Goal: Task Accomplishment & Management: Manage account settings

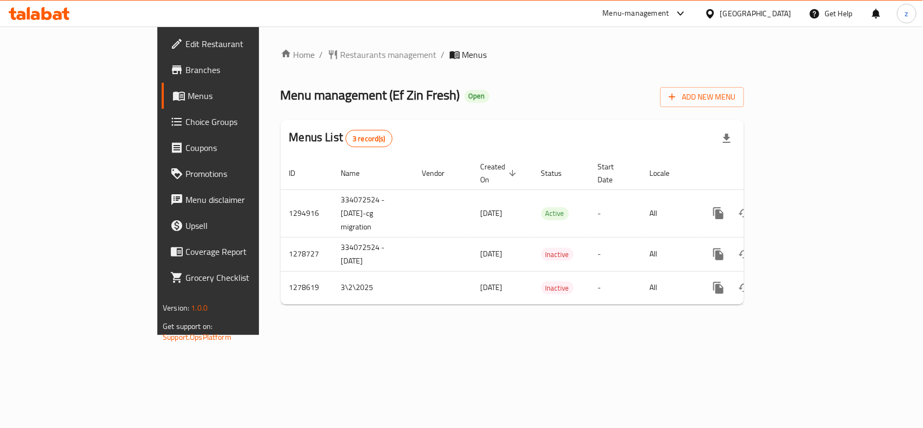
click at [340, 54] on span "Restaurants management" at bounding box center [388, 54] width 96 height 13
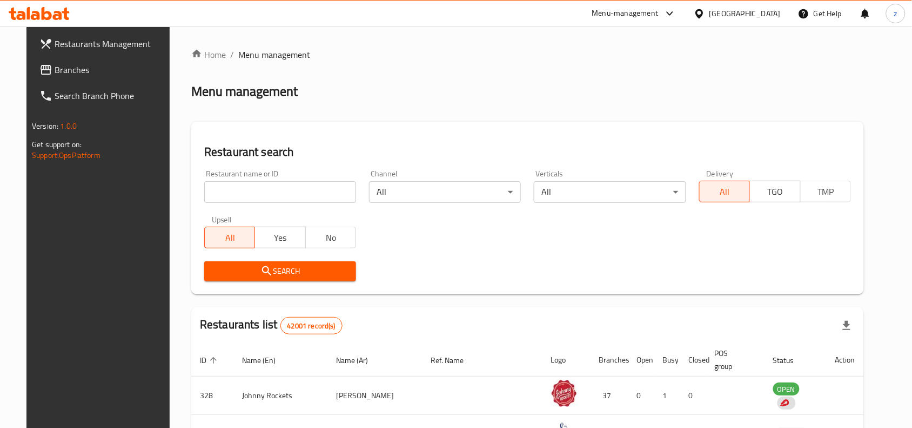
click at [265, 195] on input "search" at bounding box center [280, 192] width 152 height 22
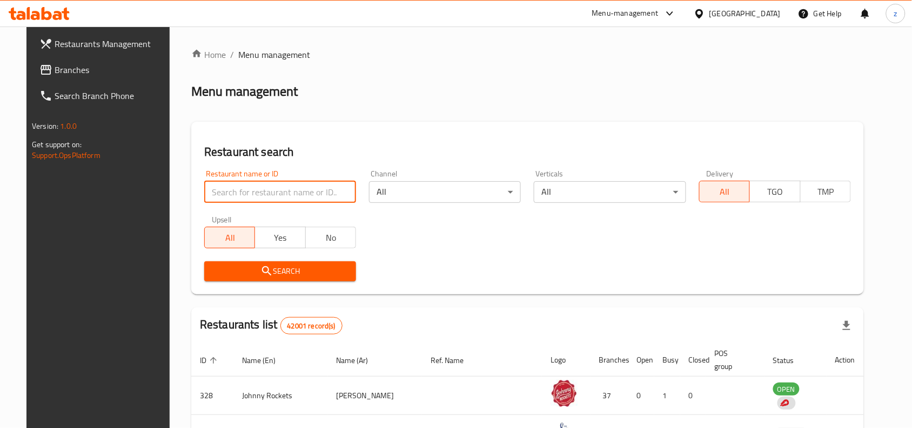
paste input "630711"
type input "630711"
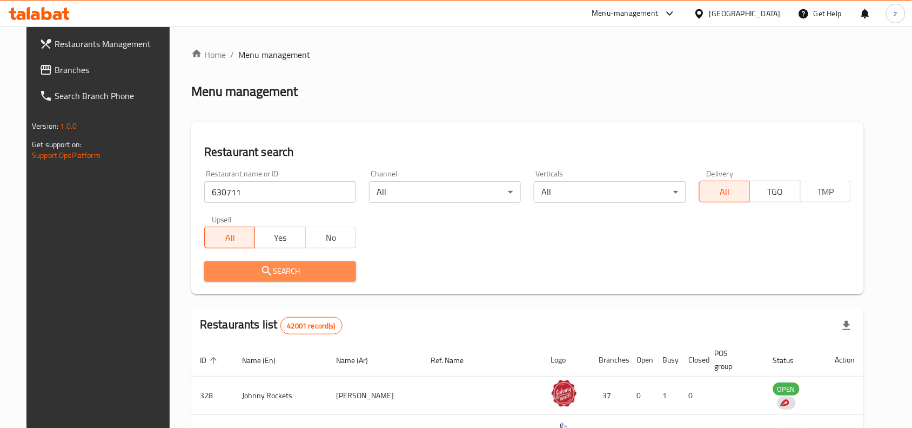
click at [266, 278] on button "Search" at bounding box center [280, 271] width 152 height 20
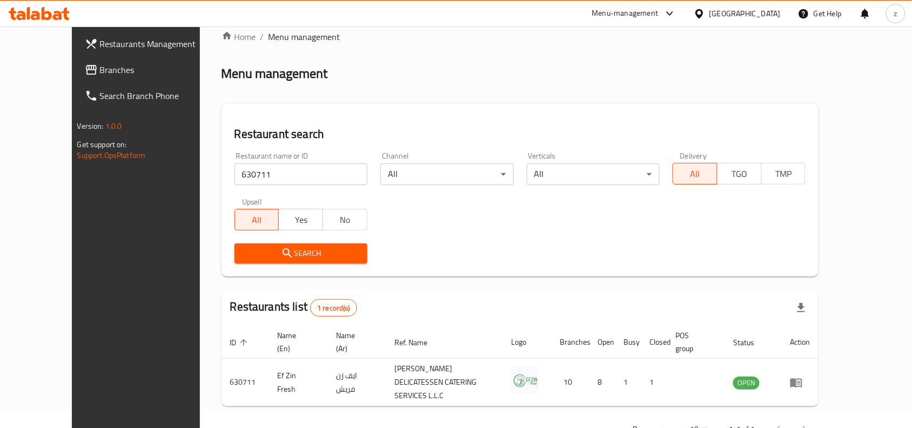
scroll to position [34, 0]
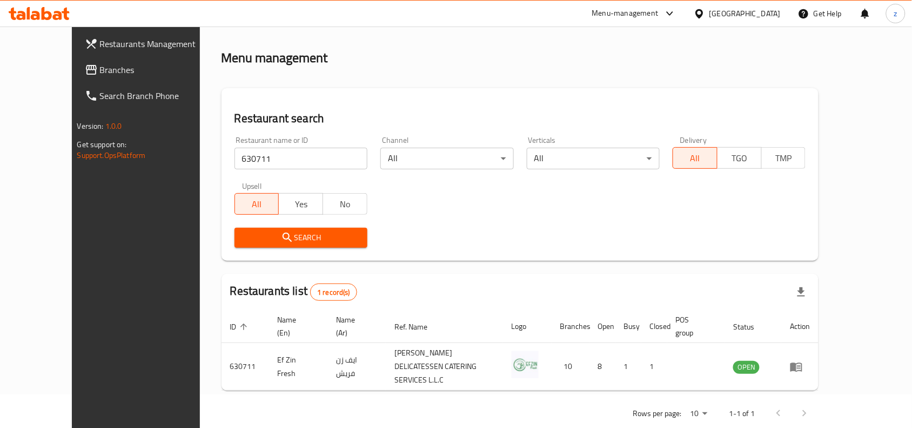
click at [411, 412] on div "Home / Menu management Menu management Restaurant search Restaurant name or ID …" at bounding box center [520, 221] width 641 height 456
click at [409, 409] on div "Home / Menu management Menu management Restaurant search Restaurant name or ID …" at bounding box center [520, 221] width 641 height 456
click at [734, 14] on div "[GEOGRAPHIC_DATA]" at bounding box center [745, 14] width 71 height 12
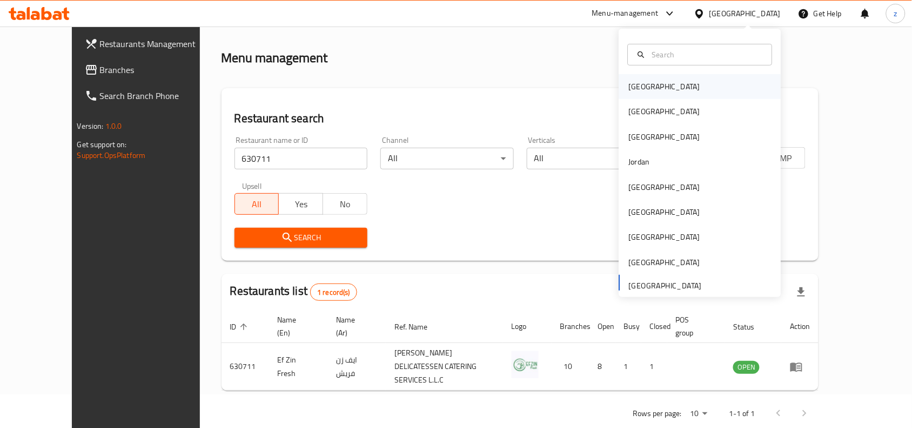
click at [676, 82] on div "[GEOGRAPHIC_DATA]" at bounding box center [700, 86] width 162 height 25
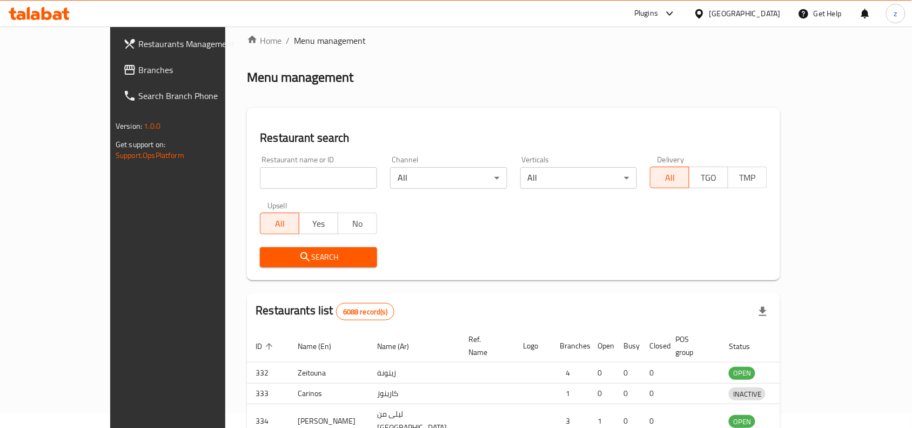
scroll to position [34, 0]
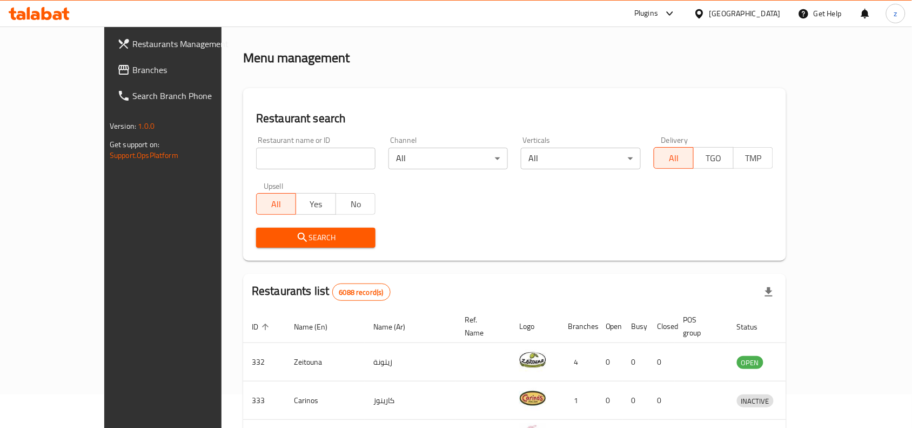
click at [117, 71] on icon at bounding box center [123, 69] width 13 height 13
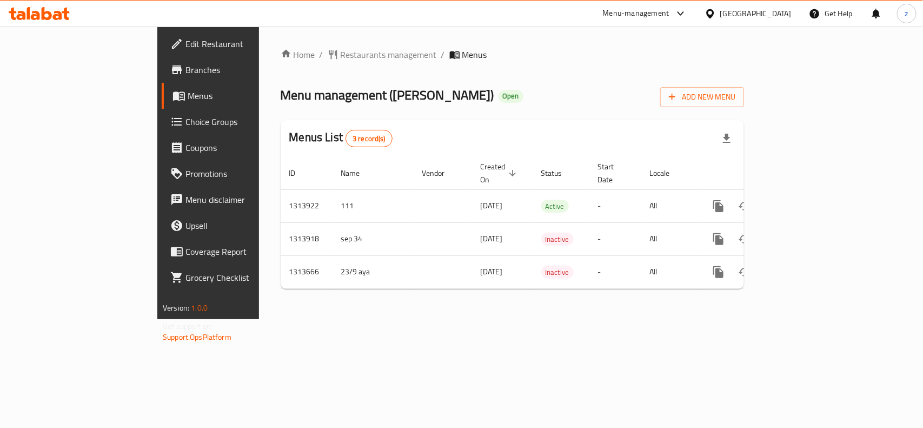
click at [340, 53] on span "Restaurants management" at bounding box center [388, 54] width 96 height 13
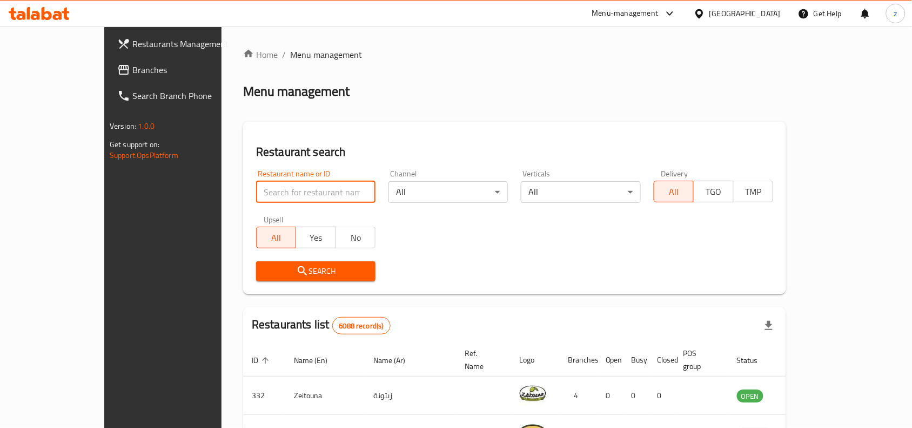
click at [256, 184] on input "search" at bounding box center [315, 192] width 119 height 22
paste input "706600"
type input "706600"
click at [305, 288] on div "Restaurant search Restaurant name or ID 706600 Restaurant name or ID Channel Al…" at bounding box center [514, 208] width 543 height 172
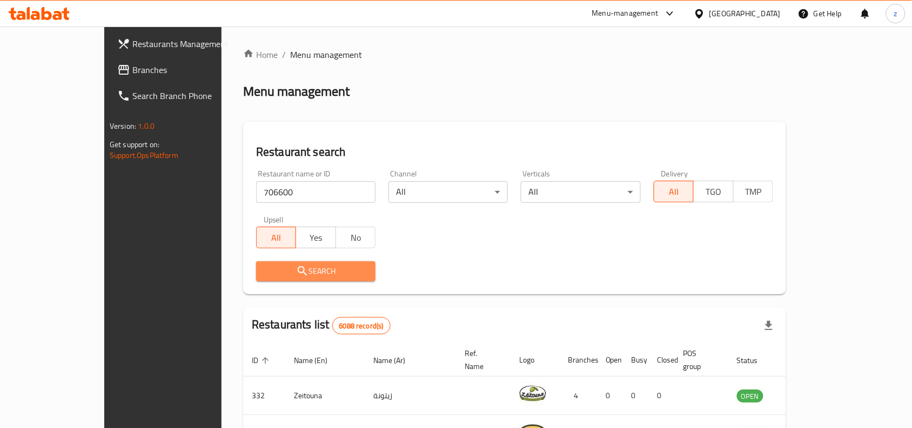
click at [288, 263] on button "Search" at bounding box center [315, 271] width 119 height 20
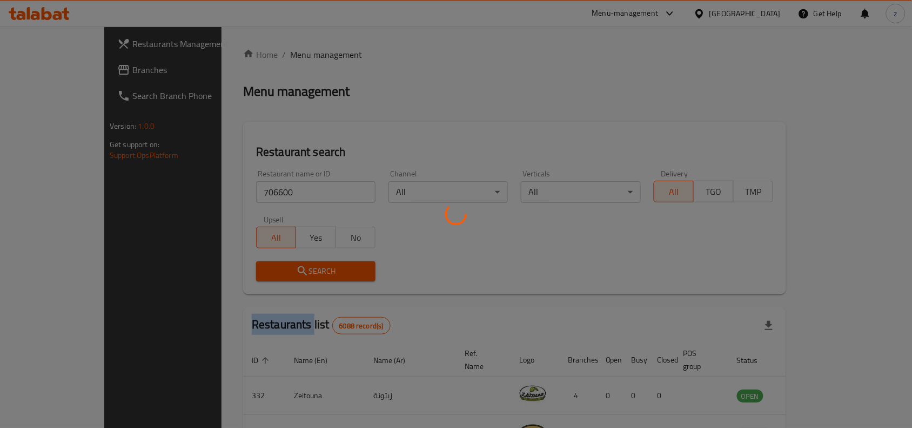
click at [288, 263] on div at bounding box center [456, 214] width 912 height 428
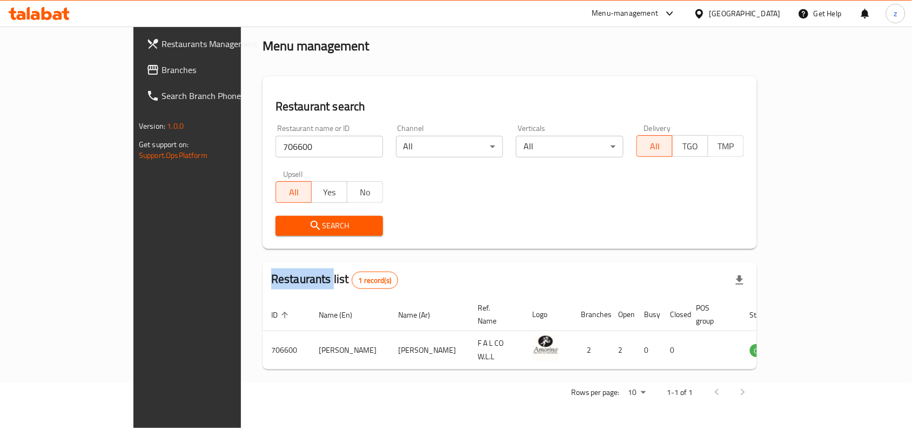
scroll to position [34, 0]
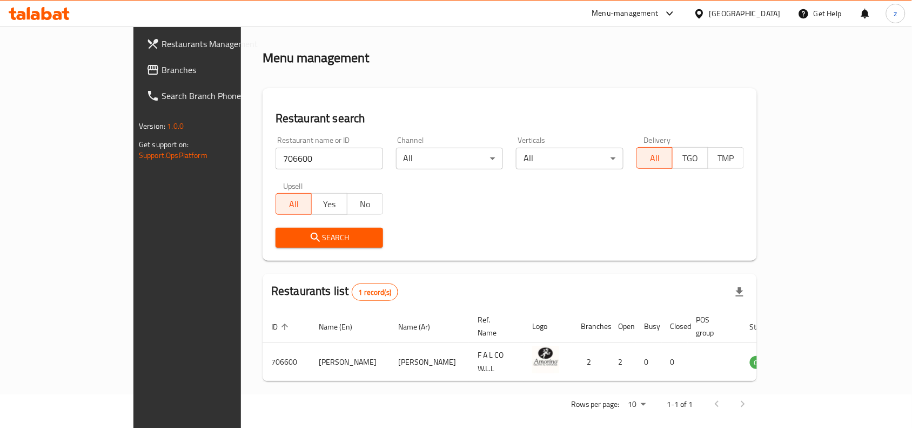
click at [515, 390] on div "Rows per page: 10 1-1 of 1" at bounding box center [510, 404] width 495 height 28
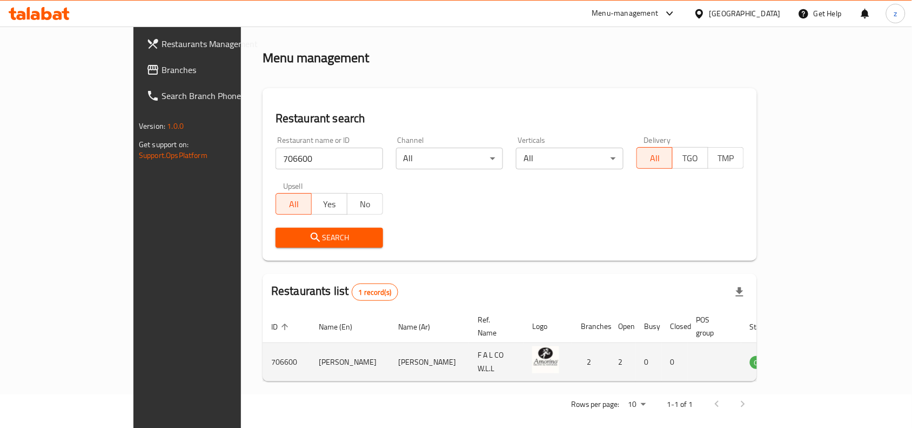
click at [532, 350] on img "enhanced table" at bounding box center [545, 359] width 27 height 27
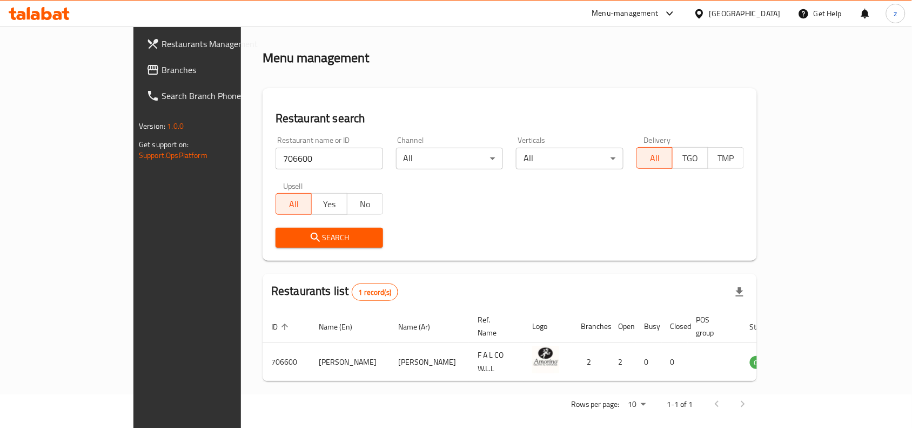
drag, startPoint x: 479, startPoint y: 243, endPoint x: 473, endPoint y: 129, distance: 114.7
click at [478, 243] on div "Search" at bounding box center [510, 237] width 482 height 33
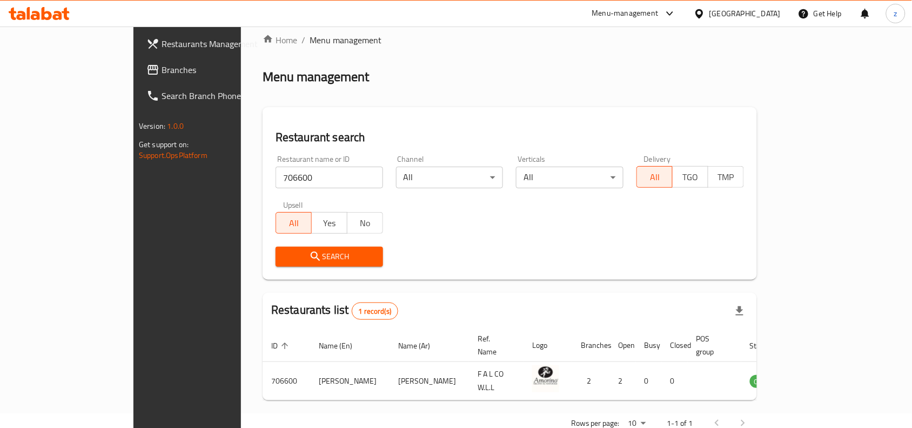
scroll to position [0, 0]
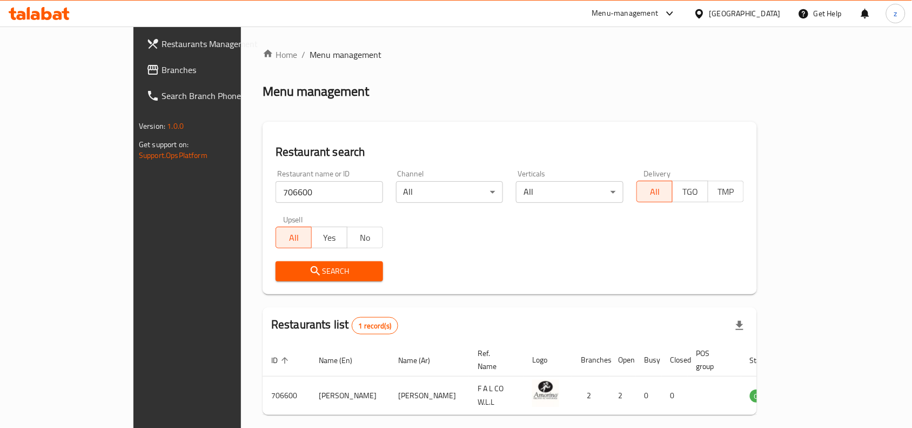
click at [763, 9] on div "[GEOGRAPHIC_DATA]" at bounding box center [745, 14] width 71 height 12
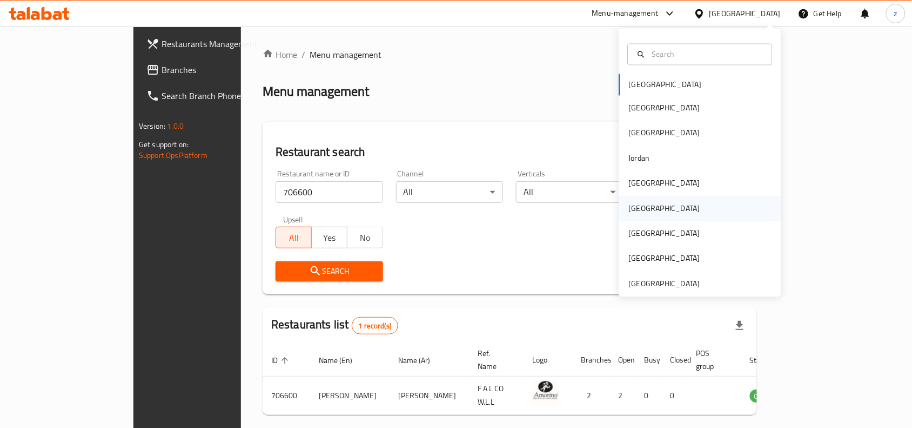
click at [678, 209] on div "[GEOGRAPHIC_DATA]" at bounding box center [700, 208] width 162 height 25
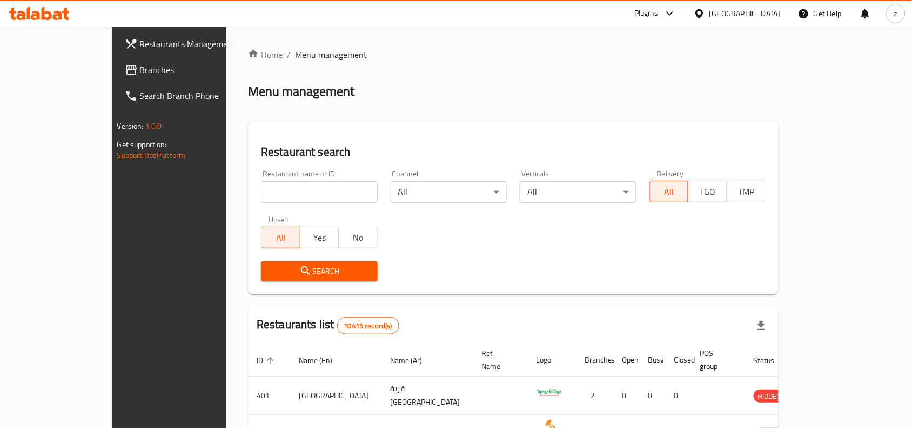
click at [140, 71] on span "Branches" at bounding box center [198, 69] width 116 height 13
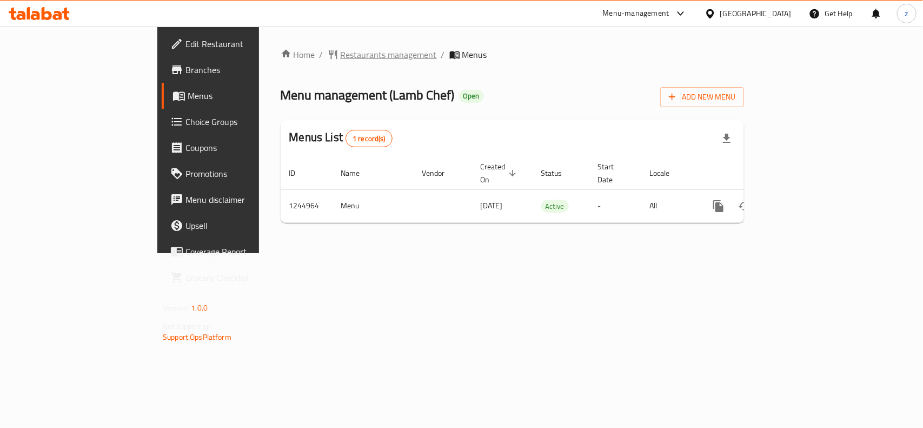
click at [340, 52] on span "Restaurants management" at bounding box center [388, 54] width 96 height 13
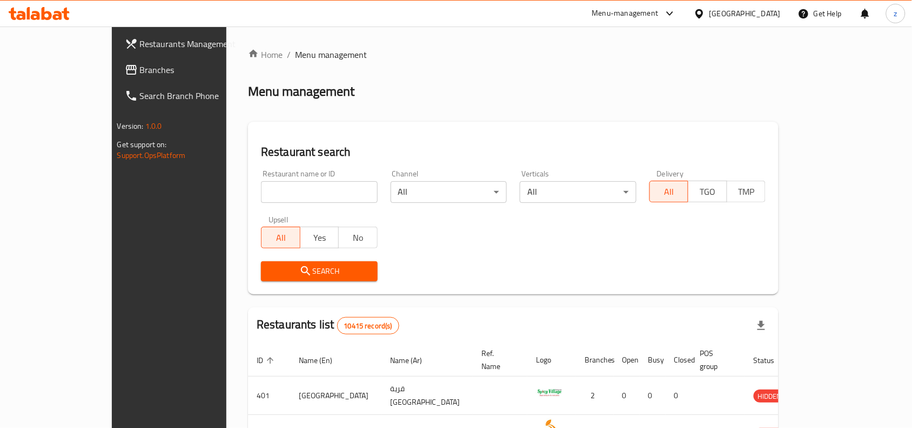
click at [261, 193] on input "search" at bounding box center [319, 192] width 117 height 22
paste input "682311"
type input "682311"
click at [268, 283] on div "Search" at bounding box center [320, 271] width 130 height 33
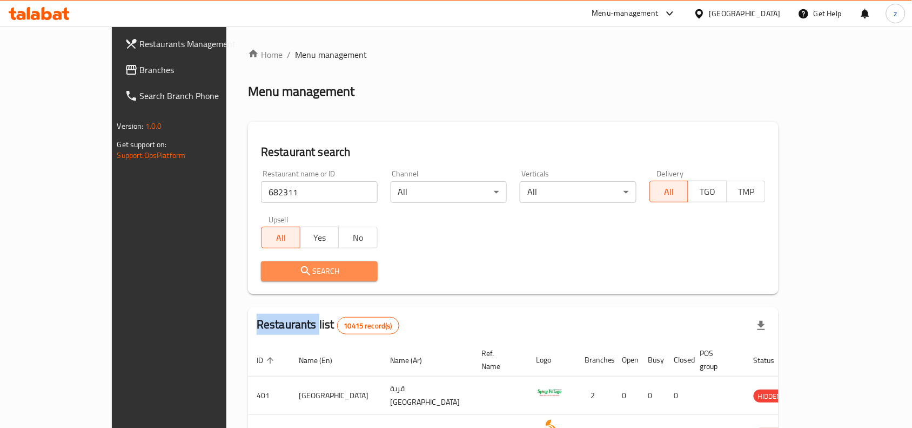
click at [265, 280] on button "Search" at bounding box center [319, 271] width 117 height 20
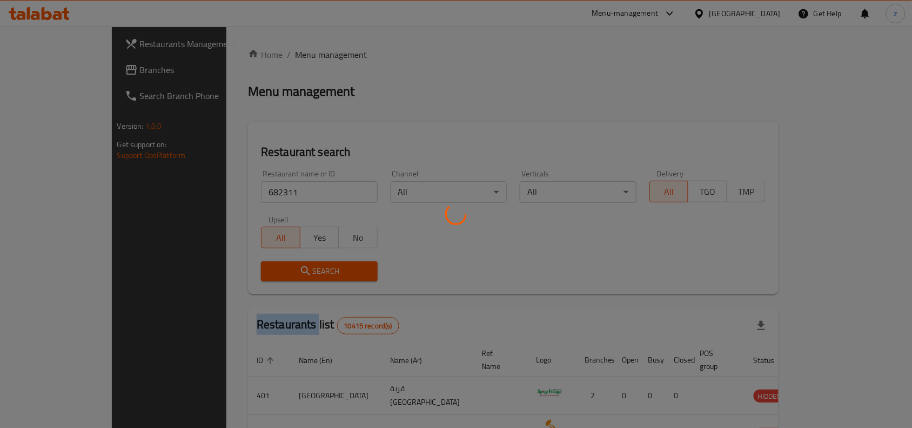
click at [265, 280] on div at bounding box center [456, 214] width 912 height 428
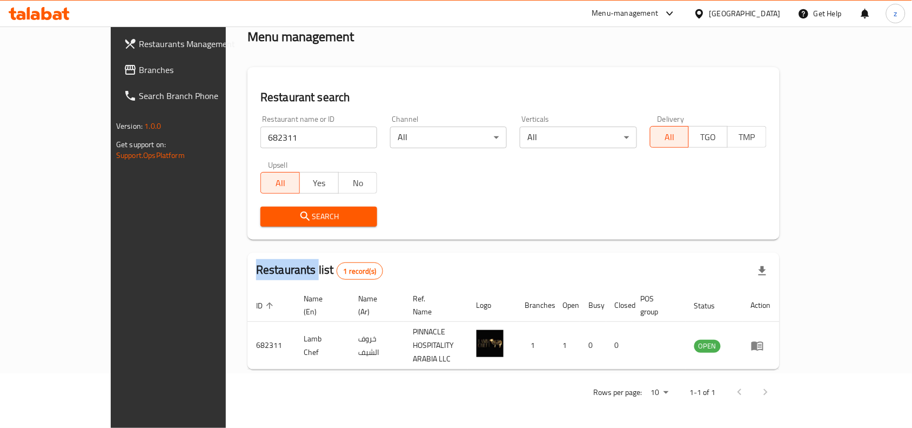
scroll to position [34, 0]
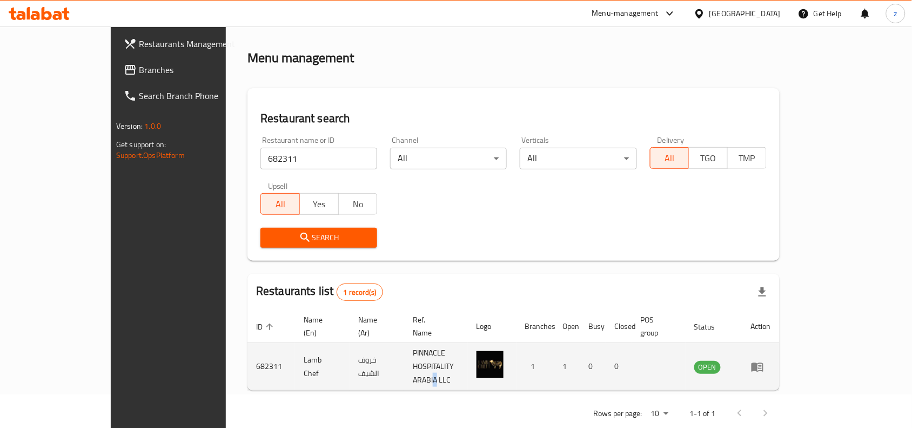
drag, startPoint x: 484, startPoint y: 339, endPoint x: 481, endPoint y: 357, distance: 17.5
click at [468, 357] on td "PINNACLE HOSPITALITY ARABIA LLC" at bounding box center [435, 367] width 63 height 48
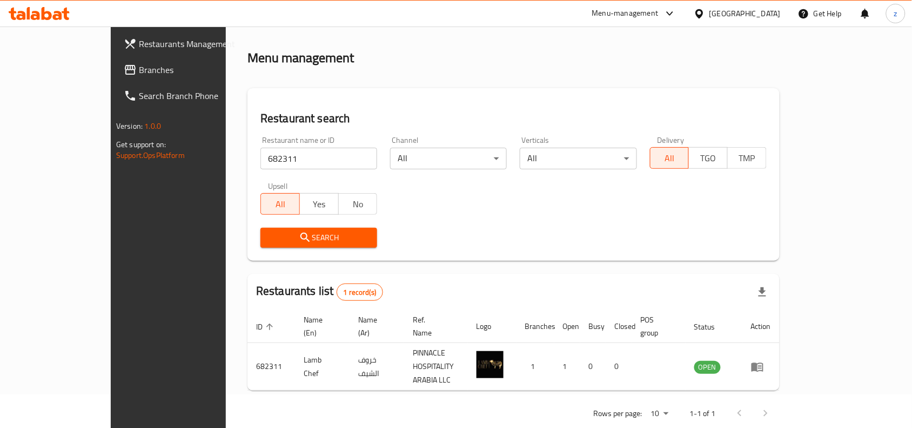
click at [765, 14] on div "[GEOGRAPHIC_DATA]" at bounding box center [745, 14] width 71 height 12
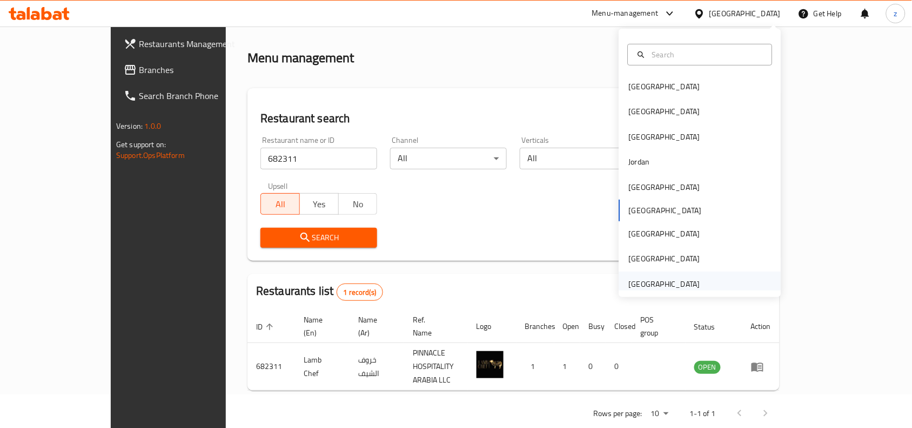
click at [677, 278] on div "[GEOGRAPHIC_DATA]" at bounding box center [664, 284] width 71 height 12
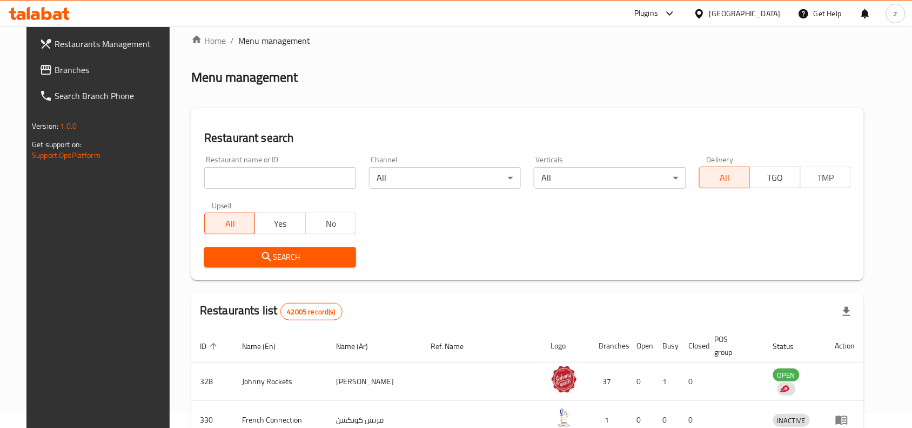
scroll to position [34, 0]
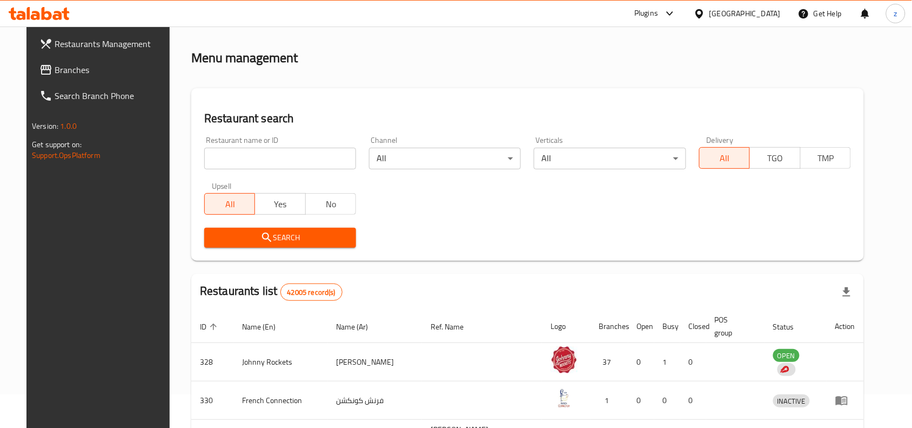
click at [55, 70] on span "Branches" at bounding box center [113, 69] width 116 height 13
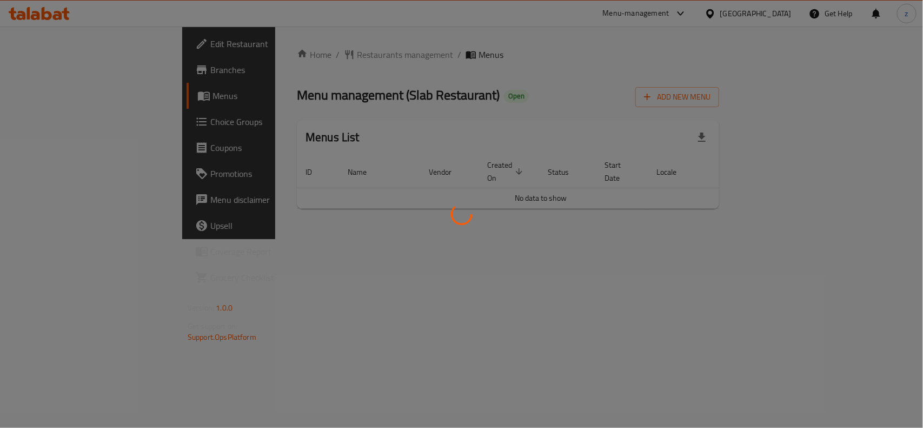
click at [250, 53] on div at bounding box center [461, 214] width 923 height 428
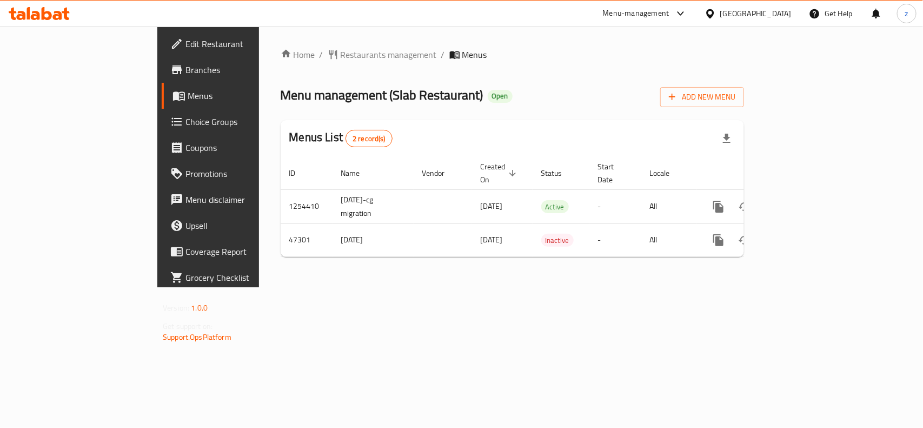
click at [340, 52] on span "Restaurants management" at bounding box center [388, 54] width 96 height 13
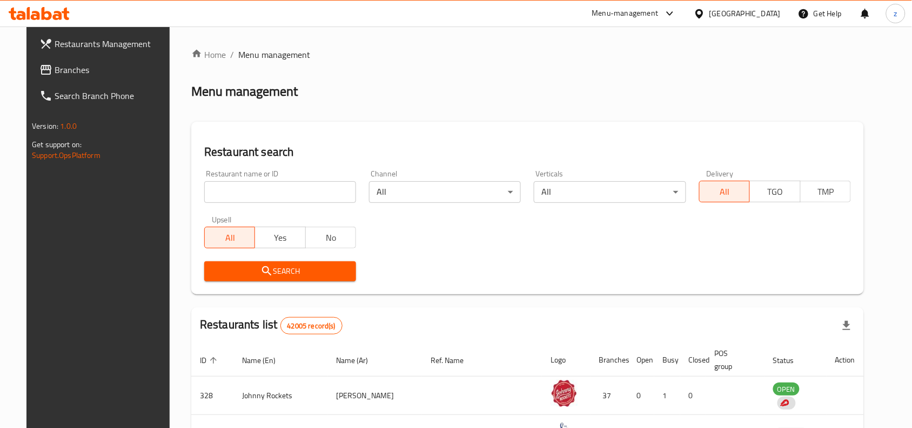
click at [249, 179] on div "Restaurant name or ID Restaurant name or ID" at bounding box center [280, 186] width 152 height 33
click at [260, 190] on input "search" at bounding box center [280, 192] width 152 height 22
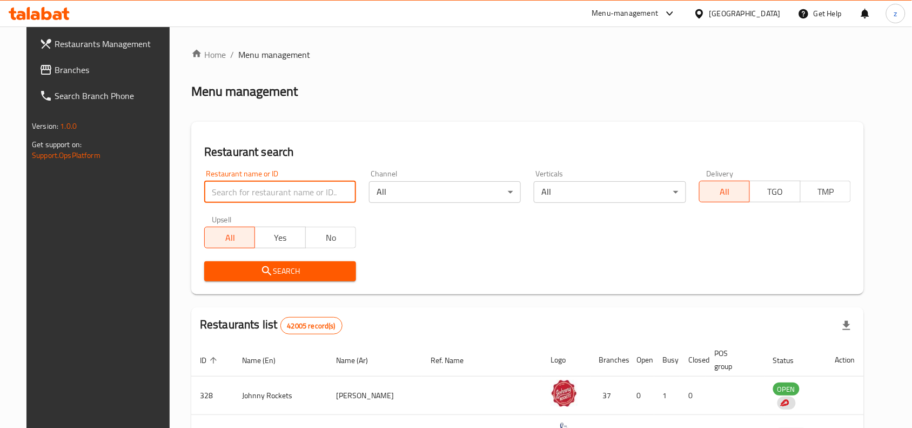
paste input "24052"
type input "24052"
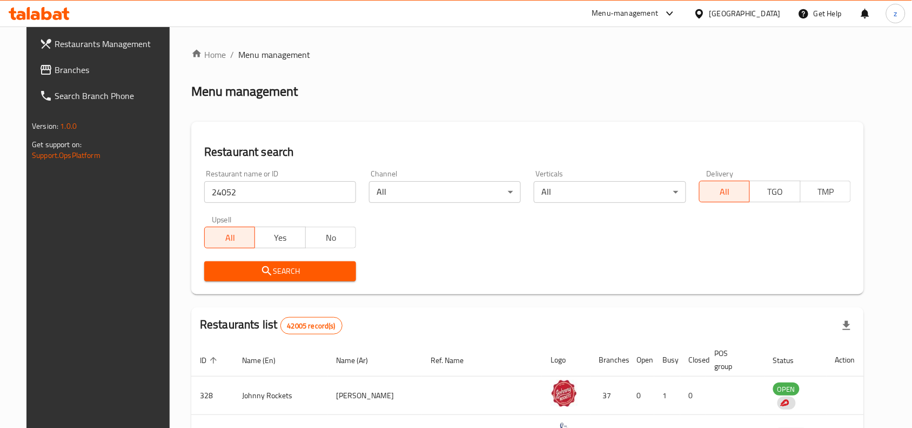
click at [291, 270] on span "Search" at bounding box center [280, 271] width 135 height 14
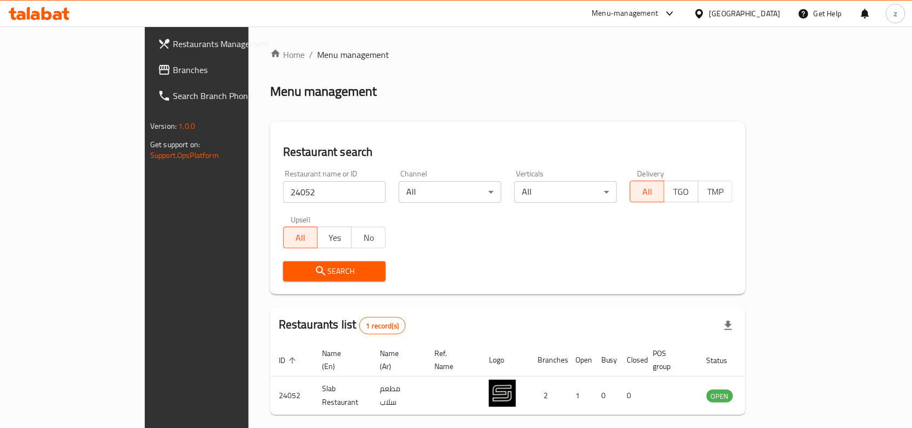
scroll to position [34, 0]
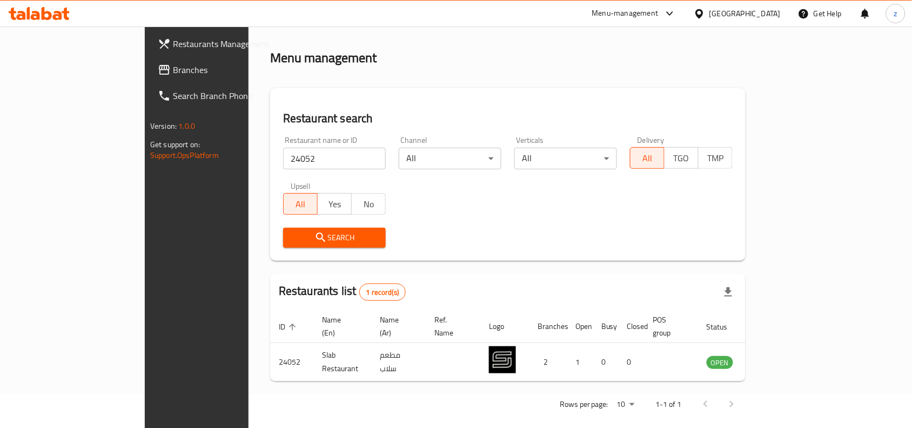
click at [727, 10] on div "[GEOGRAPHIC_DATA]" at bounding box center [745, 14] width 71 height 12
click at [469, 96] on div "Restaurant search Restaurant name or ID 24052 Restaurant name or ID Channel All…" at bounding box center [508, 174] width 476 height 172
click at [173, 68] on span "Branches" at bounding box center [231, 69] width 116 height 13
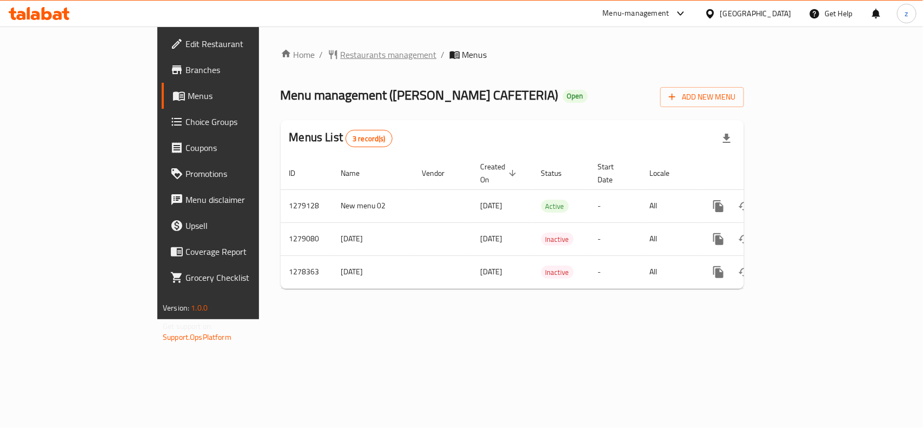
click at [340, 58] on span "Restaurants management" at bounding box center [388, 54] width 96 height 13
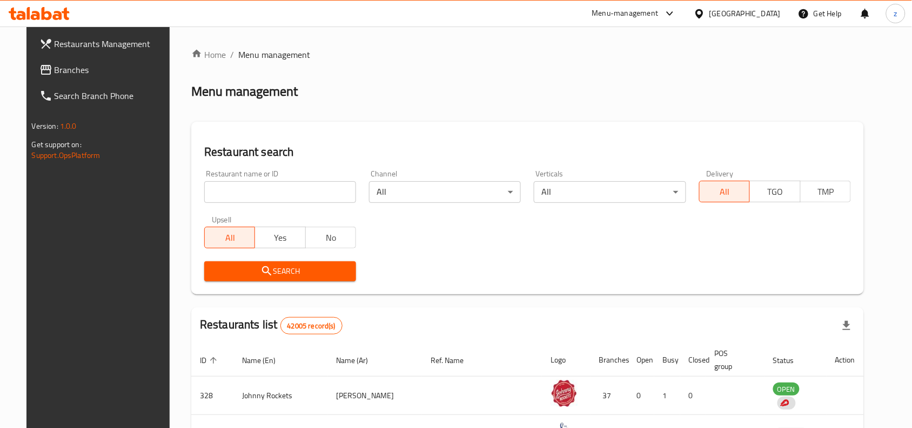
click at [279, 193] on div "Home / Menu management Menu management Restaurant search Restaurant name or ID …" at bounding box center [527, 383] width 673 height 670
click at [273, 186] on input "search" at bounding box center [280, 192] width 152 height 22
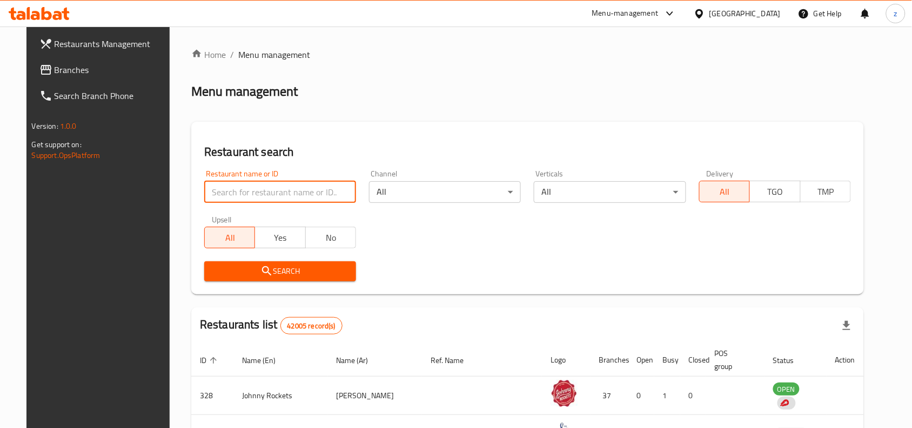
paste input "692897"
type input "692897"
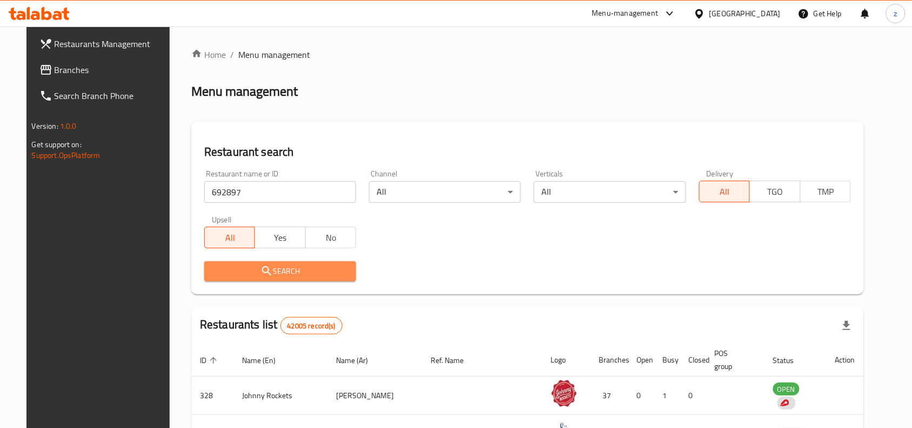
click at [288, 279] on button "Search" at bounding box center [280, 271] width 152 height 20
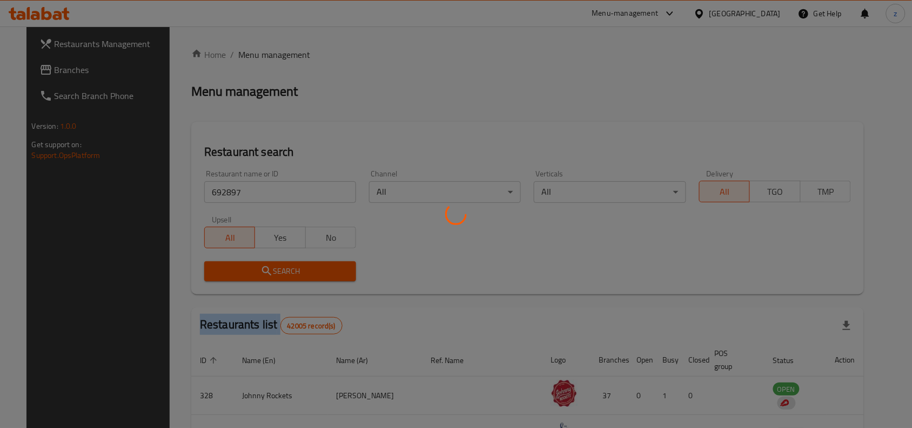
click at [288, 279] on div at bounding box center [456, 214] width 912 height 428
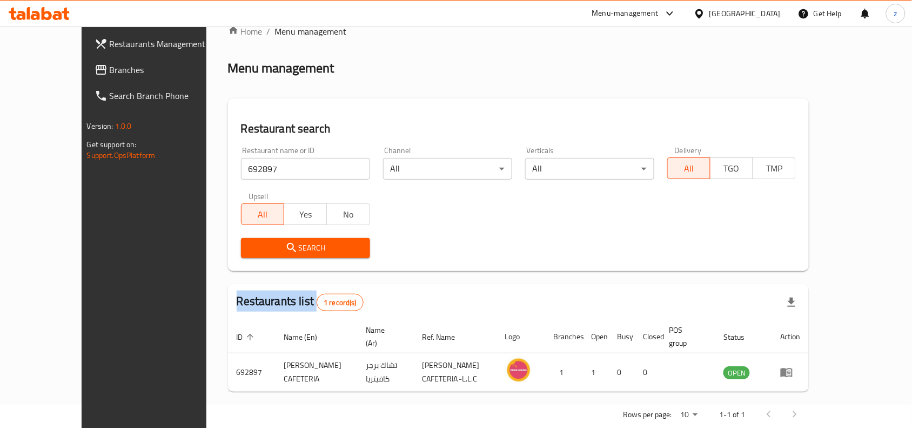
scroll to position [34, 0]
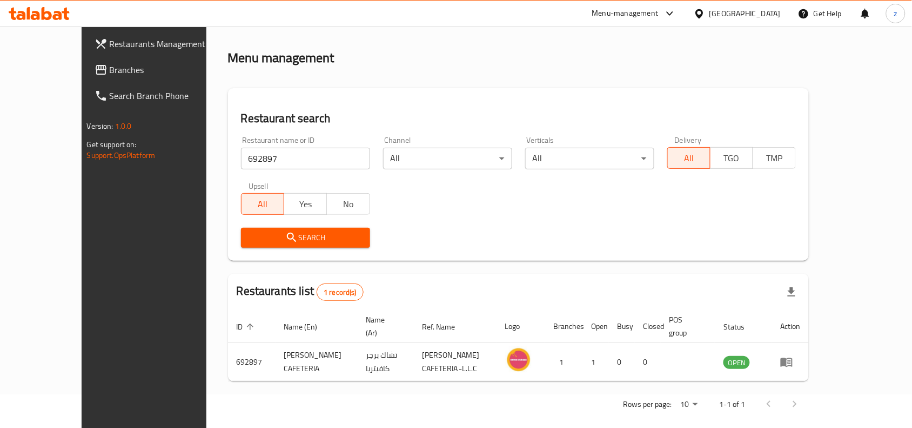
click at [465, 390] on div "Rows per page: 10 1-1 of 1" at bounding box center [519, 404] width 582 height 28
click at [733, 31] on div "Home / Menu management Menu management Restaurant search Restaurant name or ID …" at bounding box center [519, 216] width 582 height 403
click at [730, 14] on div "[GEOGRAPHIC_DATA]" at bounding box center [745, 14] width 71 height 12
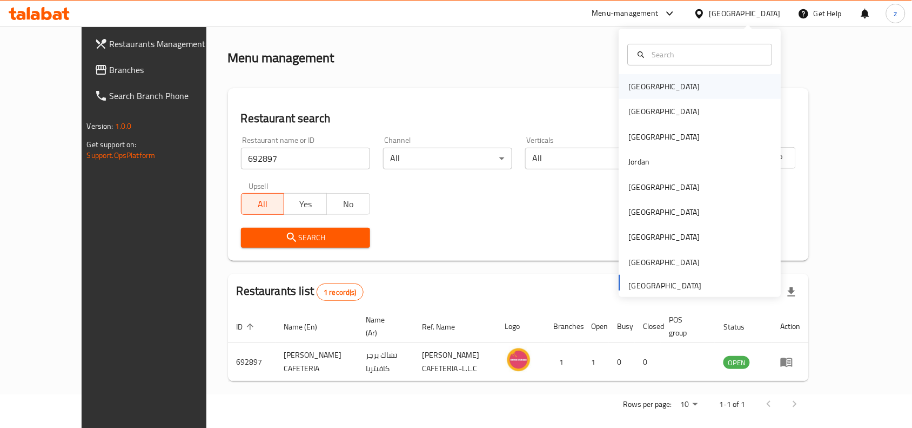
click at [636, 90] on div "Bahrain" at bounding box center [664, 87] width 71 height 12
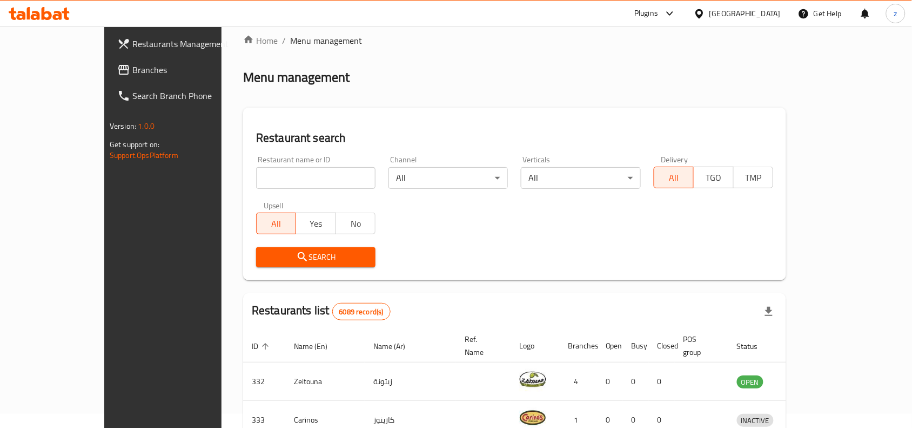
scroll to position [34, 0]
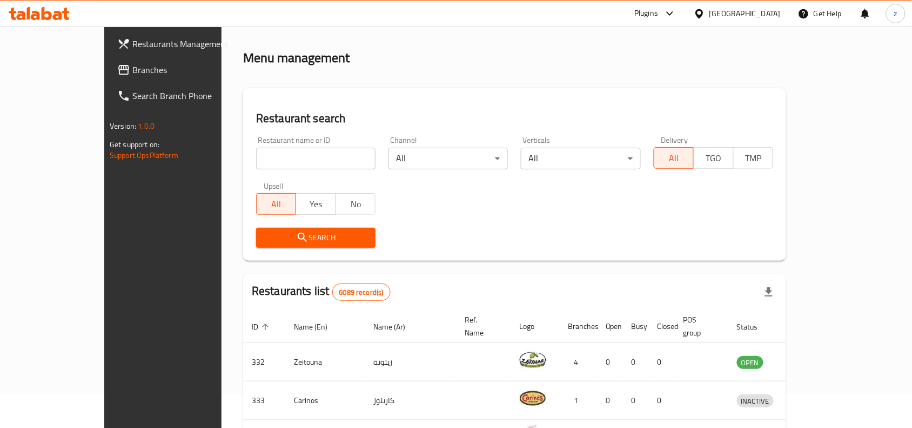
click at [109, 82] on link "Branches" at bounding box center [183, 70] width 148 height 26
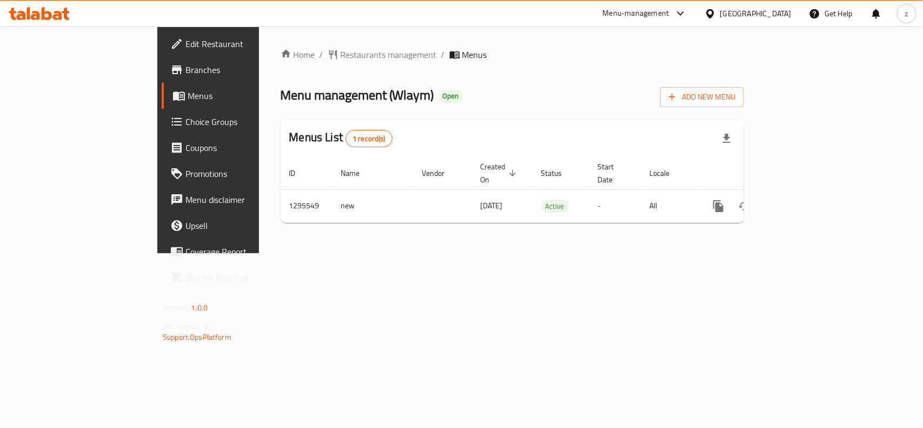
click at [302, 62] on div "Home / Restaurants management / Menus Menu management ( Wlaym ) Open Add New Me…" at bounding box center [512, 139] width 463 height 183
click at [340, 56] on span "Restaurants management" at bounding box center [388, 54] width 96 height 13
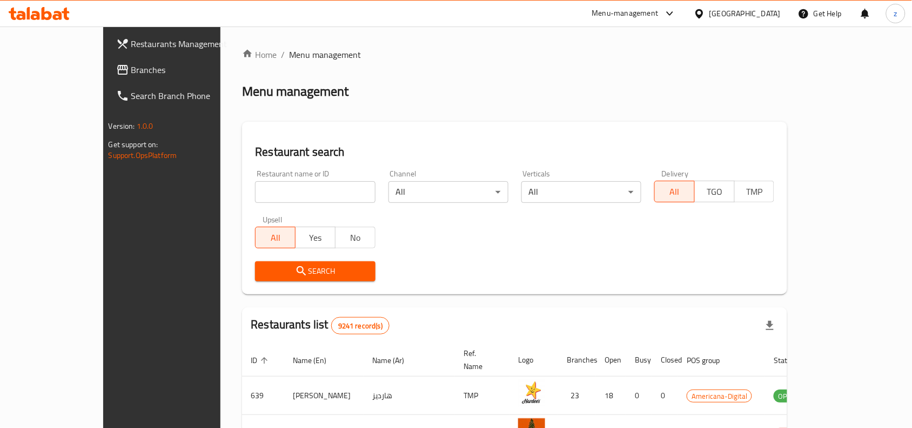
click at [242, 191] on div "Home / Menu management Menu management Restaurant search Restaurant name or ID …" at bounding box center [514, 378] width 545 height 661
paste input "699776"
type input "699776"
click at [268, 264] on span "Search" at bounding box center [315, 271] width 103 height 14
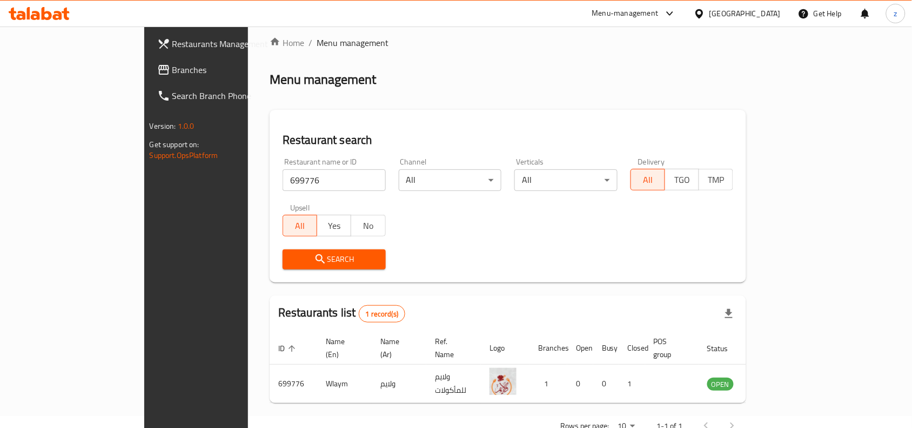
scroll to position [34, 0]
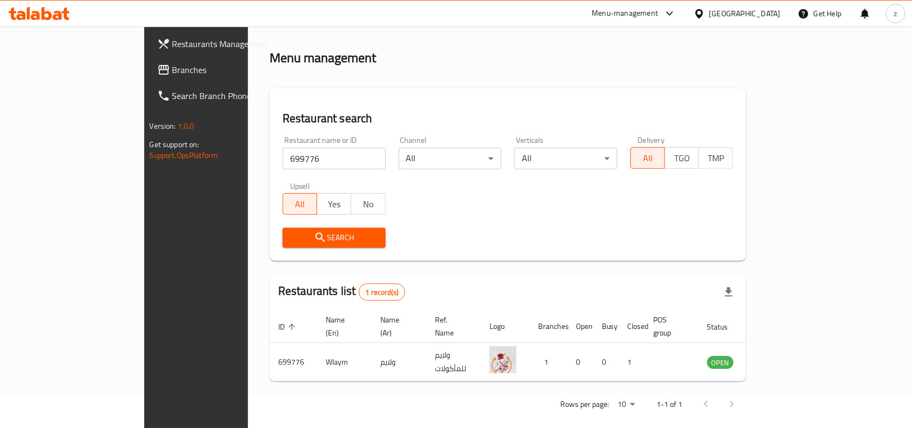
drag, startPoint x: 636, startPoint y: 268, endPoint x: 629, endPoint y: 257, distance: 12.8
click at [636, 268] on div "Home / Menu management Menu management Restaurant search Restaurant name or ID …" at bounding box center [508, 216] width 477 height 403
click at [338, 391] on div "Rows per page: 10 1-1 of 1" at bounding box center [508, 404] width 477 height 28
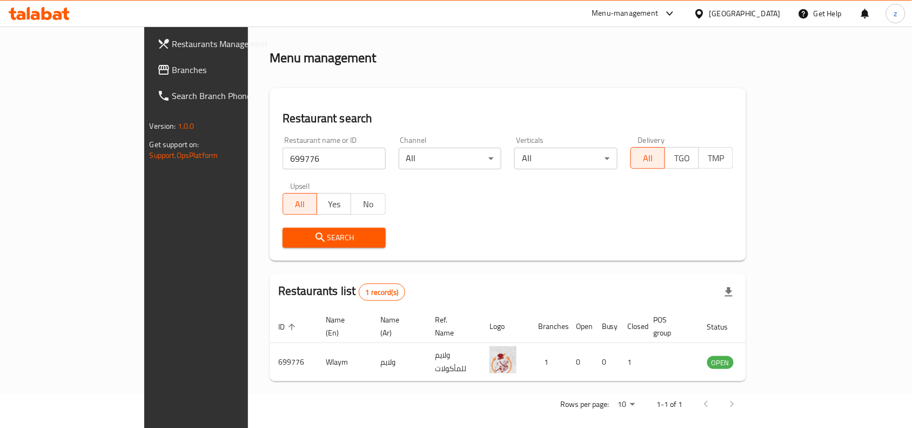
click at [766, 17] on div "Qatar" at bounding box center [745, 14] width 71 height 12
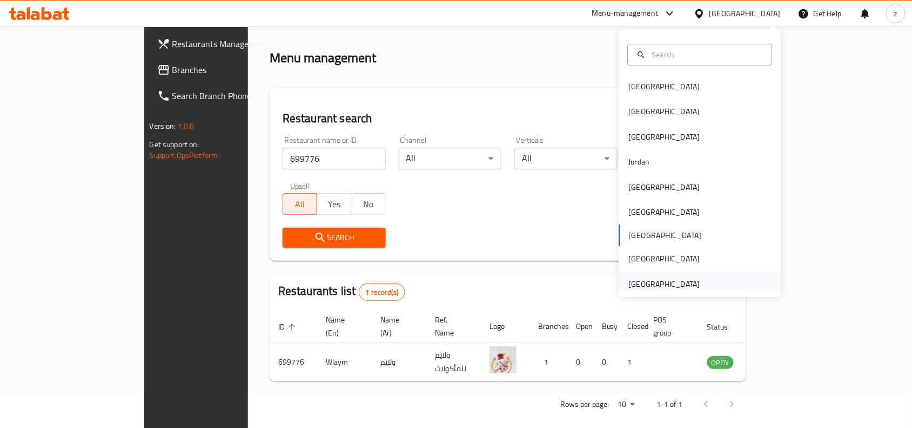
click at [689, 277] on div "[GEOGRAPHIC_DATA]" at bounding box center [664, 283] width 89 height 25
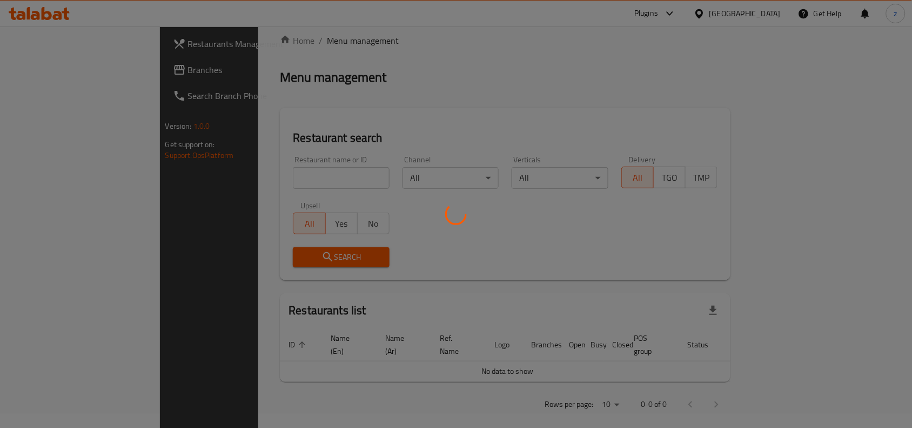
scroll to position [34, 0]
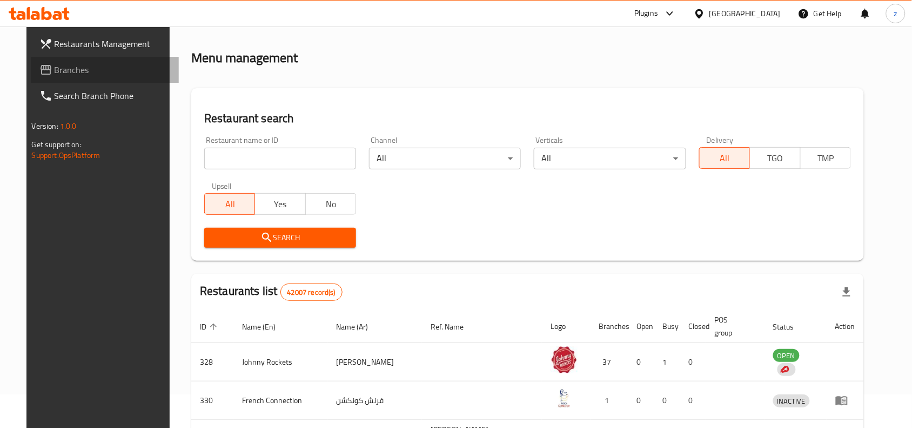
click at [55, 69] on span "Branches" at bounding box center [113, 69] width 116 height 13
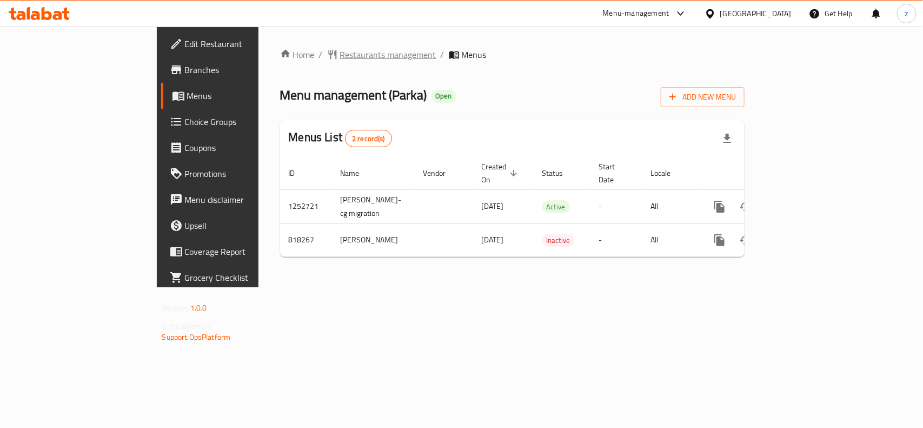
click at [340, 59] on span "Restaurants management" at bounding box center [388, 54] width 96 height 13
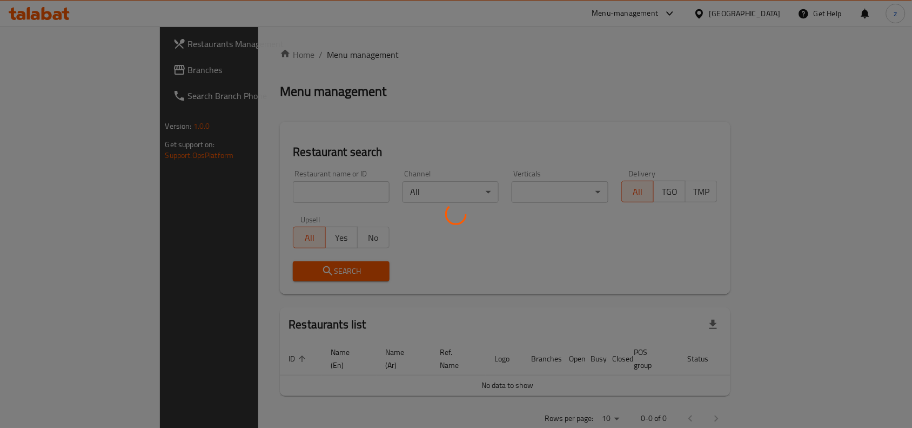
click at [246, 192] on div at bounding box center [456, 214] width 912 height 428
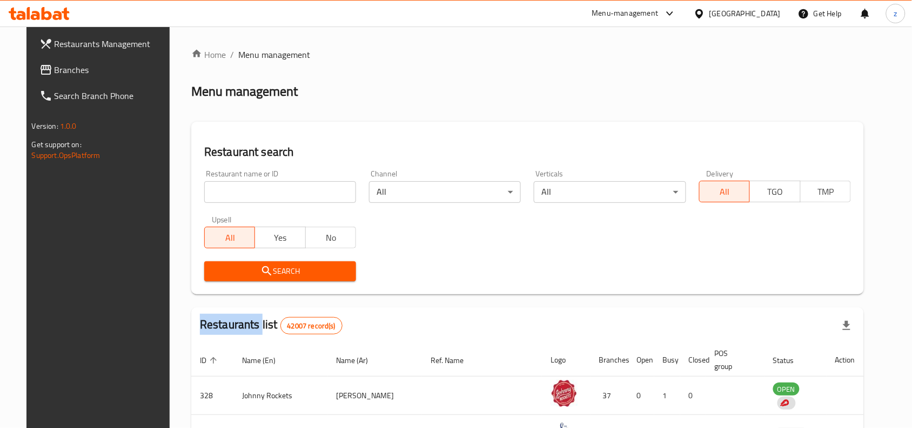
click at [246, 192] on div "Home / Menu management Menu management Restaurant search Restaurant name or ID …" at bounding box center [527, 383] width 673 height 670
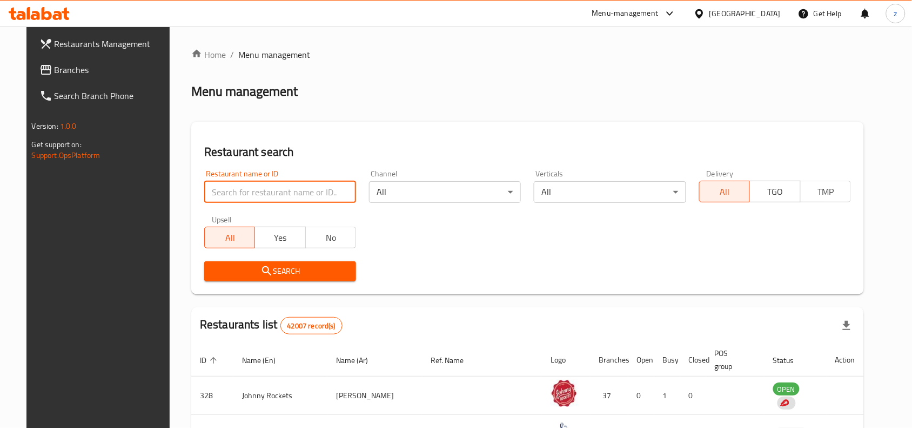
paste input "655004"
type input "655004"
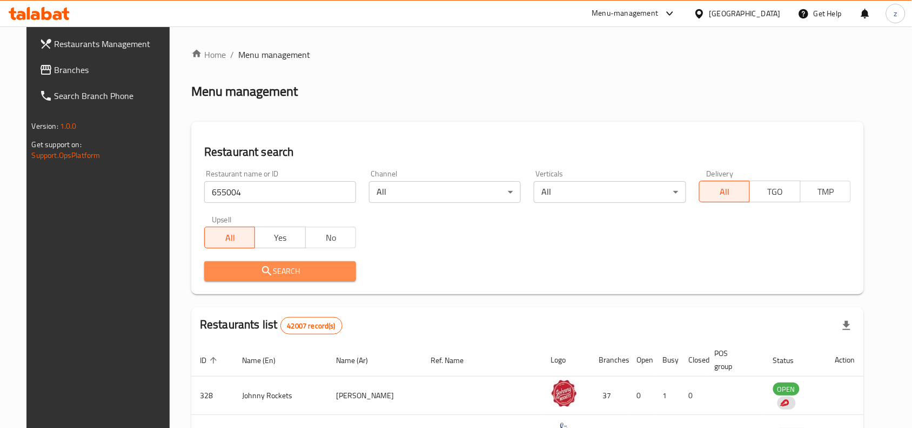
click at [261, 270] on icon "submit" at bounding box center [267, 270] width 13 height 13
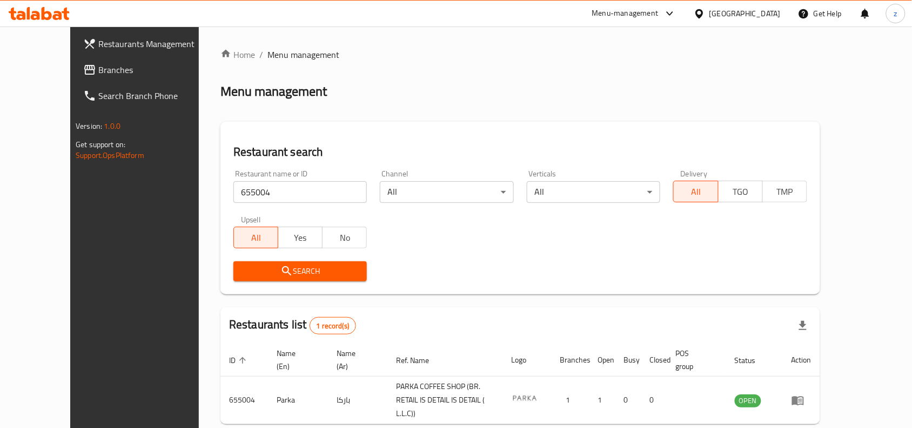
click at [98, 68] on span "Branches" at bounding box center [156, 69] width 116 height 13
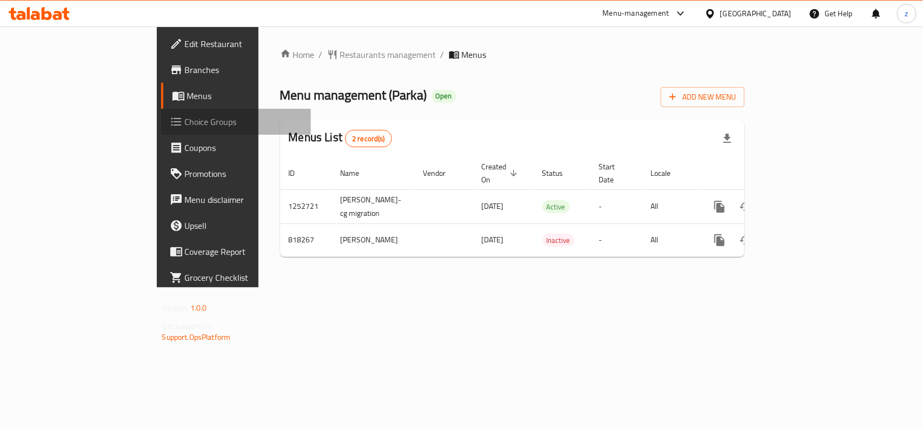
click at [185, 125] on span "Choice Groups" at bounding box center [243, 121] width 117 height 13
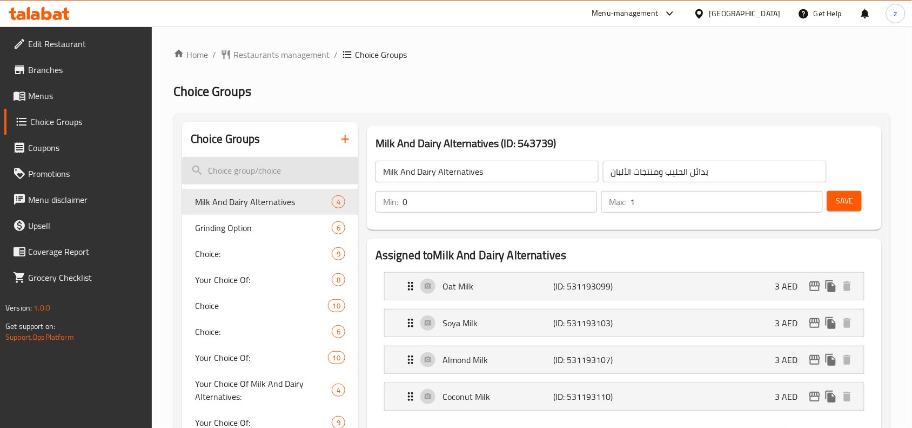
click at [232, 172] on input "search" at bounding box center [270, 171] width 176 height 28
click at [292, 172] on input "search" at bounding box center [270, 171] width 176 height 28
click at [252, 173] on input "search" at bounding box center [270, 171] width 176 height 28
paste input "Milk And Dairy Alternatives:"
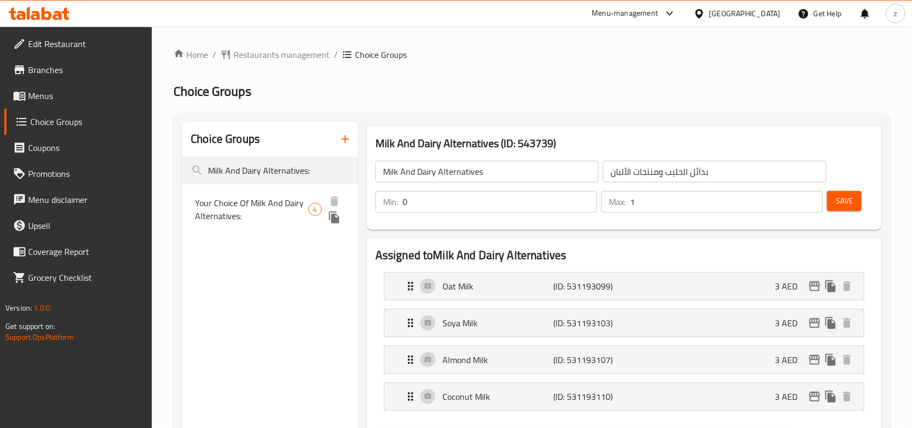
type input "Milk And Dairy Alternatives:"
click at [269, 209] on span "Your Choice Of Milk And Dairy Alternatives:" at bounding box center [251, 209] width 113 height 26
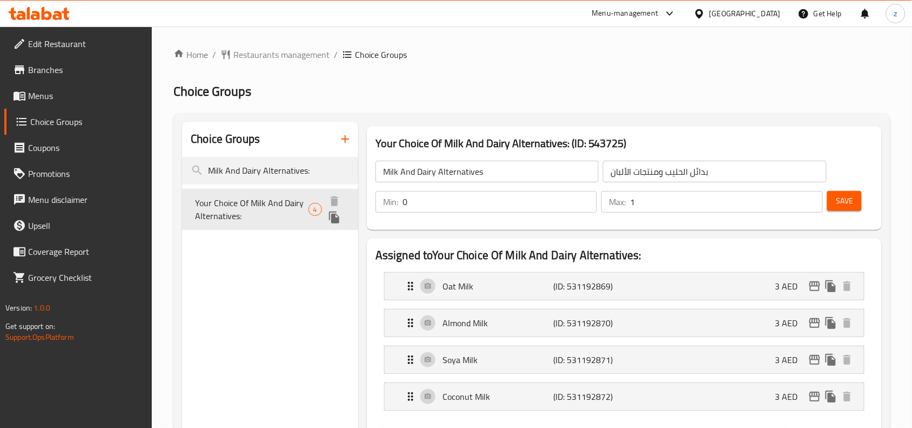
type input "Your Choice Of Milk And Dairy Alternatives:"
type input "إختيارك من بدائل الحليب ومنتجات الألبان:"
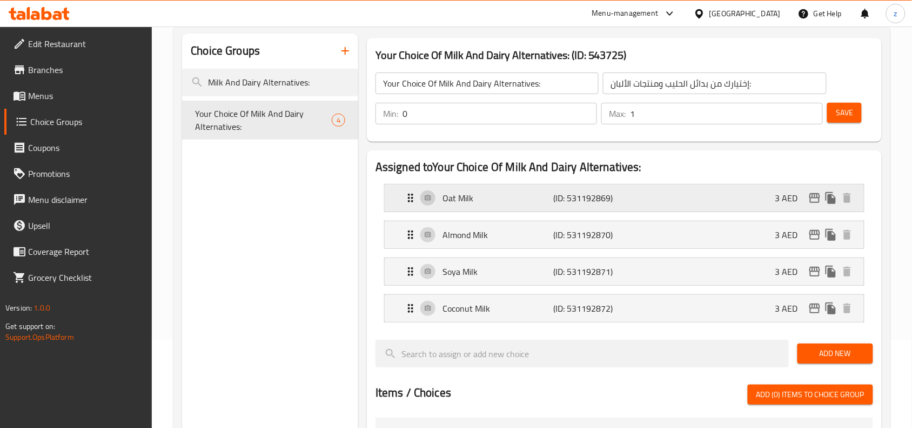
scroll to position [68, 0]
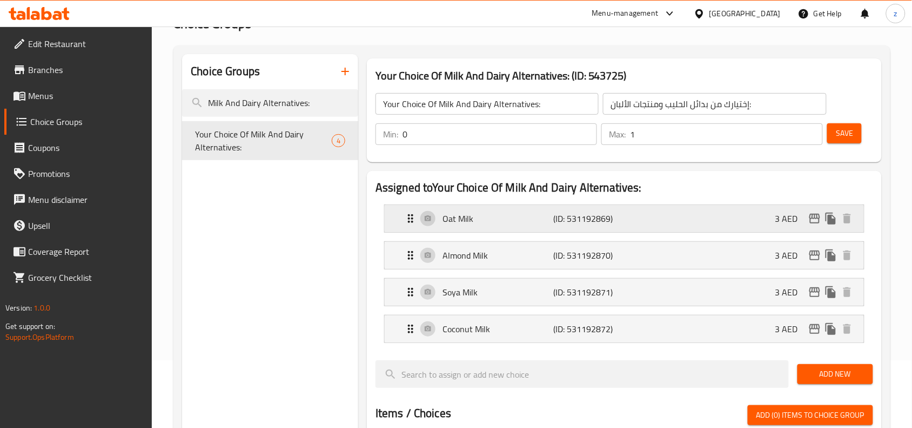
click at [413, 223] on icon "Expand" at bounding box center [410, 218] width 13 height 13
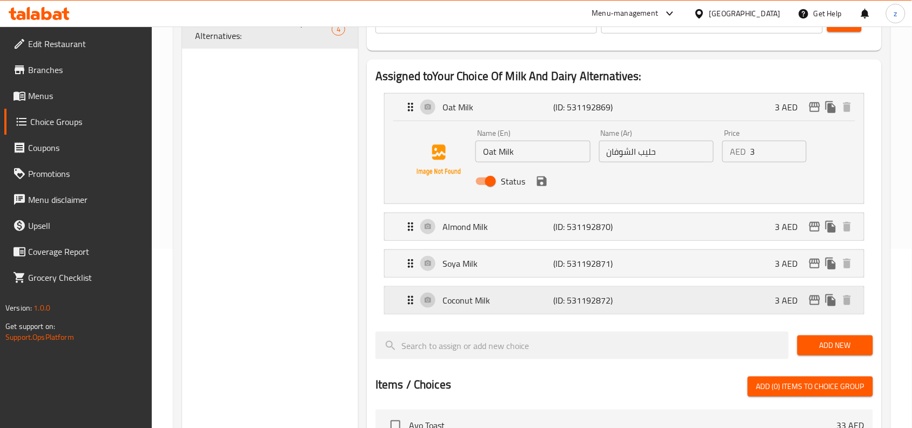
scroll to position [203, 0]
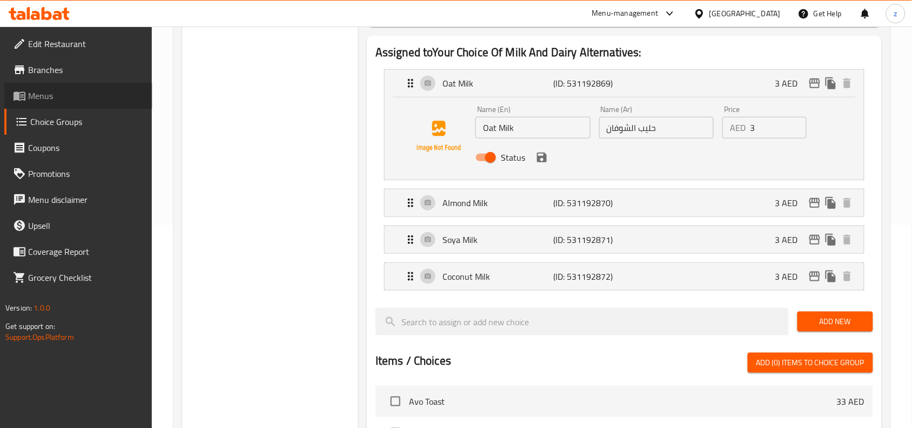
click at [38, 97] on span "Menus" at bounding box center [86, 95] width 116 height 13
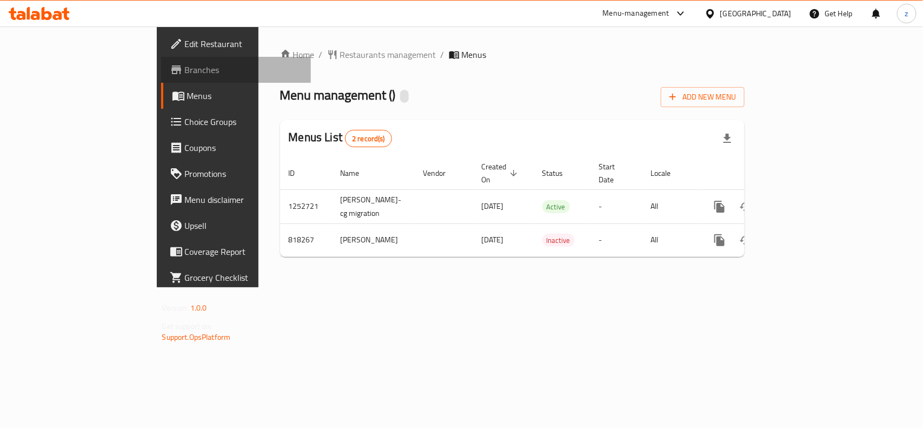
click at [185, 75] on span "Branches" at bounding box center [243, 69] width 117 height 13
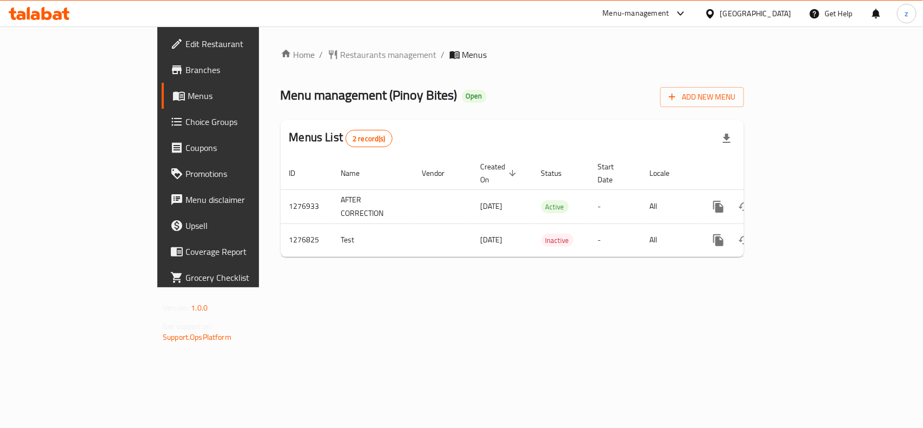
click at [295, 41] on div "Home / Restaurants management / Menus Menu management ( Pinoy Bites ) Open Add …" at bounding box center [512, 156] width 506 height 261
click at [340, 49] on span "Restaurants management" at bounding box center [388, 54] width 96 height 13
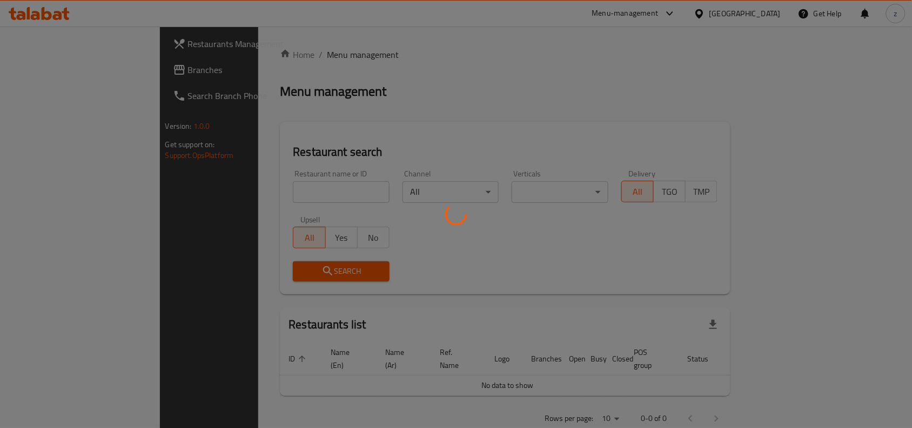
click at [261, 190] on div at bounding box center [456, 214] width 912 height 428
click at [203, 190] on div at bounding box center [456, 214] width 912 height 428
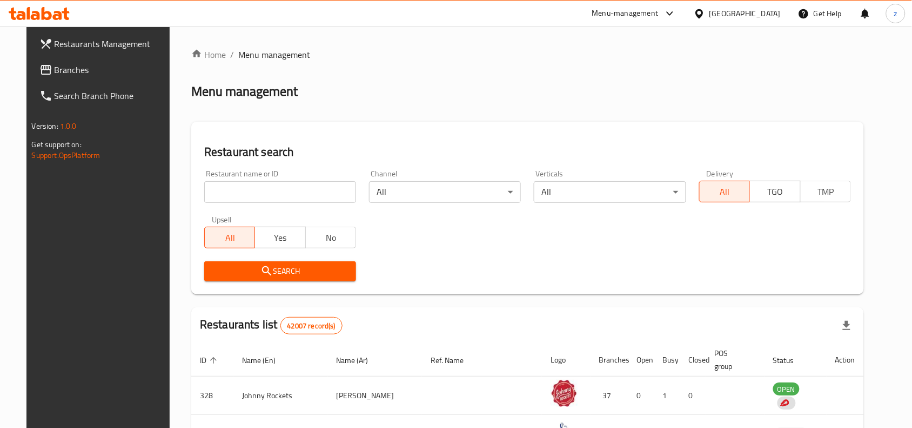
click at [223, 190] on div "Home / Menu management Menu management Restaurant search Restaurant name or ID …" at bounding box center [527, 383] width 673 height 670
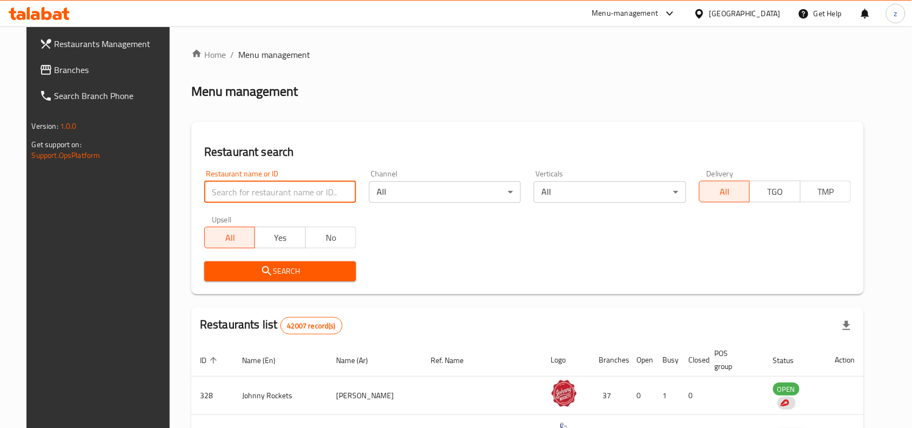
click at [223, 190] on input "search" at bounding box center [280, 192] width 152 height 22
paste input "692049"
type input "692049"
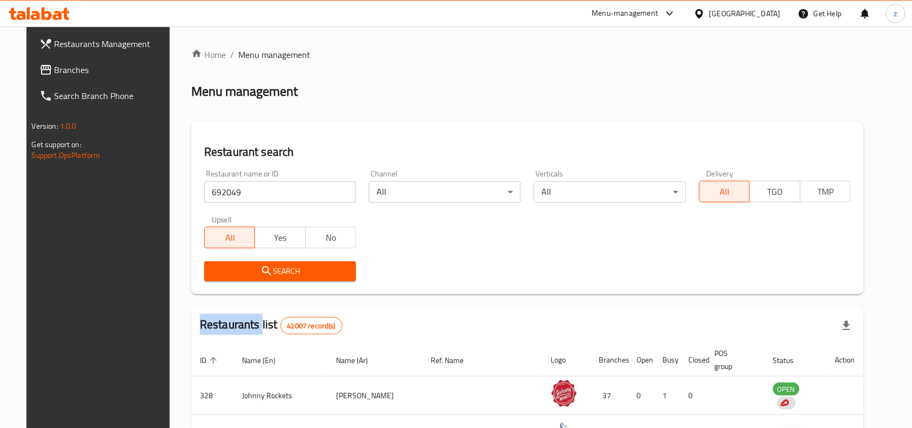
click at [291, 281] on div "Search" at bounding box center [280, 271] width 165 height 33
click at [306, 277] on span "Search" at bounding box center [280, 271] width 135 height 14
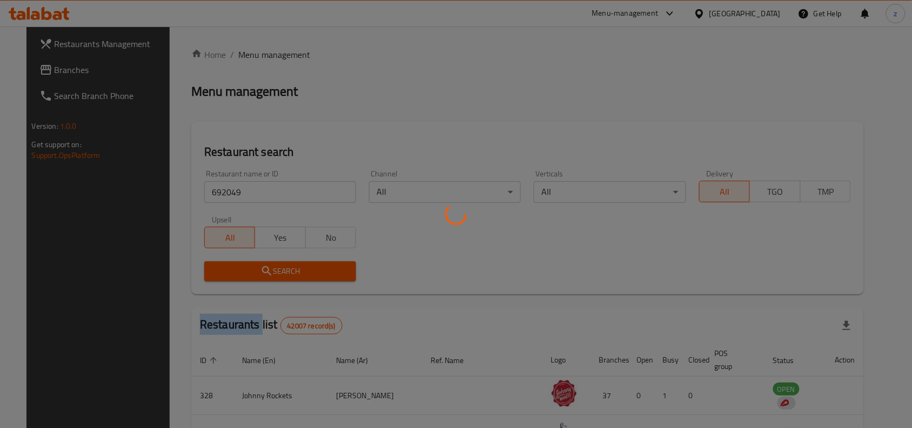
scroll to position [34, 0]
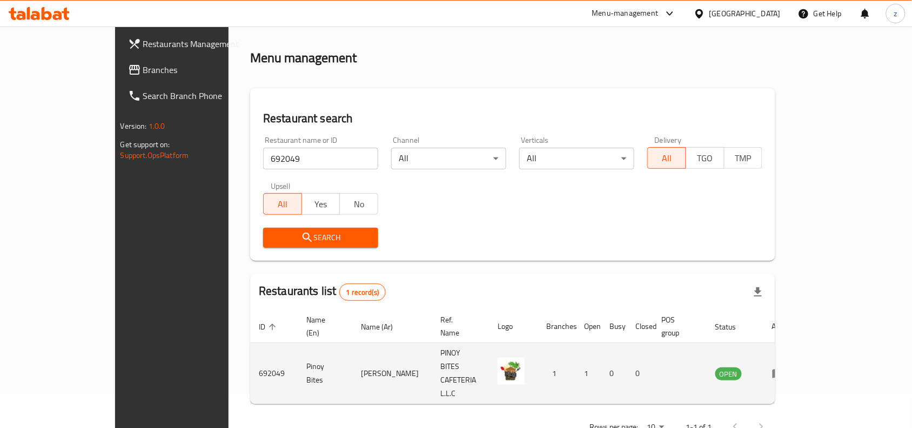
click at [439, 366] on td "PINOY BITES CAFETERIA L.L.C" at bounding box center [460, 373] width 57 height 61
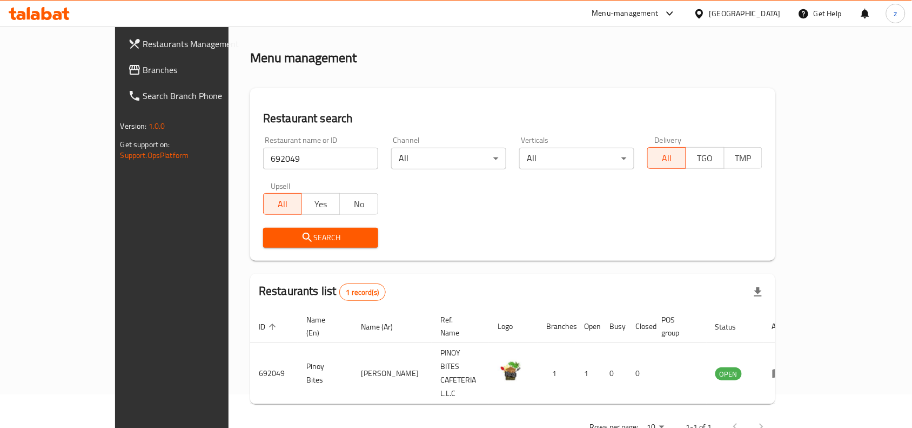
click at [143, 74] on span "Branches" at bounding box center [201, 69] width 116 height 13
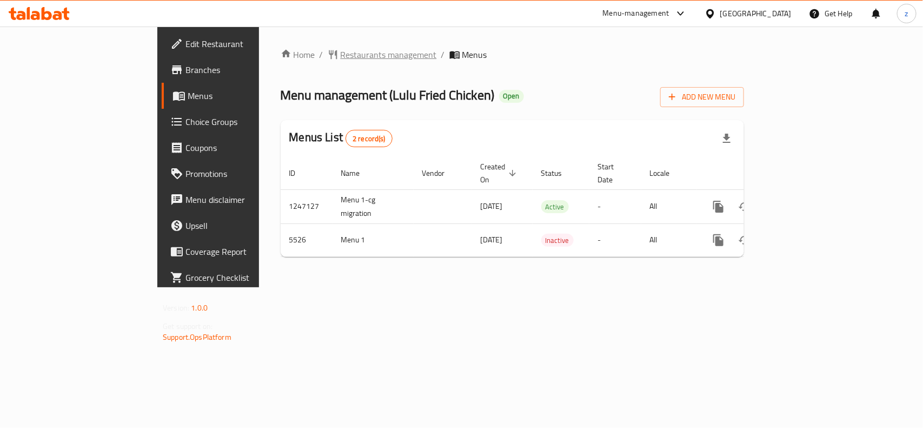
click at [340, 61] on span "Restaurants management" at bounding box center [388, 54] width 96 height 13
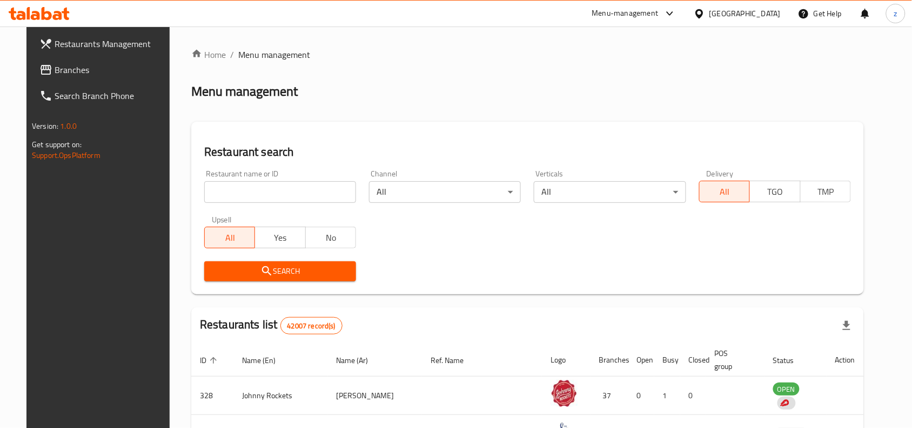
click at [257, 196] on input "search" at bounding box center [280, 192] width 152 height 22
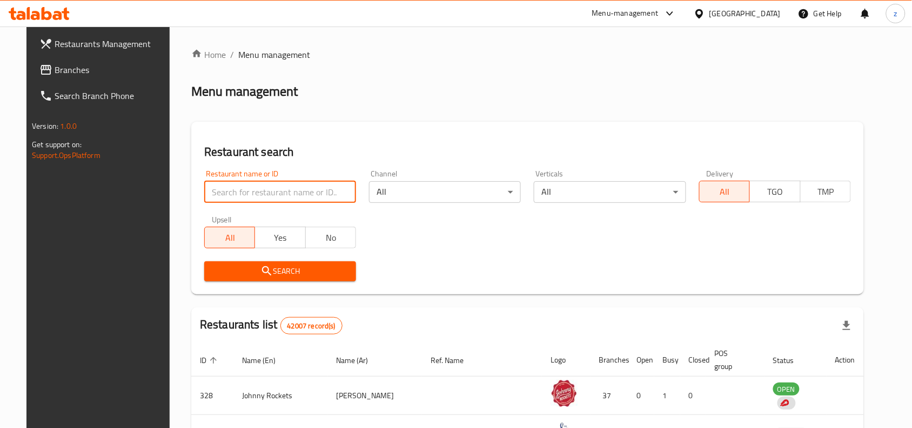
paste input "3414"
type input "3414"
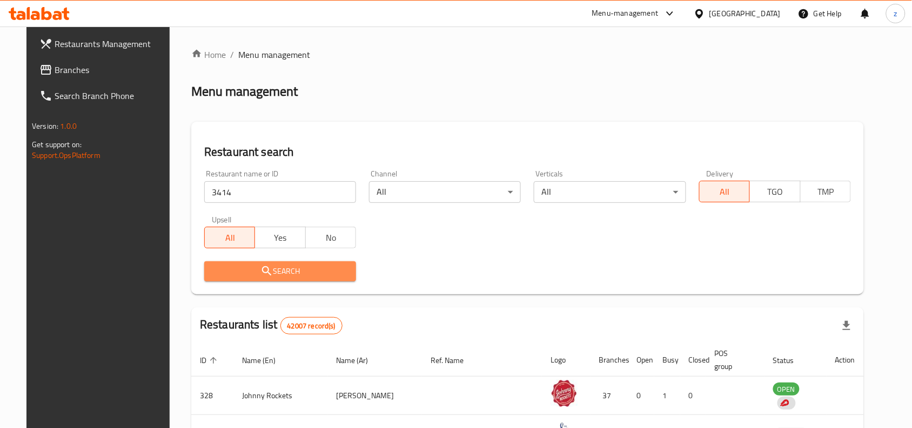
click at [306, 279] on button "Search" at bounding box center [280, 271] width 152 height 20
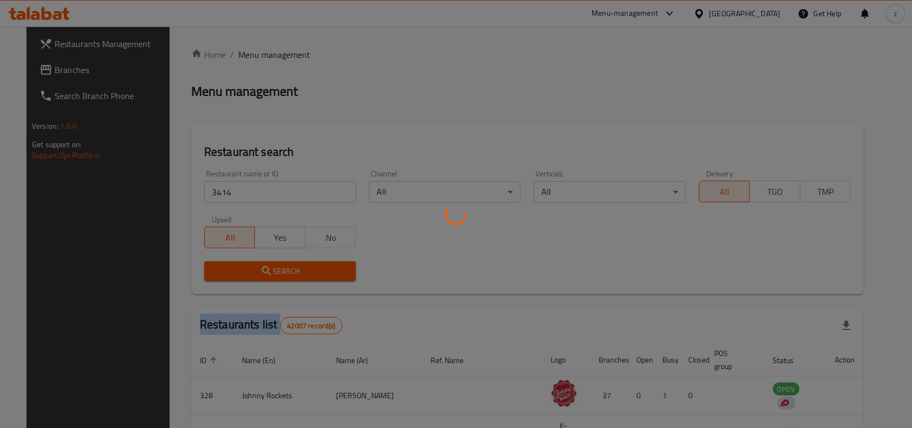
click at [306, 279] on div at bounding box center [456, 214] width 912 height 428
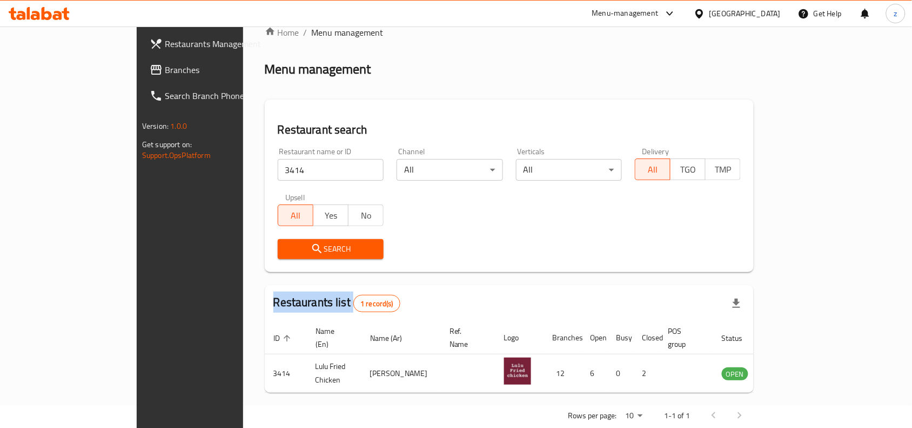
scroll to position [34, 0]
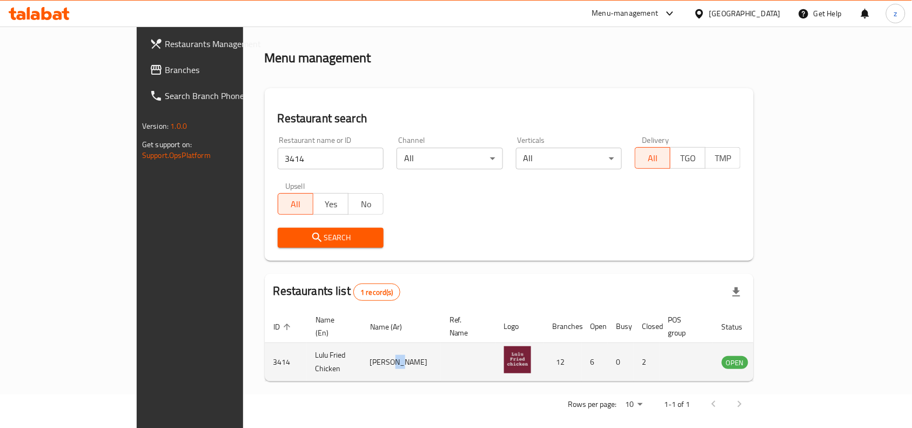
click at [362, 361] on td "لولو فرايد تشيكن" at bounding box center [401, 362] width 79 height 38
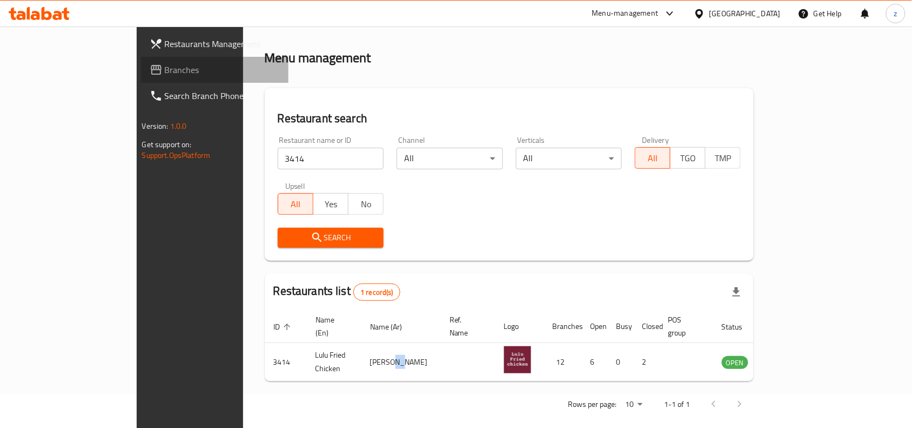
click at [165, 65] on span "Branches" at bounding box center [223, 69] width 116 height 13
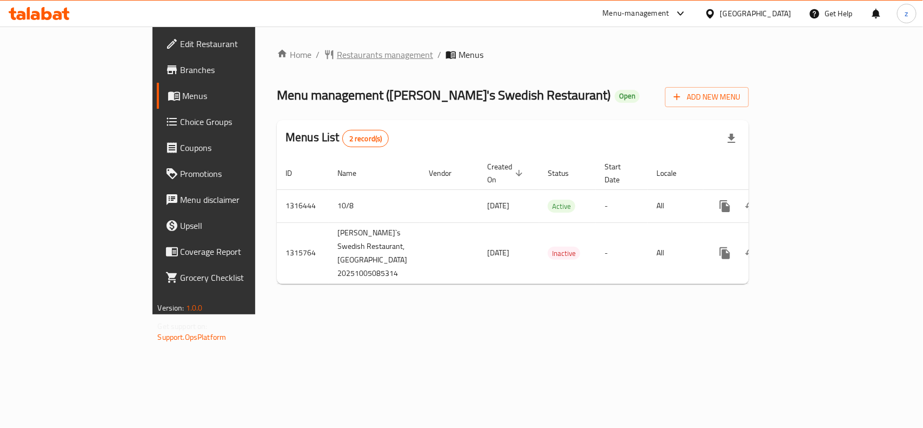
click at [337, 51] on span "Restaurants management" at bounding box center [385, 54] width 96 height 13
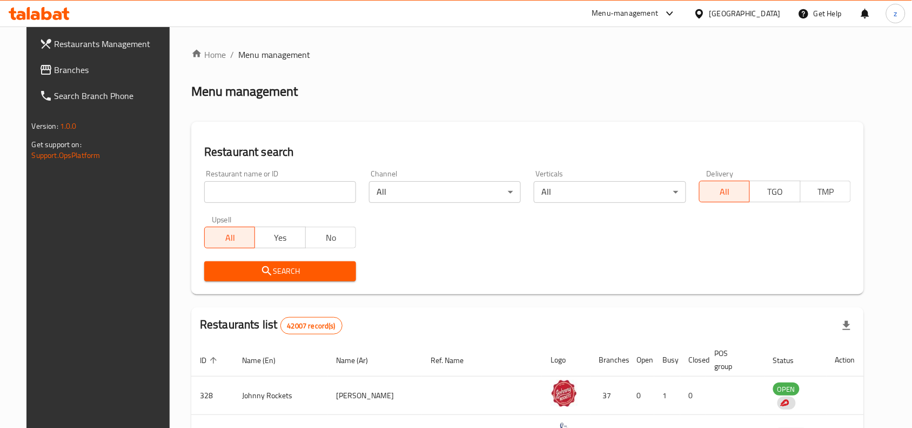
click at [284, 185] on div at bounding box center [456, 214] width 912 height 428
click at [284, 185] on div "Home / Menu management Menu management Restaurant search Restaurant name or ID …" at bounding box center [527, 383] width 673 height 670
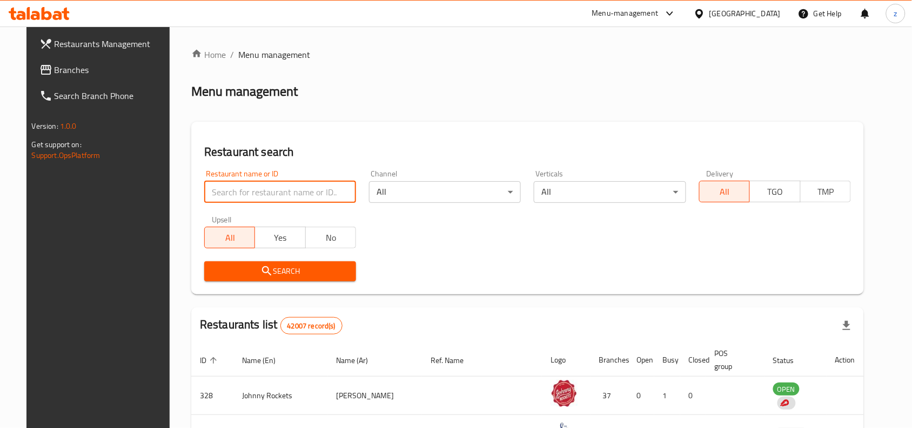
click at [260, 192] on input "search" at bounding box center [280, 192] width 152 height 22
paste input "707395"
type input "707395"
click at [290, 288] on div "Restaurant search Restaurant name or ID 707395 Restaurant name or ID Channel Al…" at bounding box center [527, 208] width 673 height 172
click at [285, 277] on button "Search" at bounding box center [280, 271] width 152 height 20
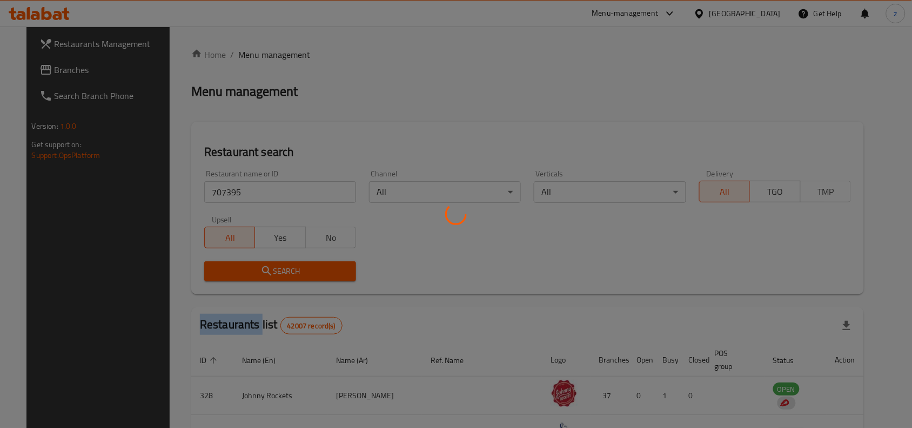
click at [285, 277] on div at bounding box center [456, 214] width 912 height 428
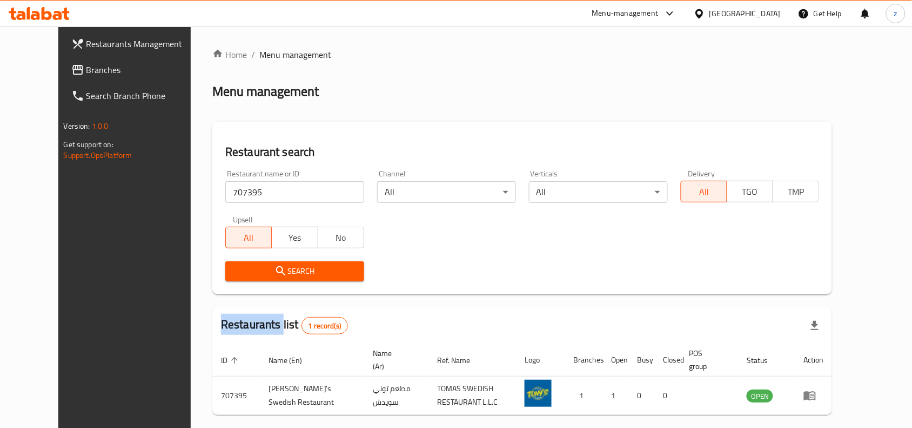
click at [86, 74] on span "Branches" at bounding box center [144, 69] width 116 height 13
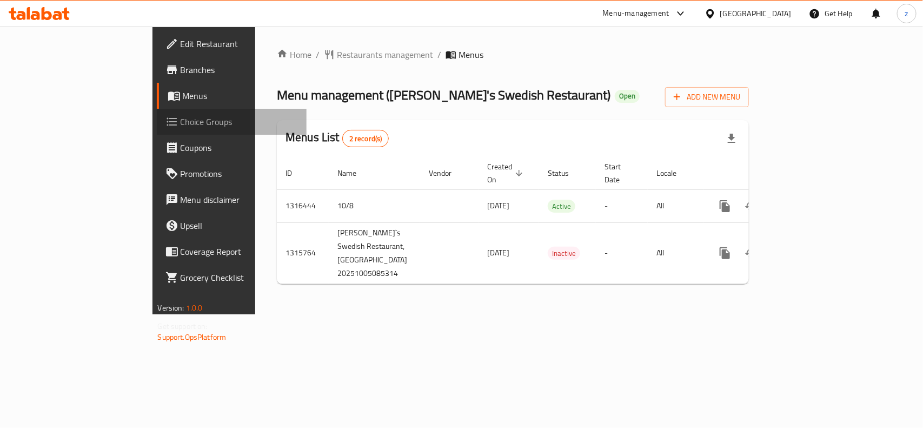
click at [181, 127] on span "Choice Groups" at bounding box center [239, 121] width 117 height 13
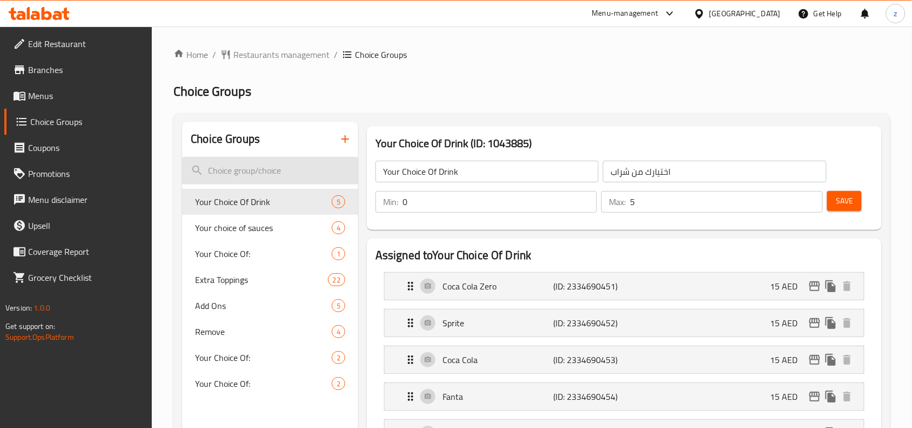
click at [258, 168] on input "search" at bounding box center [270, 171] width 176 height 28
paste input "Add Ons"
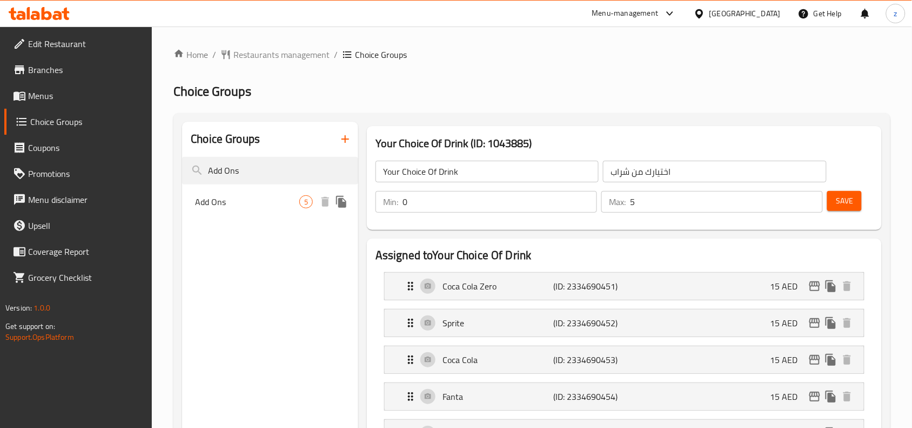
type input "Add Ons"
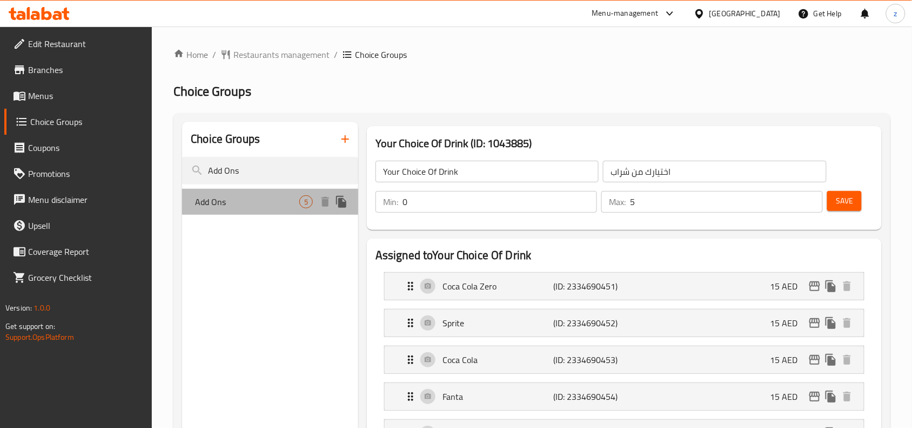
click at [223, 205] on span "Add Ons" at bounding box center [247, 201] width 104 height 13
type input "Add Ons"
type input "إضافات"
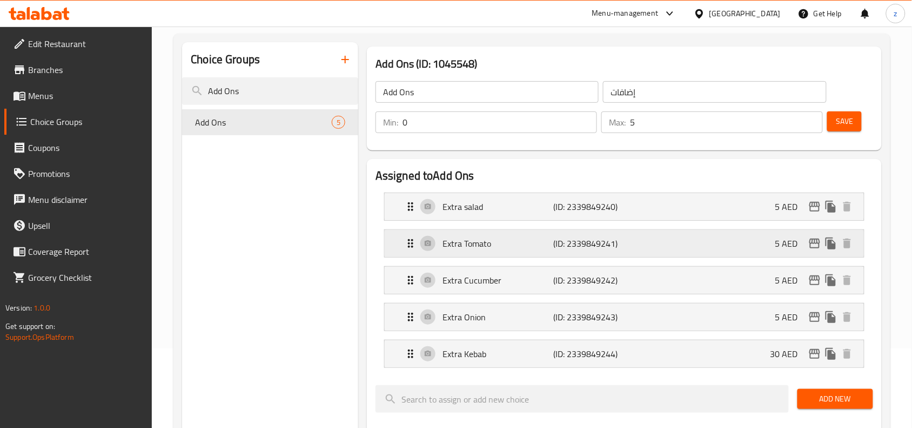
scroll to position [68, 0]
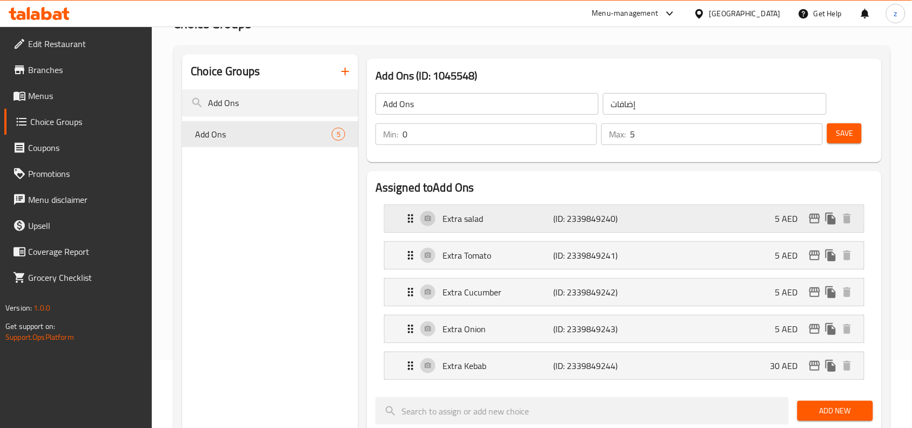
click at [413, 226] on div "Extra salad (ID: 2339849240) 5 AED" at bounding box center [627, 218] width 447 height 27
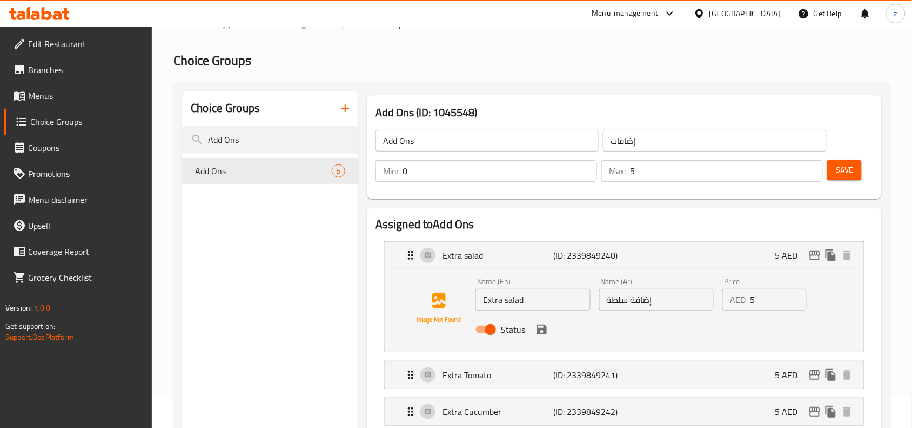
scroll to position [0, 0]
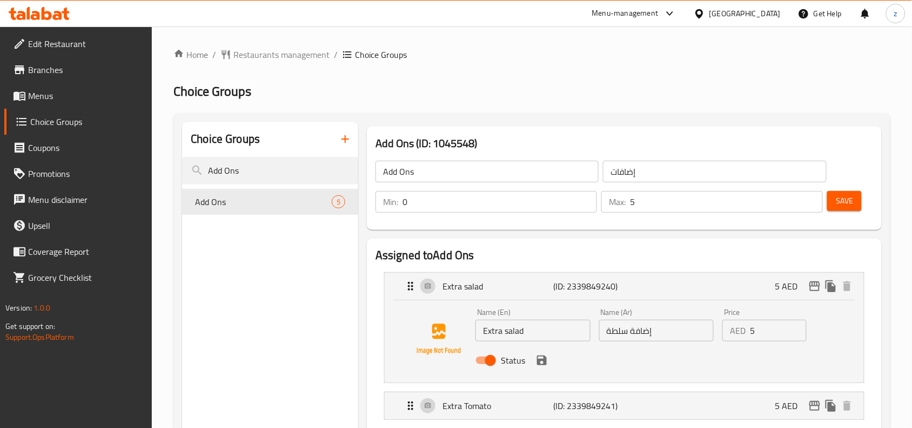
click at [724, 19] on div "[GEOGRAPHIC_DATA]" at bounding box center [745, 14] width 71 height 12
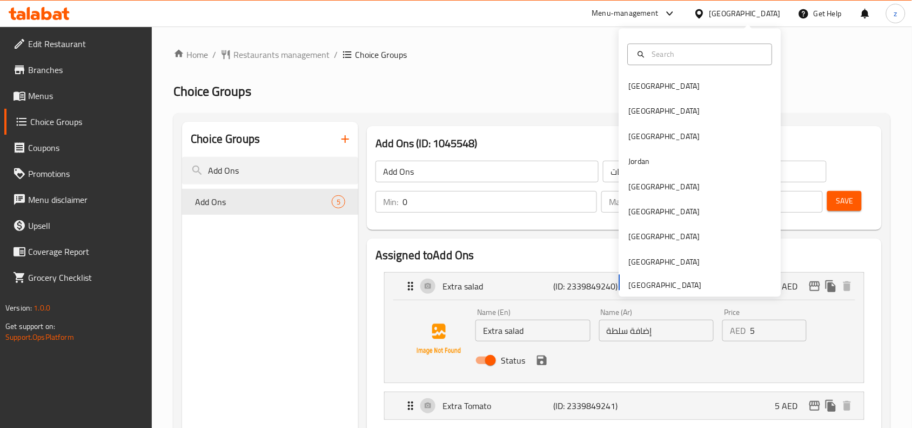
click at [642, 283] on div "Bahrain Egypt Iraq Jordan Kuwait Oman Qatar Saudi Arabia United Arab Emirates" at bounding box center [700, 185] width 162 height 222
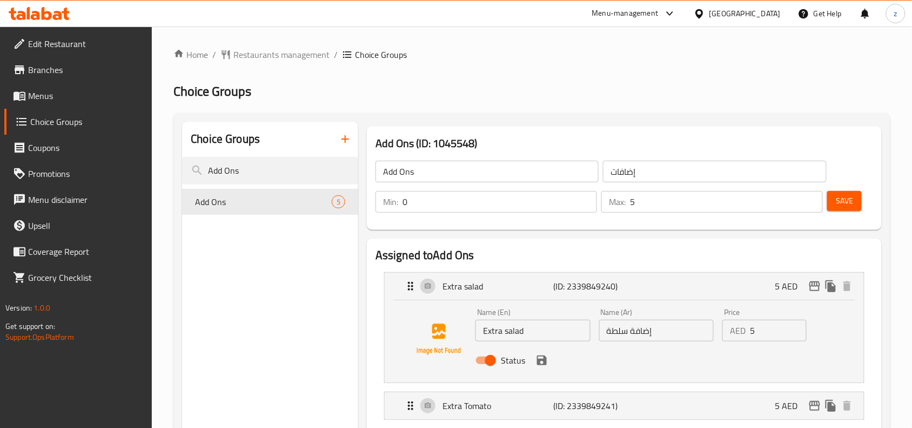
click at [50, 73] on span "Branches" at bounding box center [86, 69] width 116 height 13
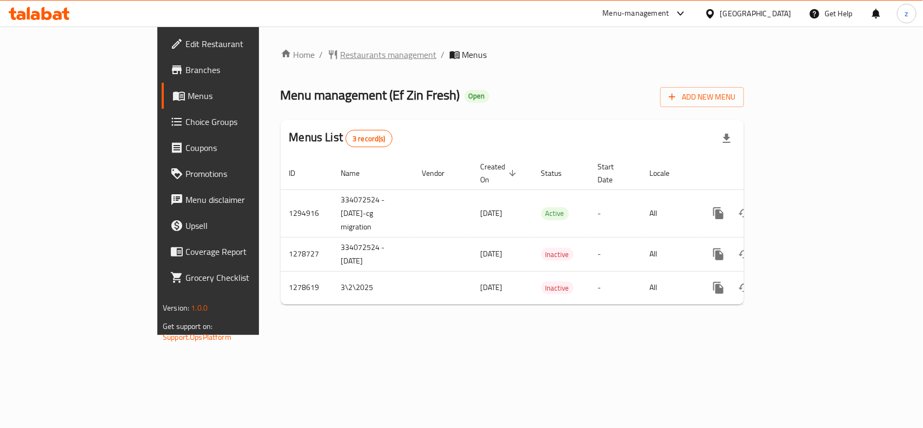
click at [340, 58] on span "Restaurants management" at bounding box center [388, 54] width 96 height 13
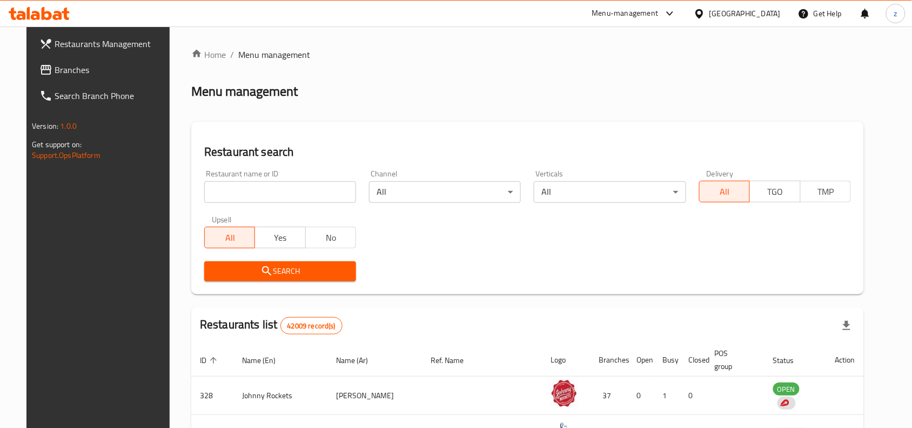
click at [280, 192] on input "search" at bounding box center [280, 192] width 152 height 22
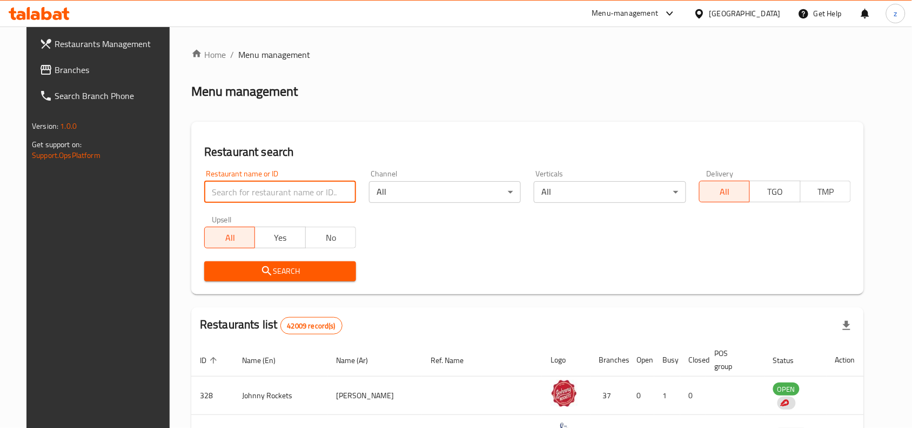
paste input "630711"
type input "630711"
click at [278, 273] on span "Search" at bounding box center [280, 271] width 135 height 14
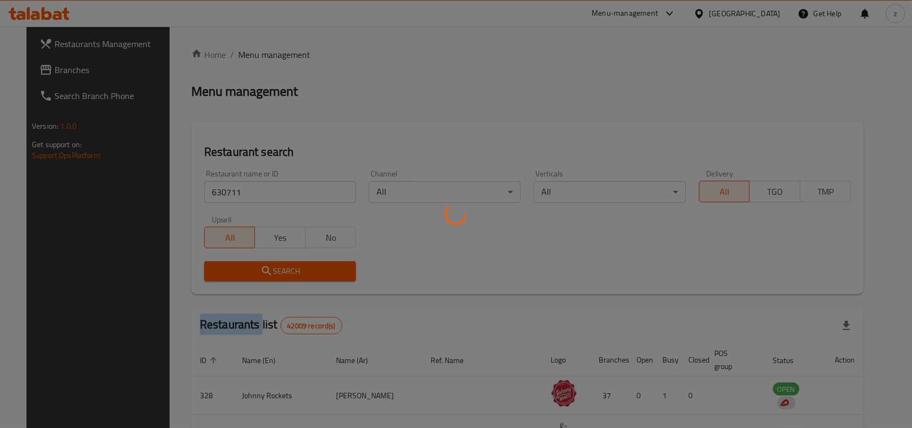
click at [278, 273] on div at bounding box center [456, 214] width 912 height 428
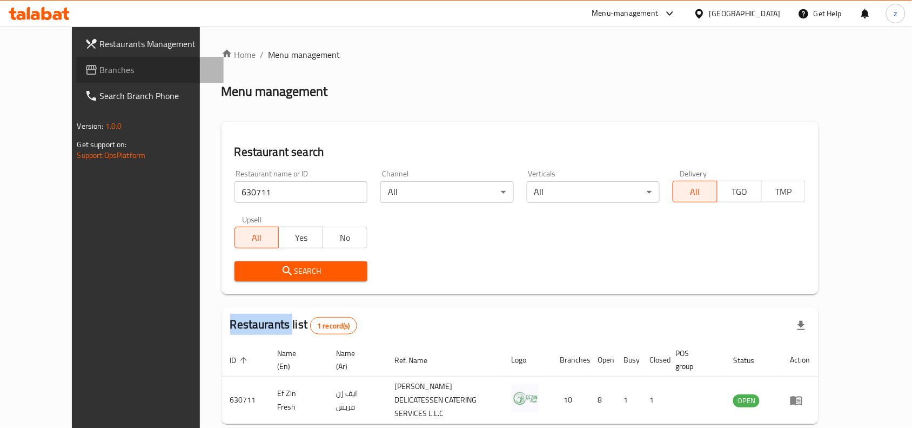
click at [100, 71] on span "Branches" at bounding box center [158, 69] width 116 height 13
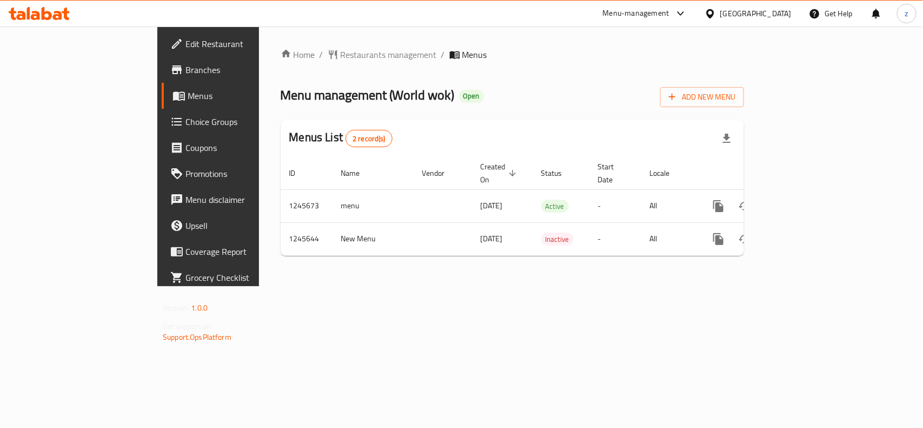
click at [340, 58] on span "Restaurants management" at bounding box center [388, 54] width 96 height 13
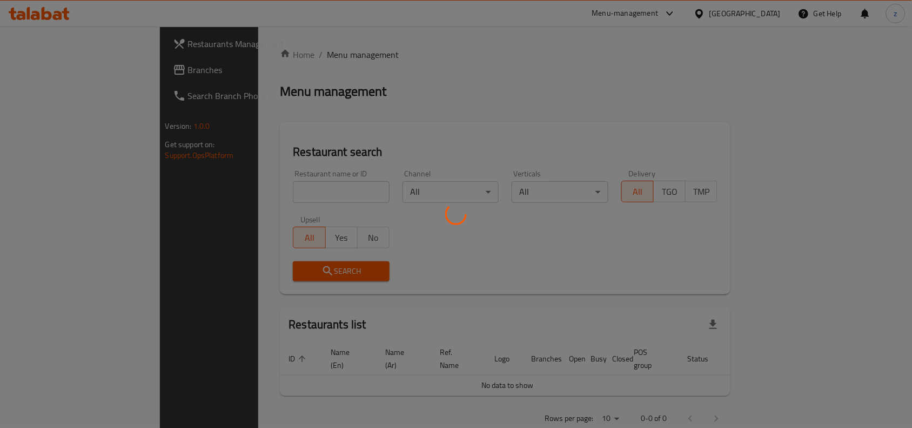
click at [266, 190] on div at bounding box center [456, 214] width 912 height 428
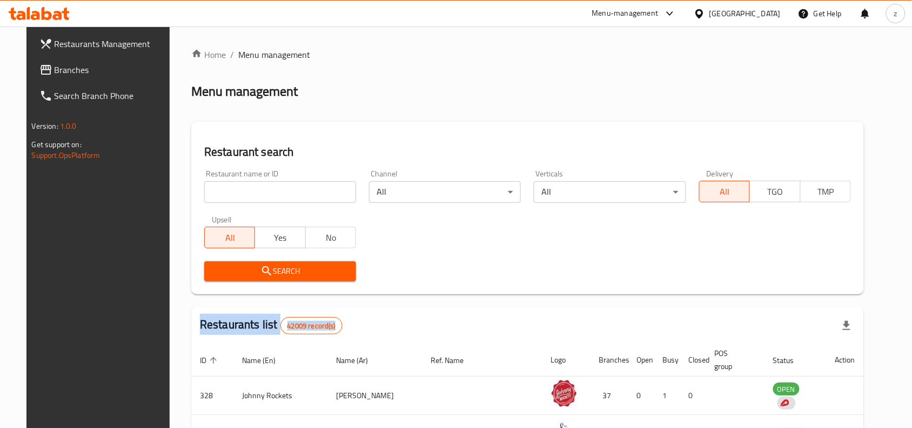
click at [266, 190] on div at bounding box center [456, 214] width 912 height 428
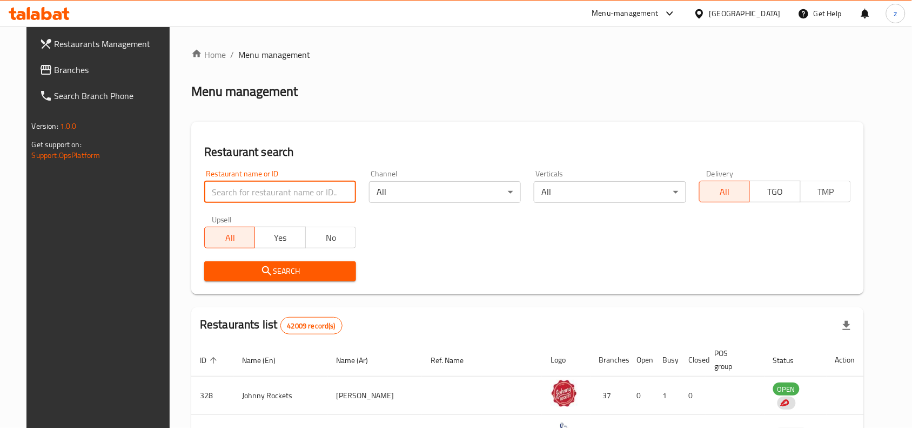
click at [266, 190] on input "search" at bounding box center [280, 192] width 152 height 22
paste input "682671"
type input "682671"
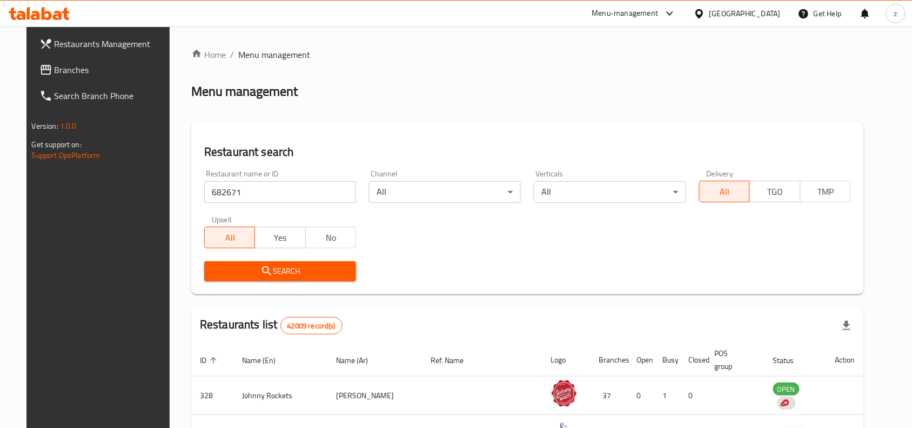
click at [295, 277] on span "Search" at bounding box center [280, 271] width 135 height 14
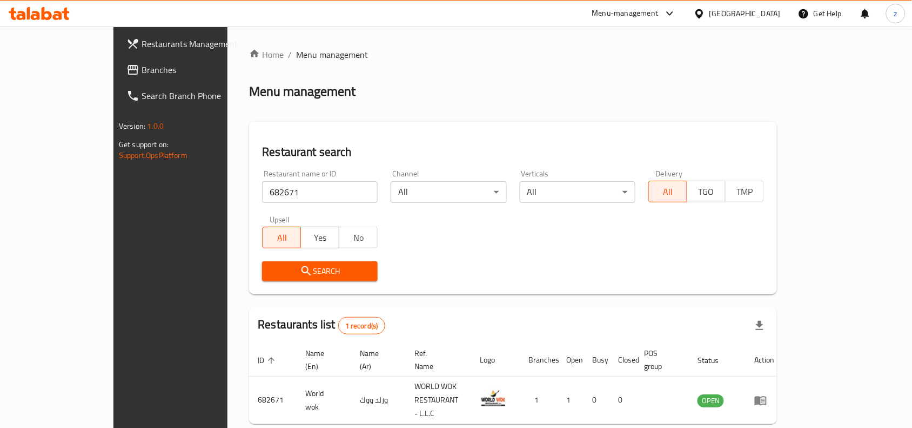
click at [142, 65] on span "Branches" at bounding box center [200, 69] width 116 height 13
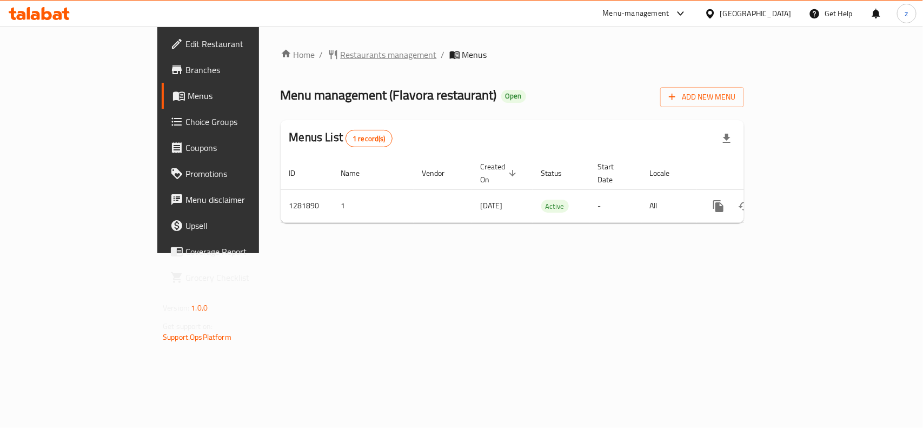
click at [340, 54] on span "Restaurants management" at bounding box center [388, 54] width 96 height 13
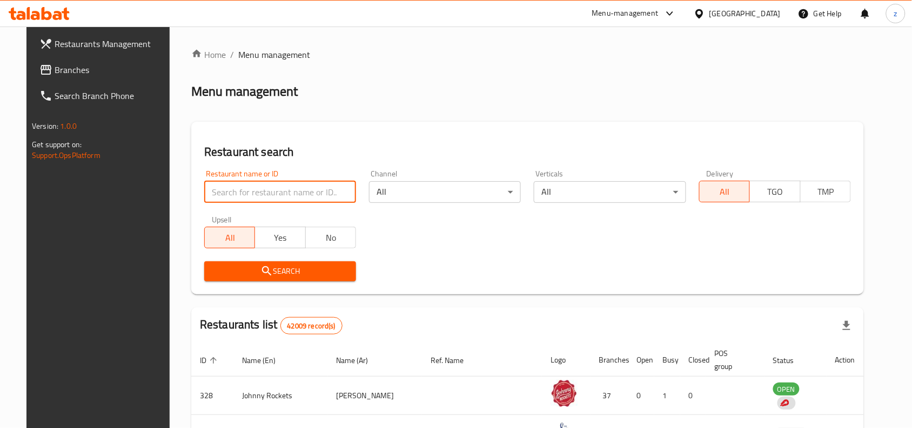
paste input "694593"
type input "694593"
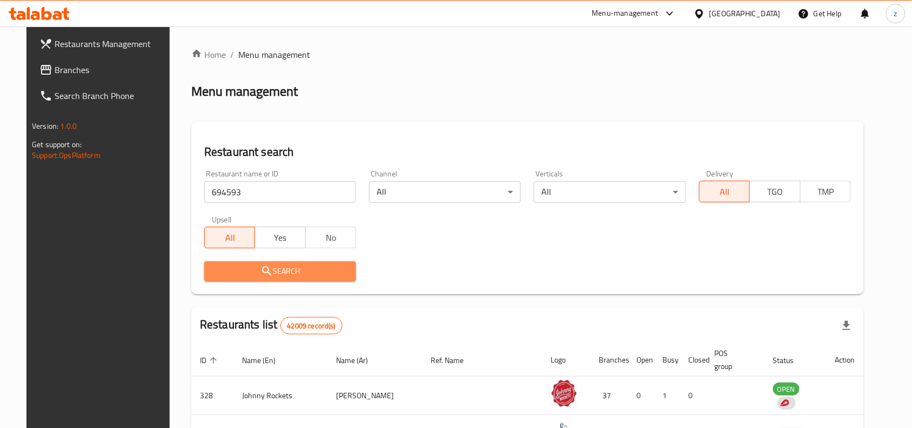
click at [300, 273] on span "Search" at bounding box center [280, 271] width 135 height 14
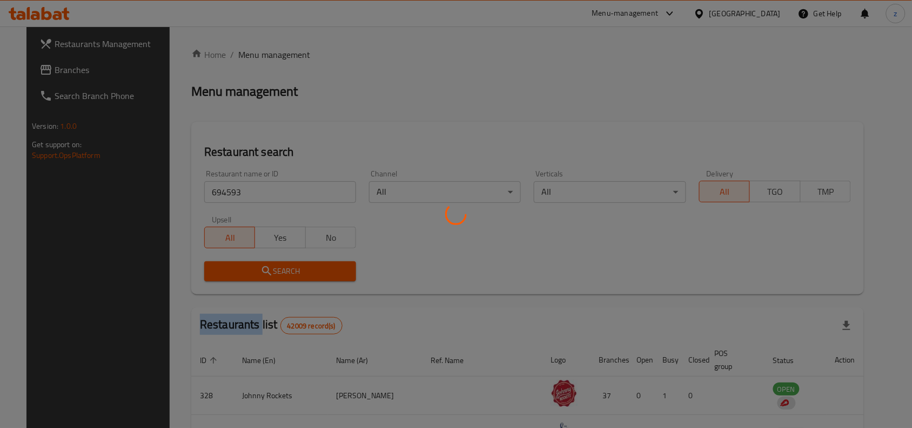
click at [300, 273] on div at bounding box center [456, 214] width 912 height 428
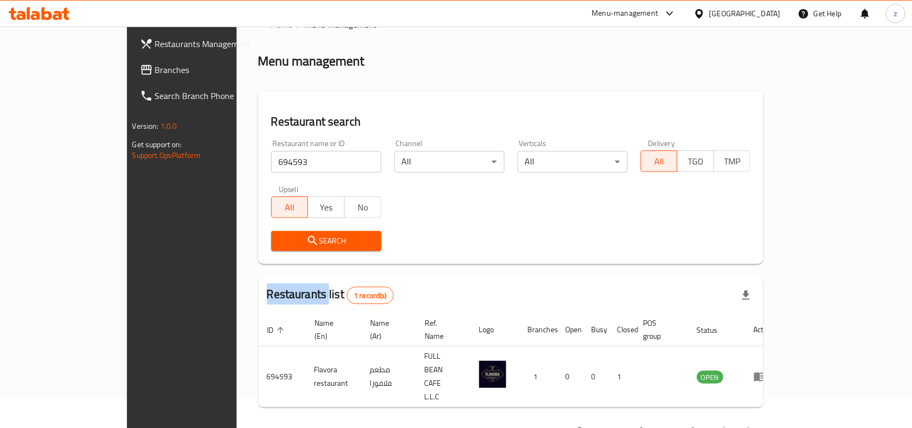
scroll to position [34, 0]
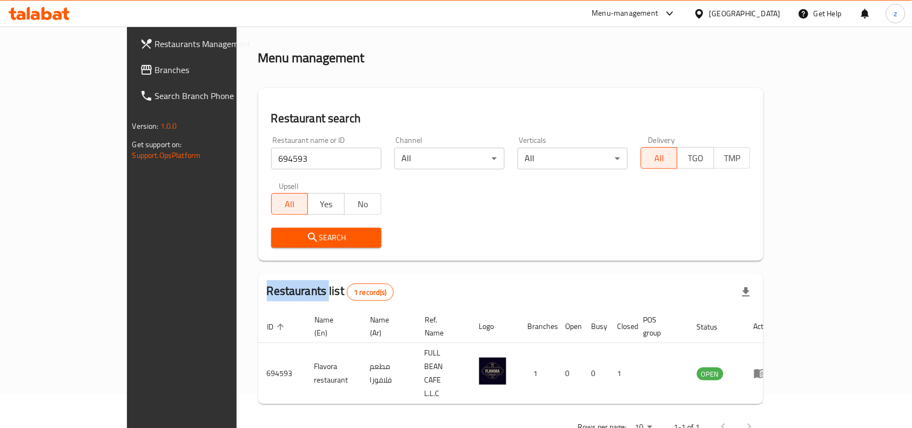
click at [155, 73] on span "Branches" at bounding box center [213, 69] width 116 height 13
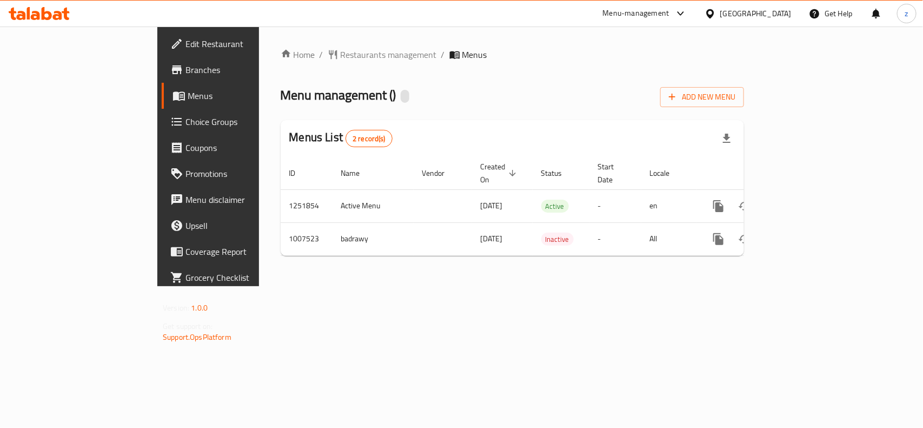
click at [266, 61] on div at bounding box center [461, 214] width 923 height 428
click at [340, 58] on span "Restaurants management" at bounding box center [388, 54] width 96 height 13
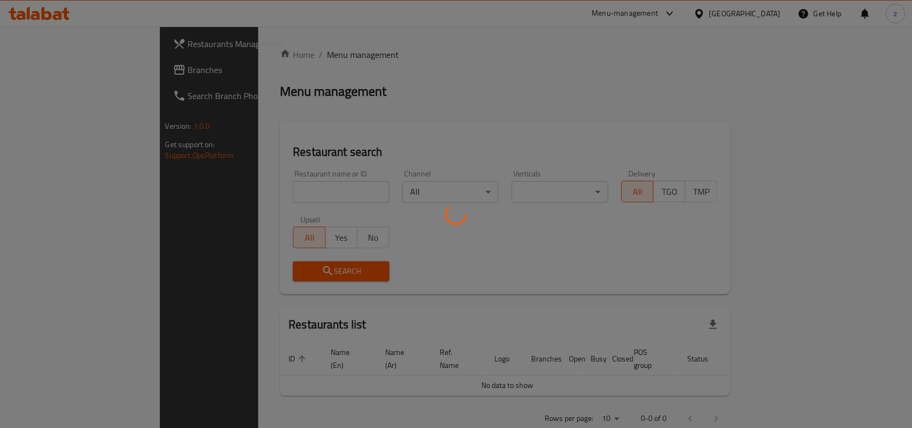
click at [220, 189] on div at bounding box center [456, 214] width 912 height 428
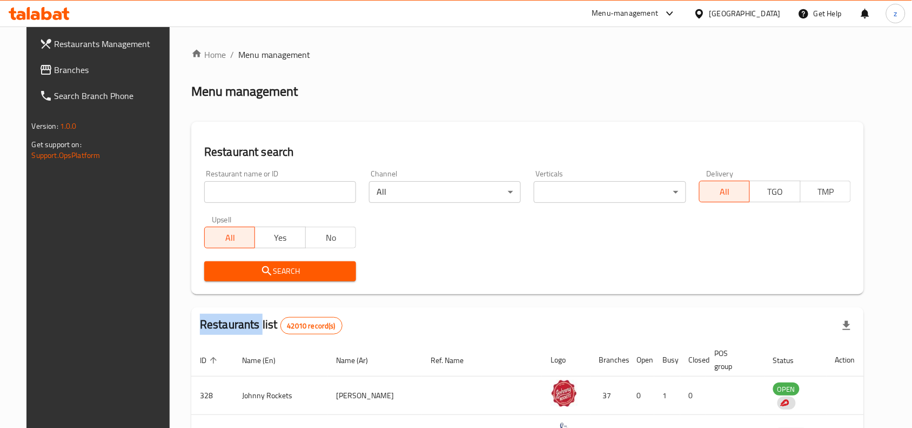
click at [220, 189] on div "Home / Menu management Menu management Restaurant search Restaurant name or ID …" at bounding box center [527, 383] width 673 height 670
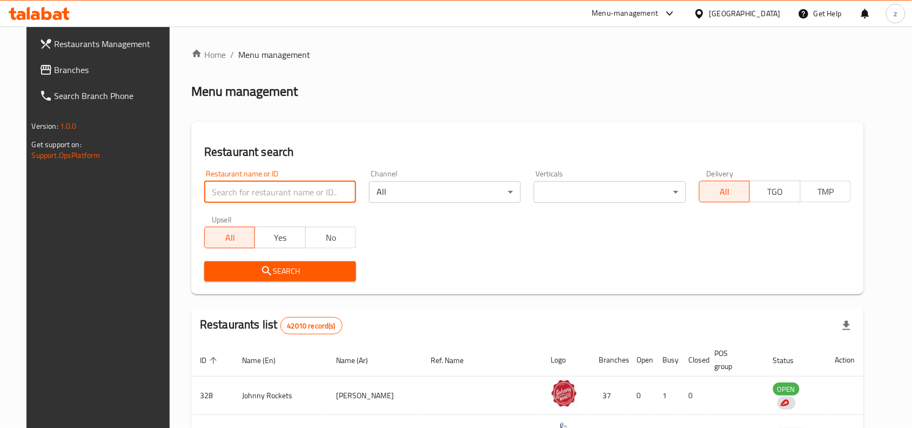
click at [220, 189] on input "search" at bounding box center [280, 192] width 152 height 22
paste input "660681"
type input "660681"
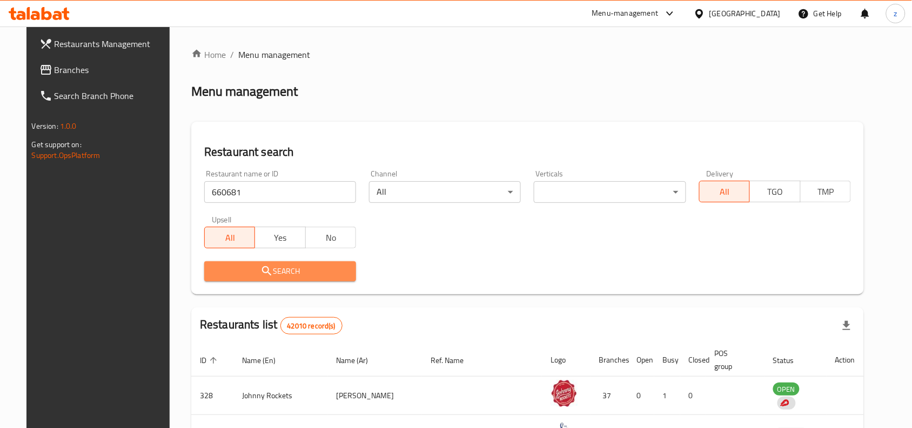
click at [284, 278] on button "Search" at bounding box center [280, 271] width 152 height 20
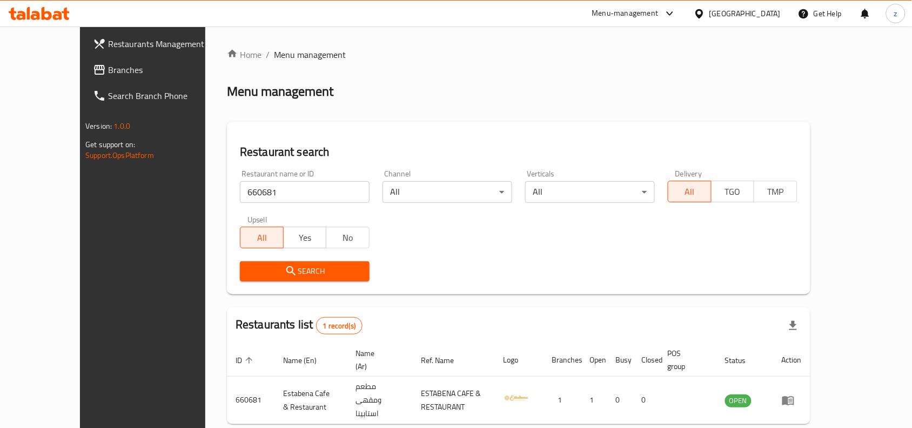
click at [783, 9] on div "United Arab Emirates" at bounding box center [737, 14] width 104 height 26
click at [727, 15] on div "United Arab Emirates" at bounding box center [745, 14] width 71 height 12
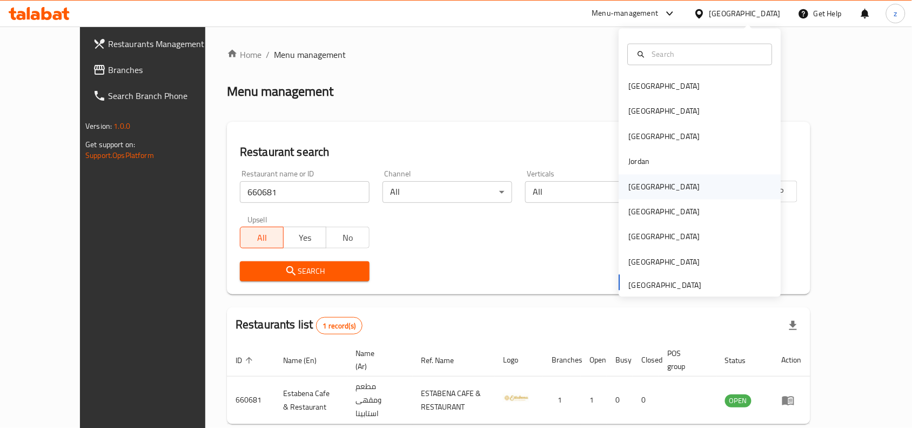
click at [639, 196] on div "[GEOGRAPHIC_DATA]" at bounding box center [664, 186] width 89 height 25
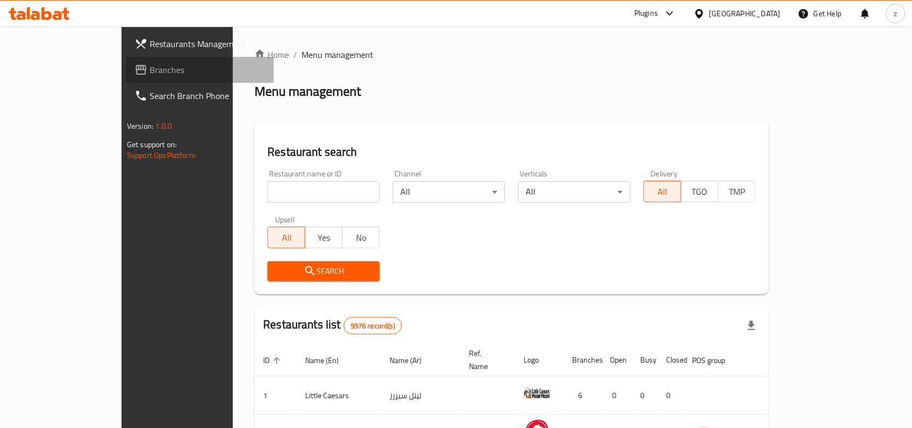
click at [150, 74] on span "Branches" at bounding box center [208, 69] width 116 height 13
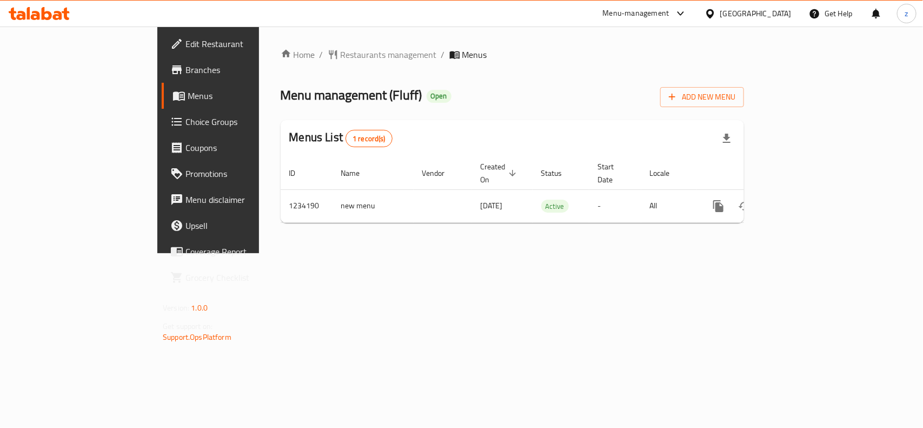
click at [282, 253] on div "Home / Restaurants management / Menus Menu management ( Fluff ) Open Add New Me…" at bounding box center [512, 139] width 506 height 226
click at [185, 124] on span "Choice Groups" at bounding box center [243, 121] width 117 height 13
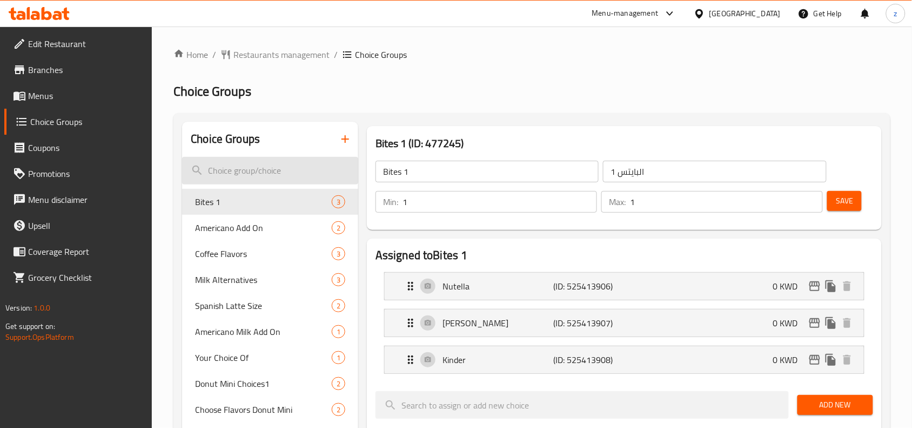
click at [259, 163] on input "search" at bounding box center [270, 171] width 176 height 28
paste input "Changes of Bites"
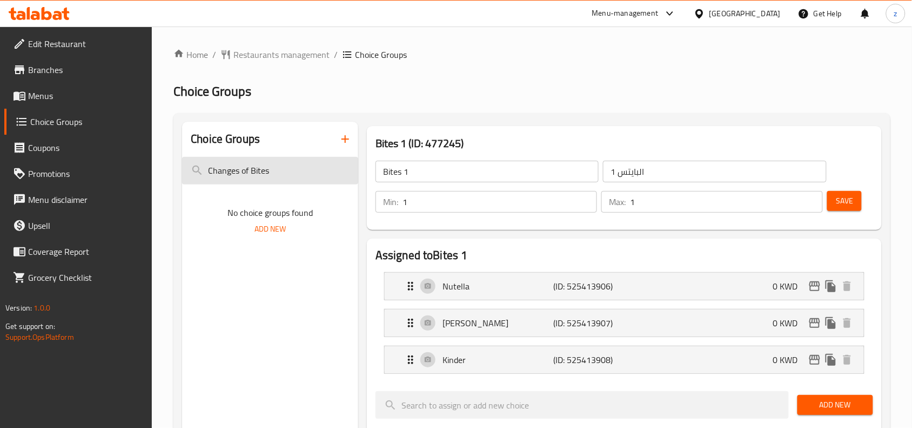
click at [244, 170] on input "Changes of Bites" at bounding box center [270, 171] width 176 height 28
drag, startPoint x: 246, startPoint y: 170, endPoint x: 211, endPoint y: 183, distance: 37.3
click at [211, 183] on input "Changes of Bites" at bounding box center [270, 171] width 176 height 28
click at [251, 168] on input "Changes of Bites" at bounding box center [270, 171] width 176 height 28
drag, startPoint x: 251, startPoint y: 171, endPoint x: 209, endPoint y: 184, distance: 44.1
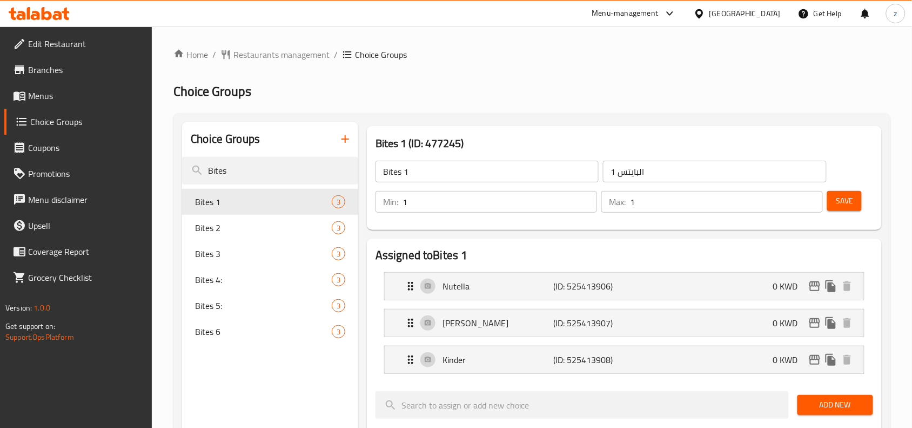
type input "Bites"
click at [473, 22] on div "Menu-management Kuwait Get Help z" at bounding box center [456, 14] width 912 height 26
click at [492, 103] on div "Home / Restaurants management / Choice Groups Choice Groups Choice Groups Bites…" at bounding box center [531, 433] width 717 height 770
click at [442, 93] on h2 "Choice Groups" at bounding box center [531, 91] width 717 height 17
click at [440, 61] on ol "Home / Restaurants management / Choice Groups" at bounding box center [531, 54] width 717 height 13
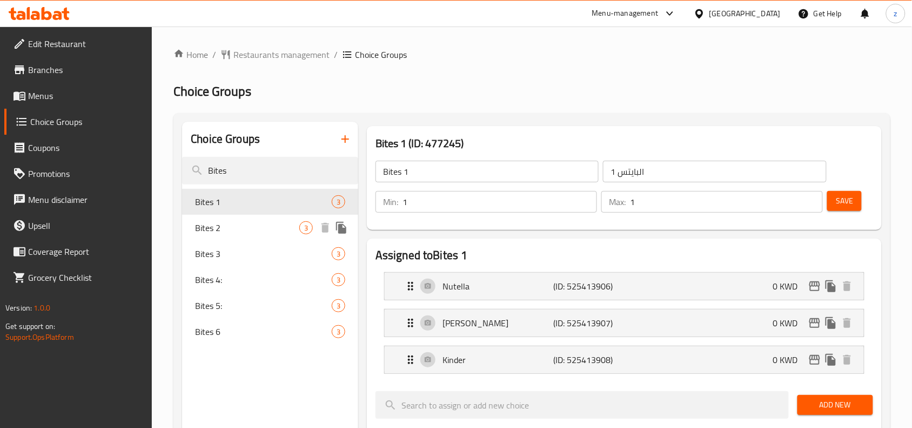
click at [233, 225] on span "Bites 2" at bounding box center [247, 227] width 104 height 13
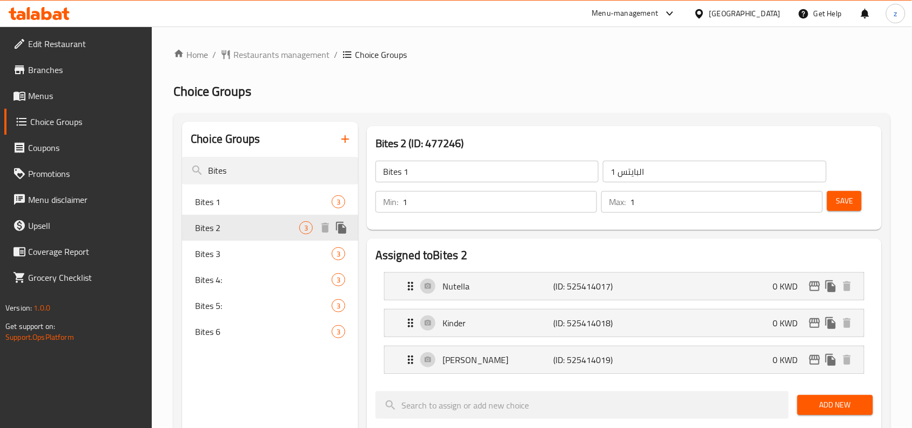
type input "Bites 2"
type input "بايتس 2"
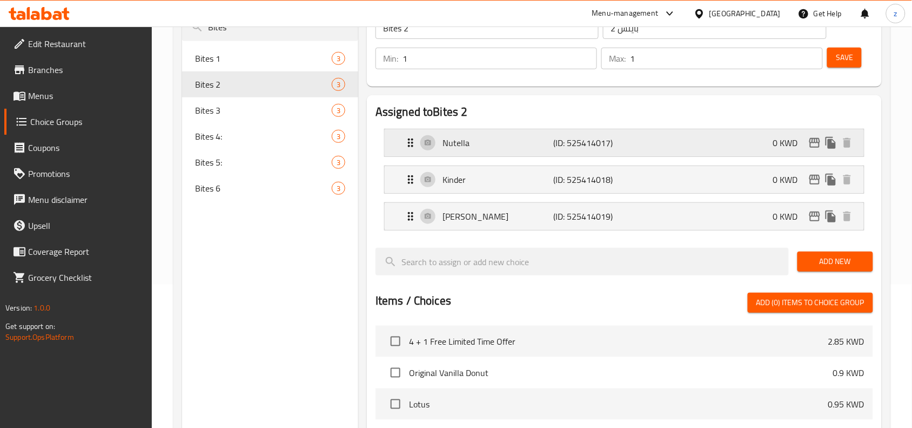
scroll to position [68, 0]
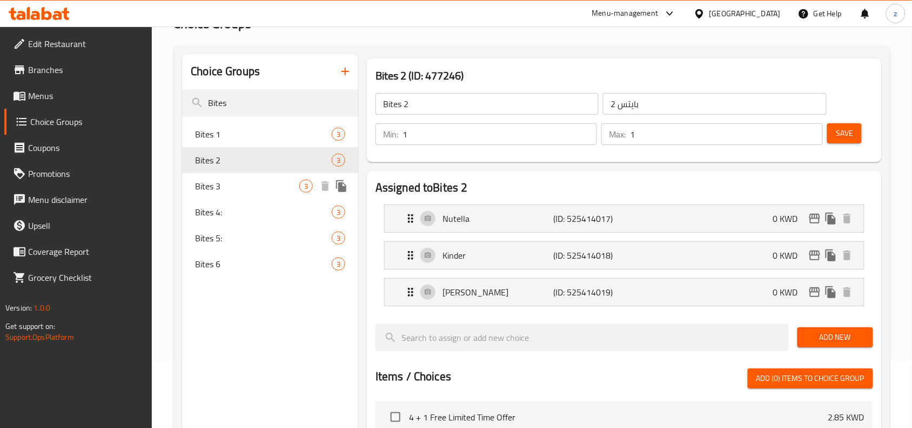
click at [223, 185] on span "Bites 3" at bounding box center [247, 185] width 104 height 13
type input "Bites 3"
type input "بايتس 3"
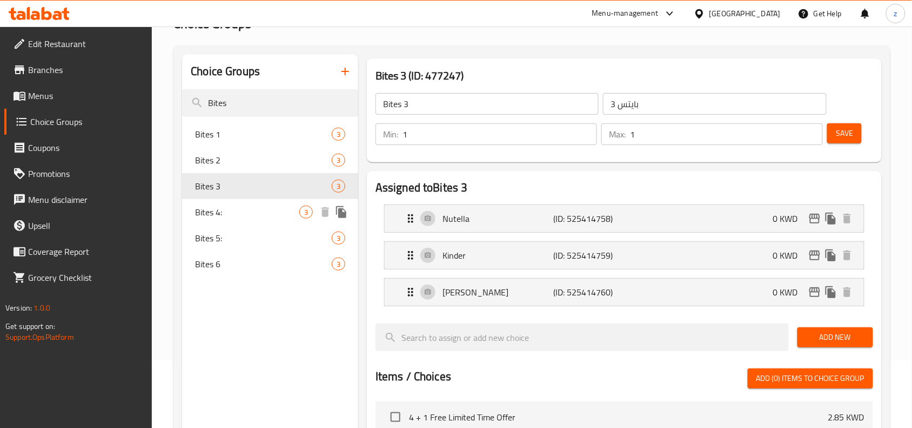
click at [214, 207] on span "Bites 4:" at bounding box center [247, 211] width 104 height 13
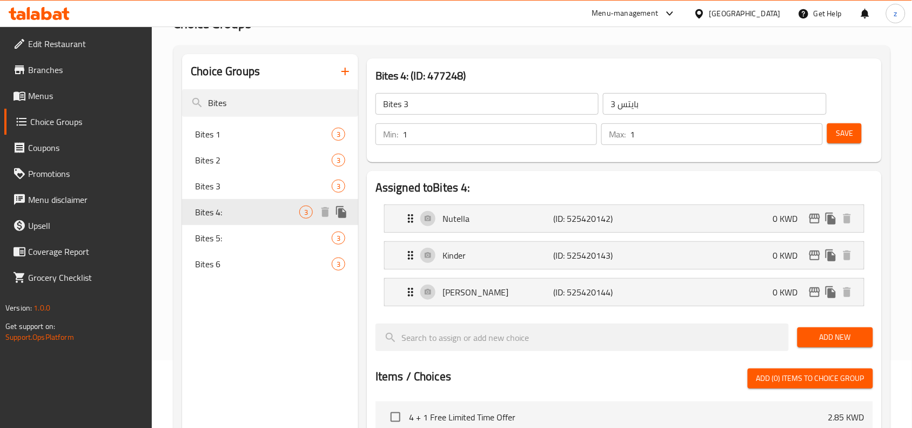
type input "Bites 4:"
type input "بايتس 4:"
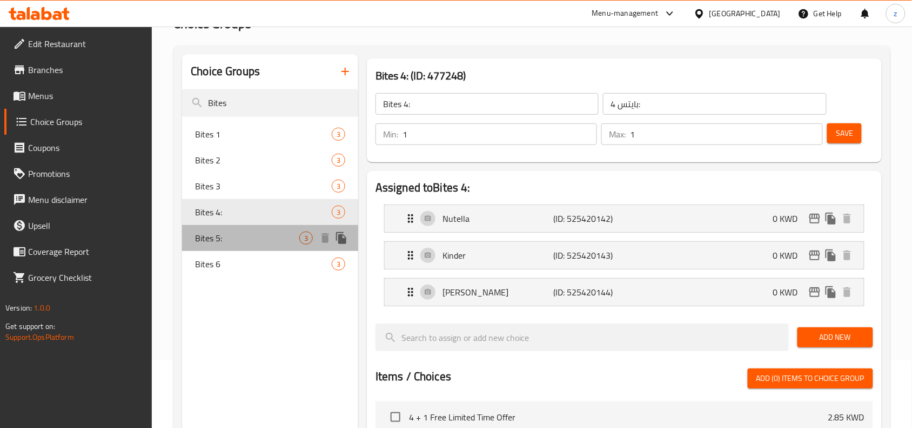
click at [224, 235] on span "Bites 5:" at bounding box center [247, 237] width 104 height 13
type input "Bites 5:"
type input "بايتس 5:"
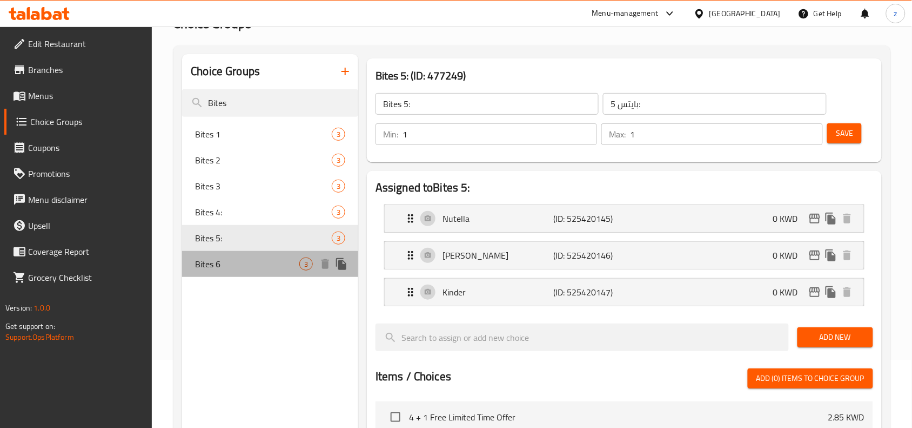
click at [228, 263] on span "Bites 6" at bounding box center [247, 263] width 104 height 13
type input "Bites 6"
type input "بايتس 6"
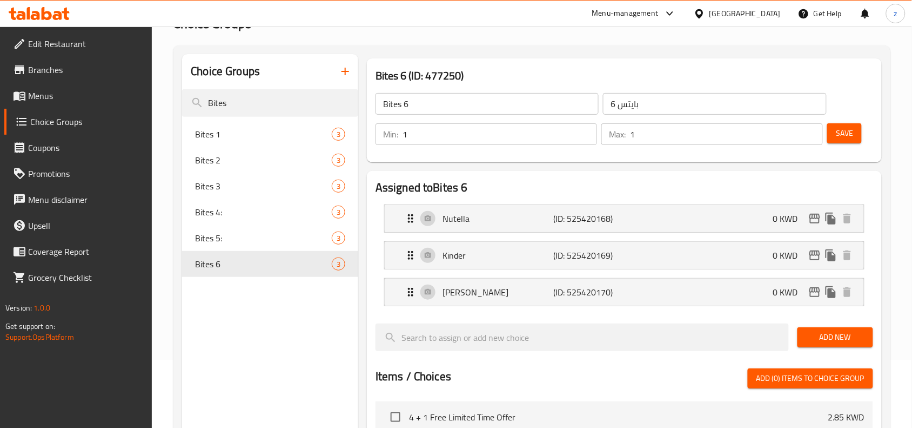
click at [258, 344] on div "Choice Groups Bites Bites 1 3 Bites 2 3 Bites 3 3 Bites 4: 3 Bites 5: 3 Bites 6…" at bounding box center [270, 398] width 176 height 688
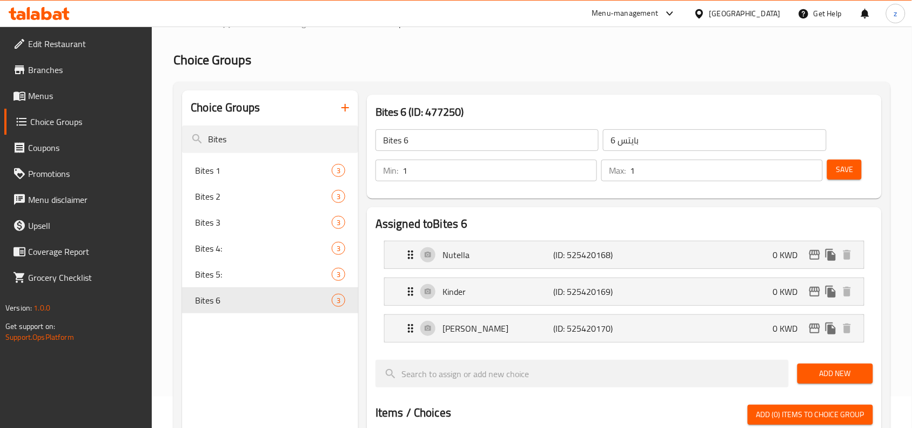
scroll to position [0, 0]
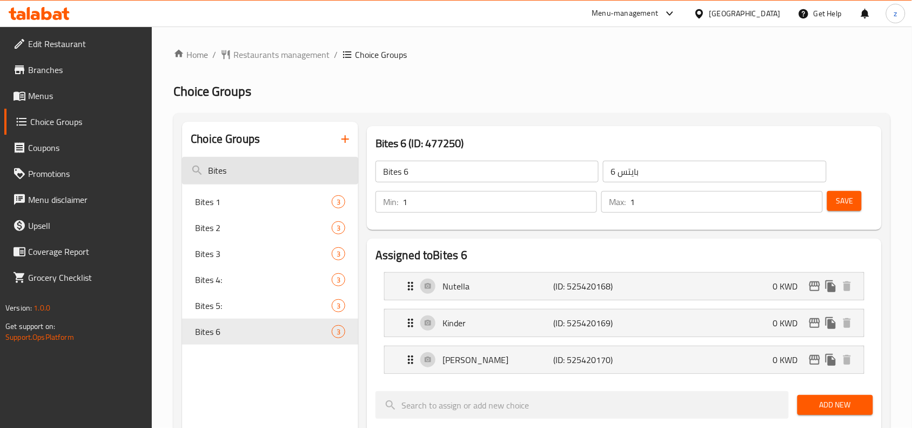
click at [236, 179] on input "Bites" at bounding box center [270, 171] width 176 height 28
click at [409, 284] on icon "Expand" at bounding box center [410, 285] width 13 height 13
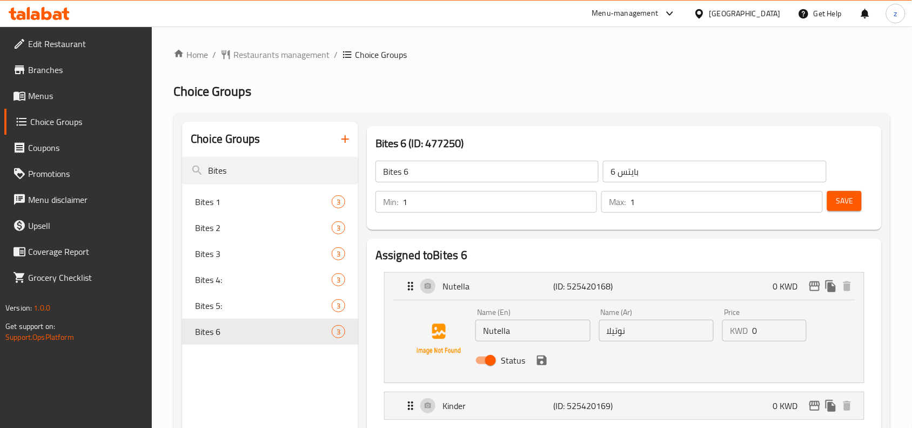
click at [655, 16] on div "Menu-management" at bounding box center [625, 13] width 66 height 13
click at [593, 53] on div "All Plugins" at bounding box center [590, 48] width 34 height 12
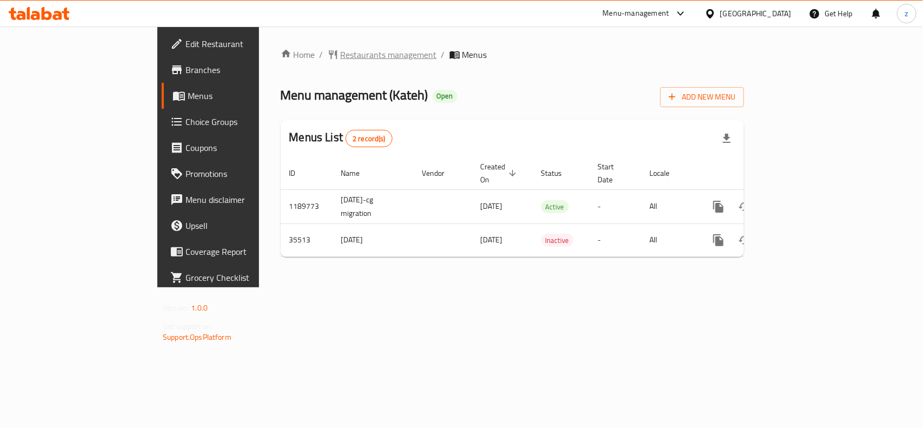
click at [340, 58] on span "Restaurants management" at bounding box center [388, 54] width 96 height 13
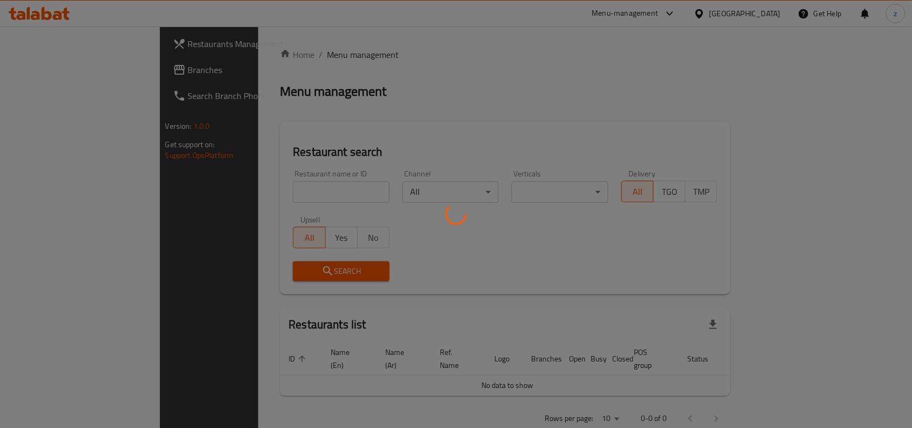
click at [252, 183] on div at bounding box center [456, 214] width 912 height 428
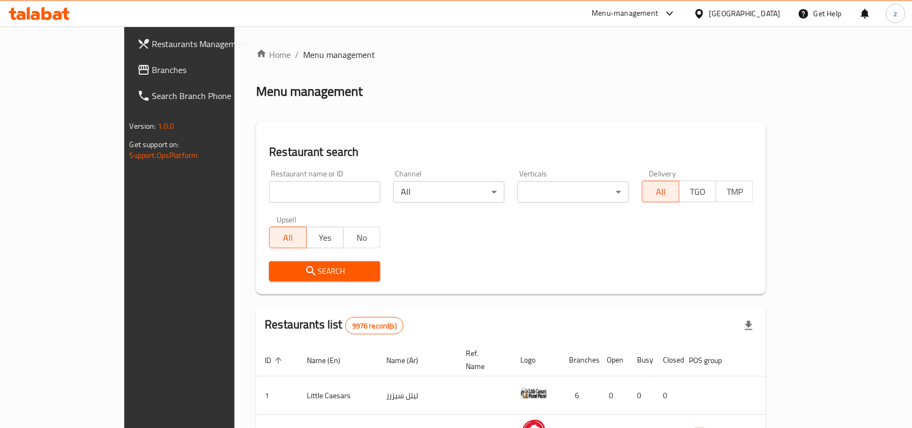
click at [256, 192] on div "Home / Menu management Menu management Restaurant search Restaurant name or ID …" at bounding box center [511, 378] width 510 height 661
click at [269, 192] on input "search" at bounding box center [324, 192] width 111 height 22
paste input "18284"
type input "18284"
click at [278, 264] on span "Search" at bounding box center [325, 271] width 94 height 14
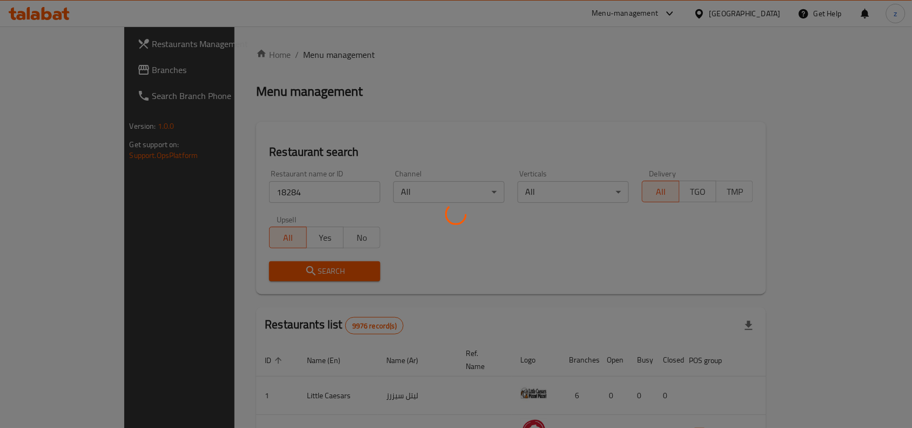
scroll to position [34, 0]
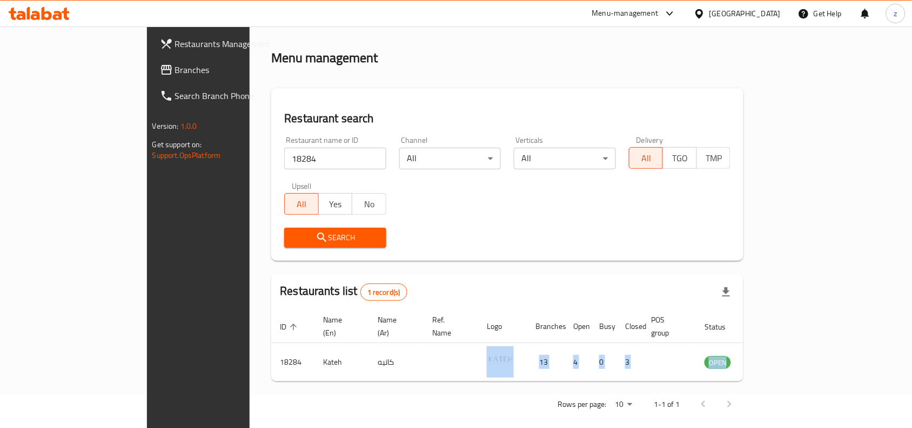
drag, startPoint x: 445, startPoint y: 353, endPoint x: 772, endPoint y: 371, distance: 327.5
click at [713, 371] on div "Home / Menu management Menu management Restaurant search Restaurant name or ID …" at bounding box center [507, 216] width 472 height 403
click at [744, 371] on div "Home / Menu management Menu management Restaurant search Restaurant name or ID …" at bounding box center [507, 216] width 472 height 403
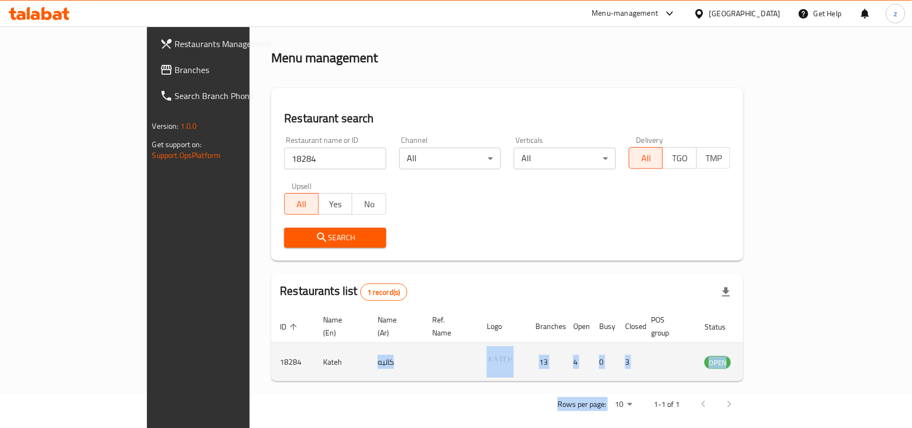
drag, startPoint x: 781, startPoint y: 371, endPoint x: 283, endPoint y: 350, distance: 498.8
click at [283, 350] on div "Home / Menu management Menu management Restaurant search Restaurant name or ID …" at bounding box center [507, 216] width 472 height 403
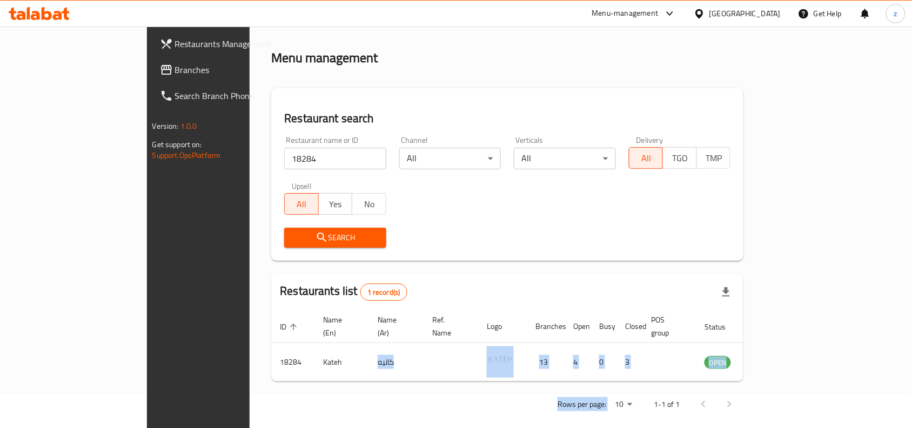
click at [446, 390] on div "Rows per page: 10 1-1 of 1" at bounding box center [507, 404] width 472 height 28
drag, startPoint x: 446, startPoint y: 388, endPoint x: 469, endPoint y: 384, distance: 22.4
click at [449, 390] on div "Rows per page: 10 1-1 of 1" at bounding box center [507, 404] width 472 height 28
click at [469, 390] on div "Rows per page: 10 1-1 of 1" at bounding box center [507, 404] width 472 height 28
drag, startPoint x: 277, startPoint y: 343, endPoint x: 465, endPoint y: 385, distance: 192.6
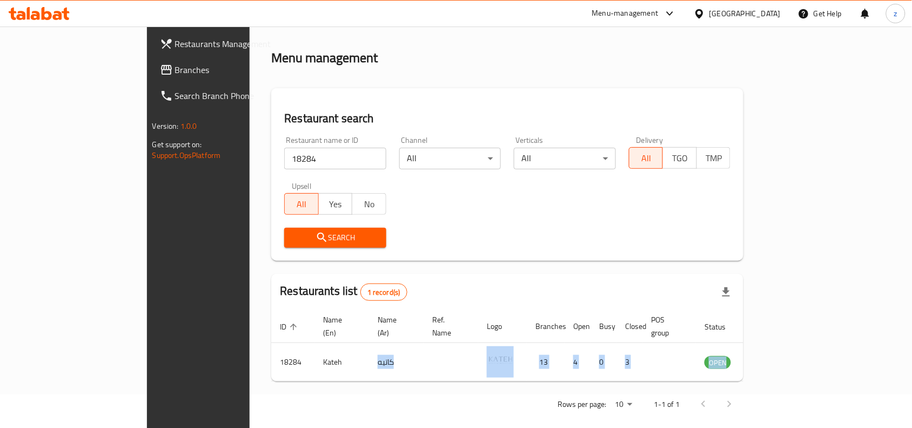
click at [463, 384] on div "Home / Menu management Menu management Restaurant search Restaurant name or ID …" at bounding box center [507, 216] width 472 height 403
click at [468, 390] on div "Rows per page: 10 1-1 of 1" at bounding box center [507, 404] width 472 height 28
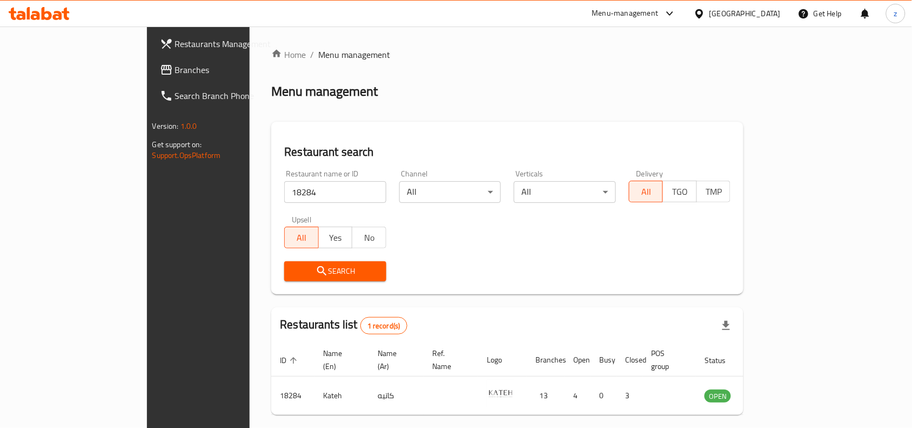
click at [770, 18] on div "[GEOGRAPHIC_DATA]" at bounding box center [745, 14] width 71 height 12
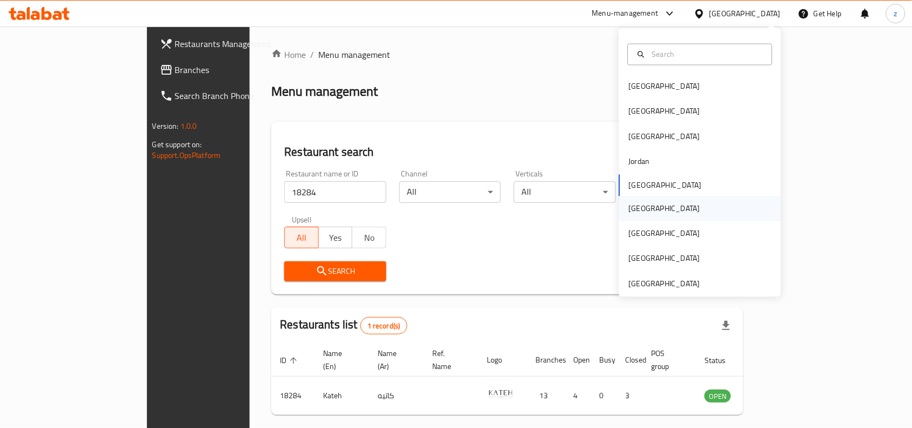
click at [620, 209] on div "Oman" at bounding box center [664, 208] width 89 height 25
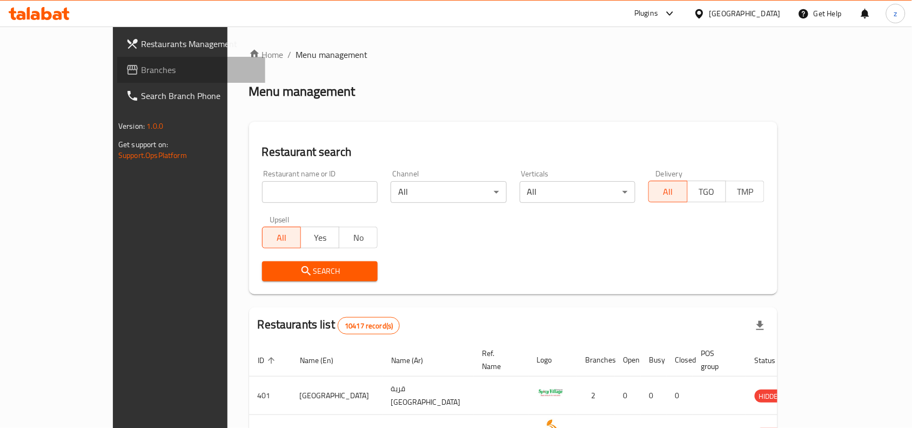
click at [117, 59] on link "Branches" at bounding box center [191, 70] width 148 height 26
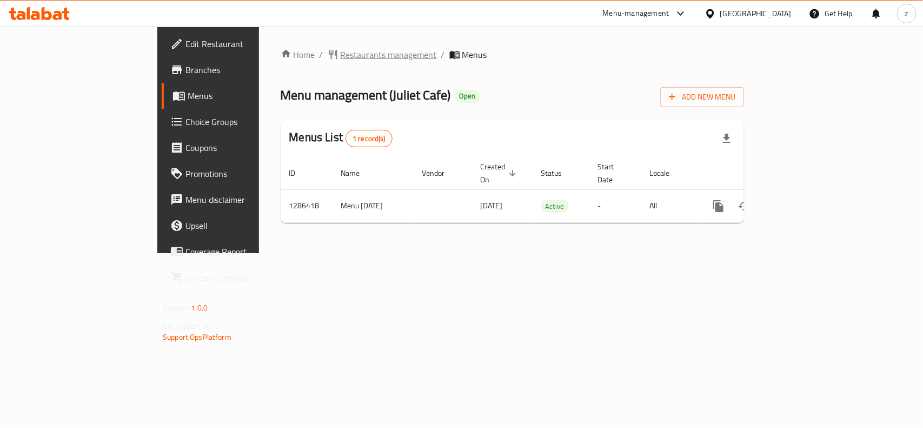
click at [340, 56] on span "Restaurants management" at bounding box center [388, 54] width 96 height 13
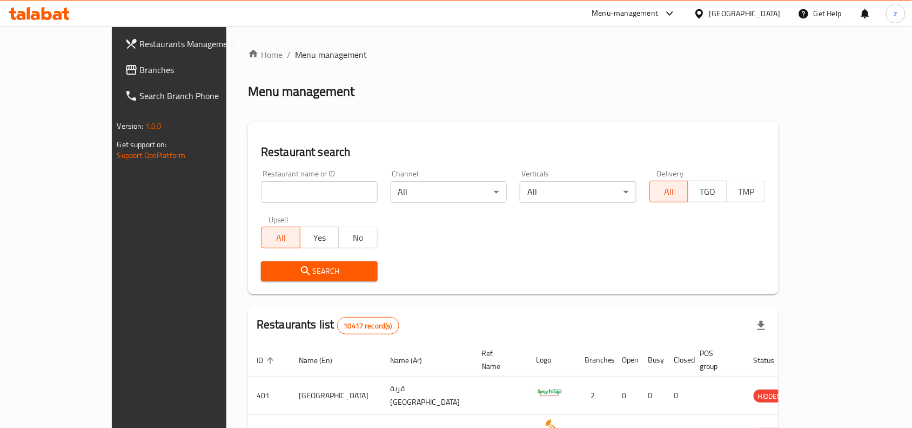
drag, startPoint x: 304, startPoint y: 56, endPoint x: 233, endPoint y: 192, distance: 154.2
click at [261, 192] on input "search" at bounding box center [319, 192] width 117 height 22
paste input "696344"
type input "696344"
click at [283, 273] on span "Search" at bounding box center [319, 271] width 99 height 14
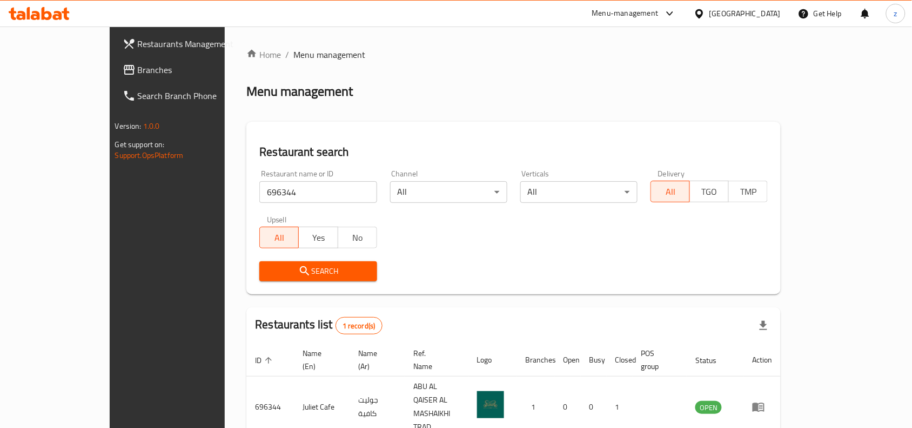
click at [766, 21] on div "[GEOGRAPHIC_DATA]" at bounding box center [737, 14] width 104 height 26
click at [766, 15] on div "[GEOGRAPHIC_DATA]" at bounding box center [745, 14] width 71 height 12
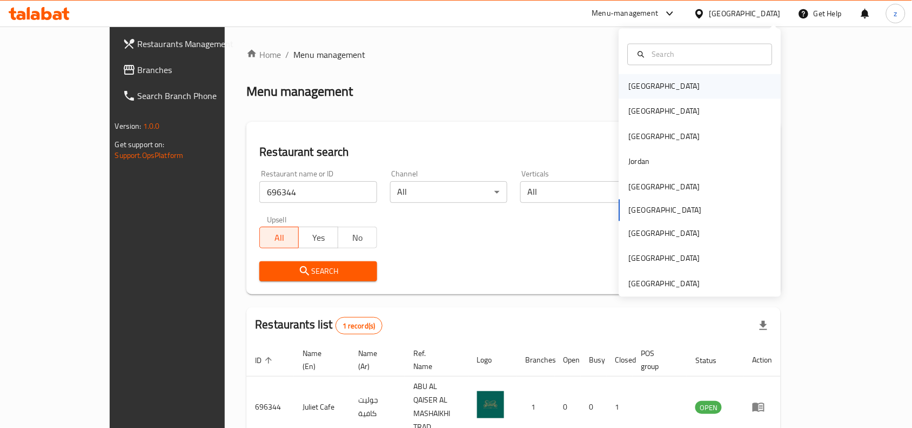
click at [638, 84] on div "[GEOGRAPHIC_DATA]" at bounding box center [664, 87] width 71 height 12
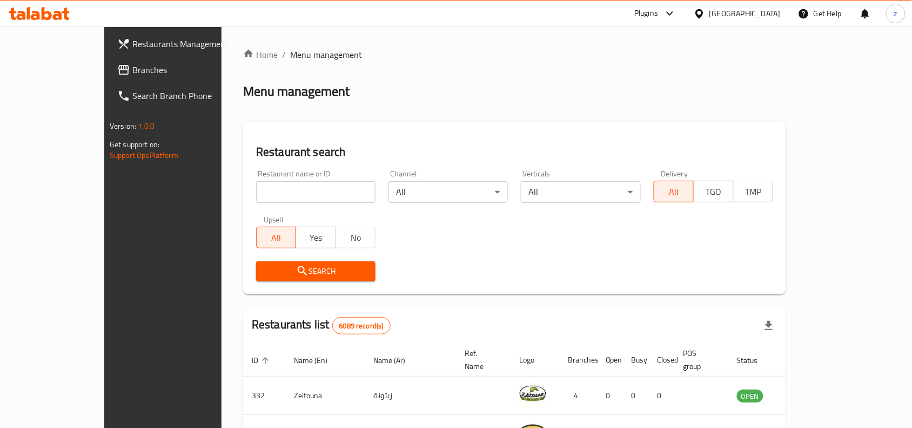
click at [109, 78] on link "Branches" at bounding box center [183, 70] width 148 height 26
